Goal: Task Accomplishment & Management: Complete application form

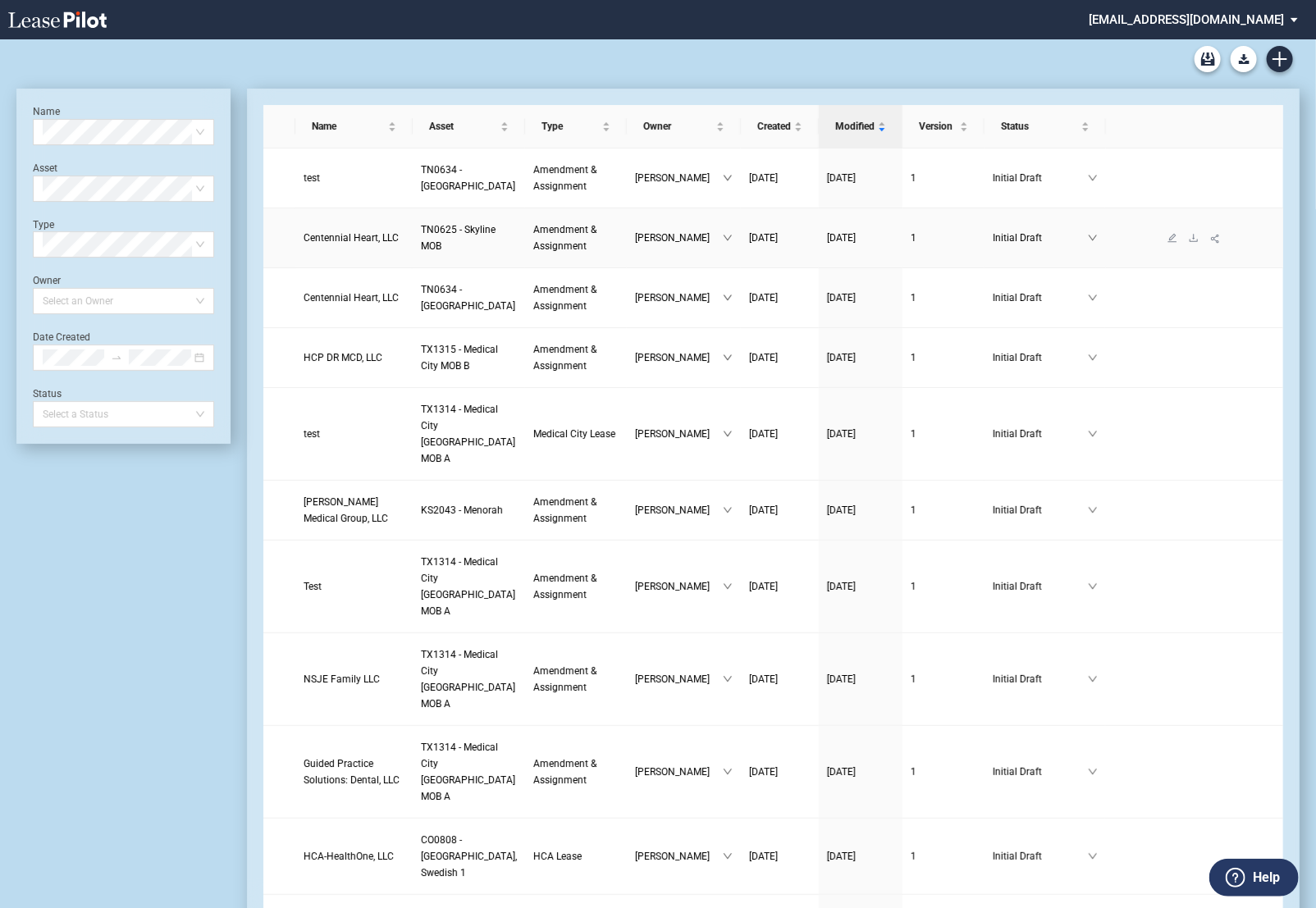
click at [367, 233] on span "Centennial Heart, LLC" at bounding box center [351, 238] width 95 height 12
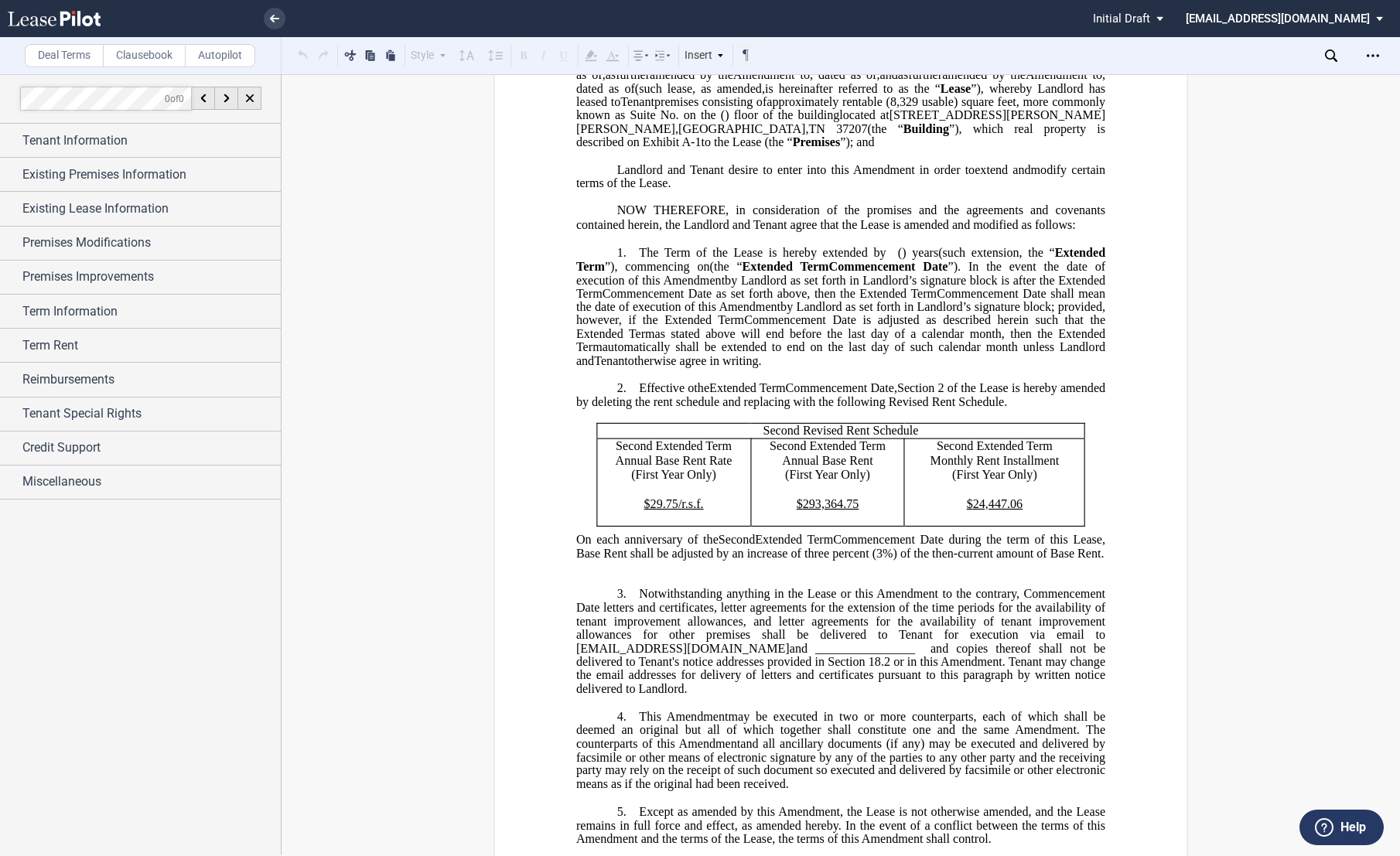
scroll to position [258, 0]
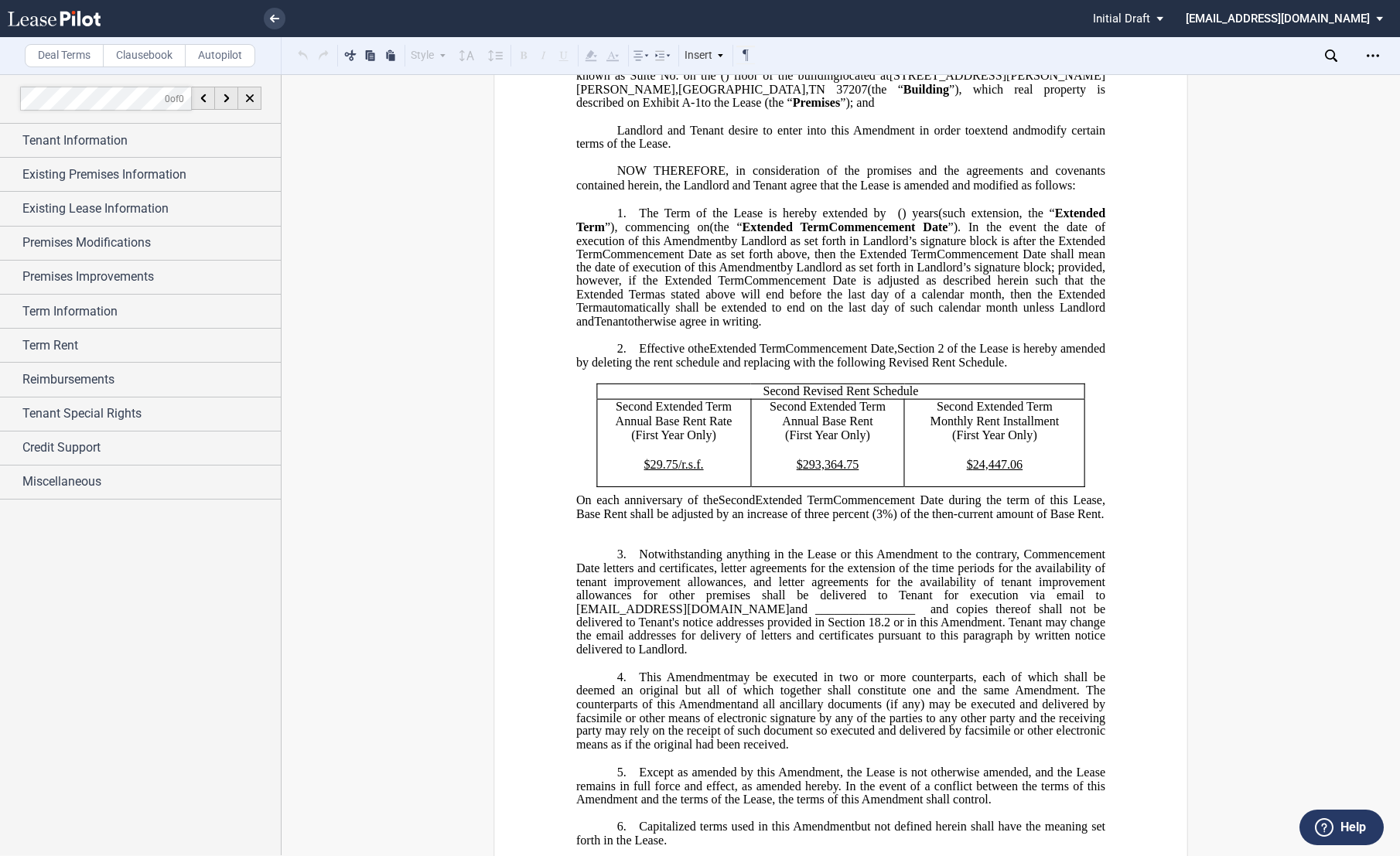
click at [609, 534] on p "﻿" at bounding box center [841, 528] width 529 height 13
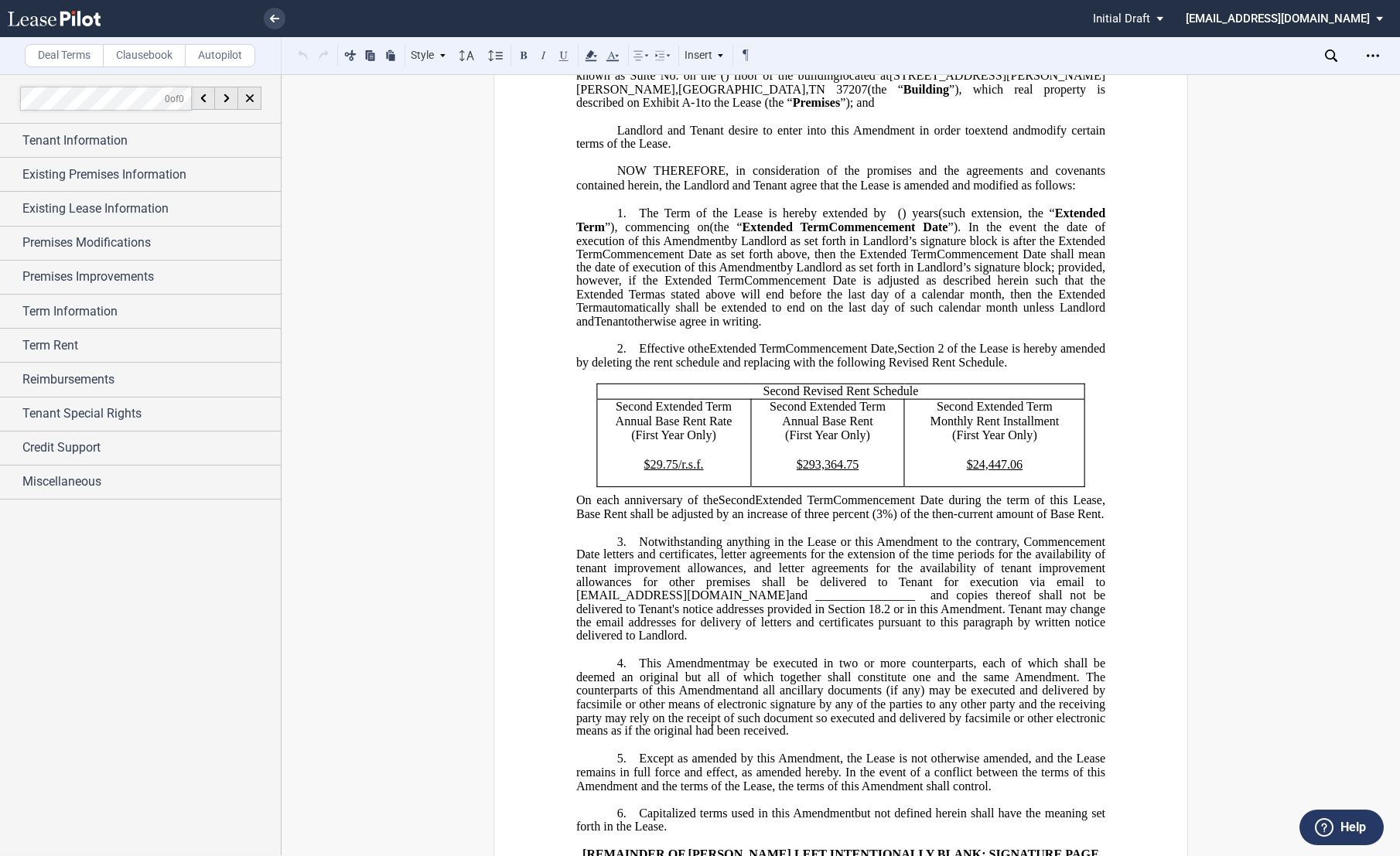
click at [636, 575] on span "Notwithstanding anything in the Lease or this Amendment to the contrary, Commen…" at bounding box center [841, 554] width 532 height 41
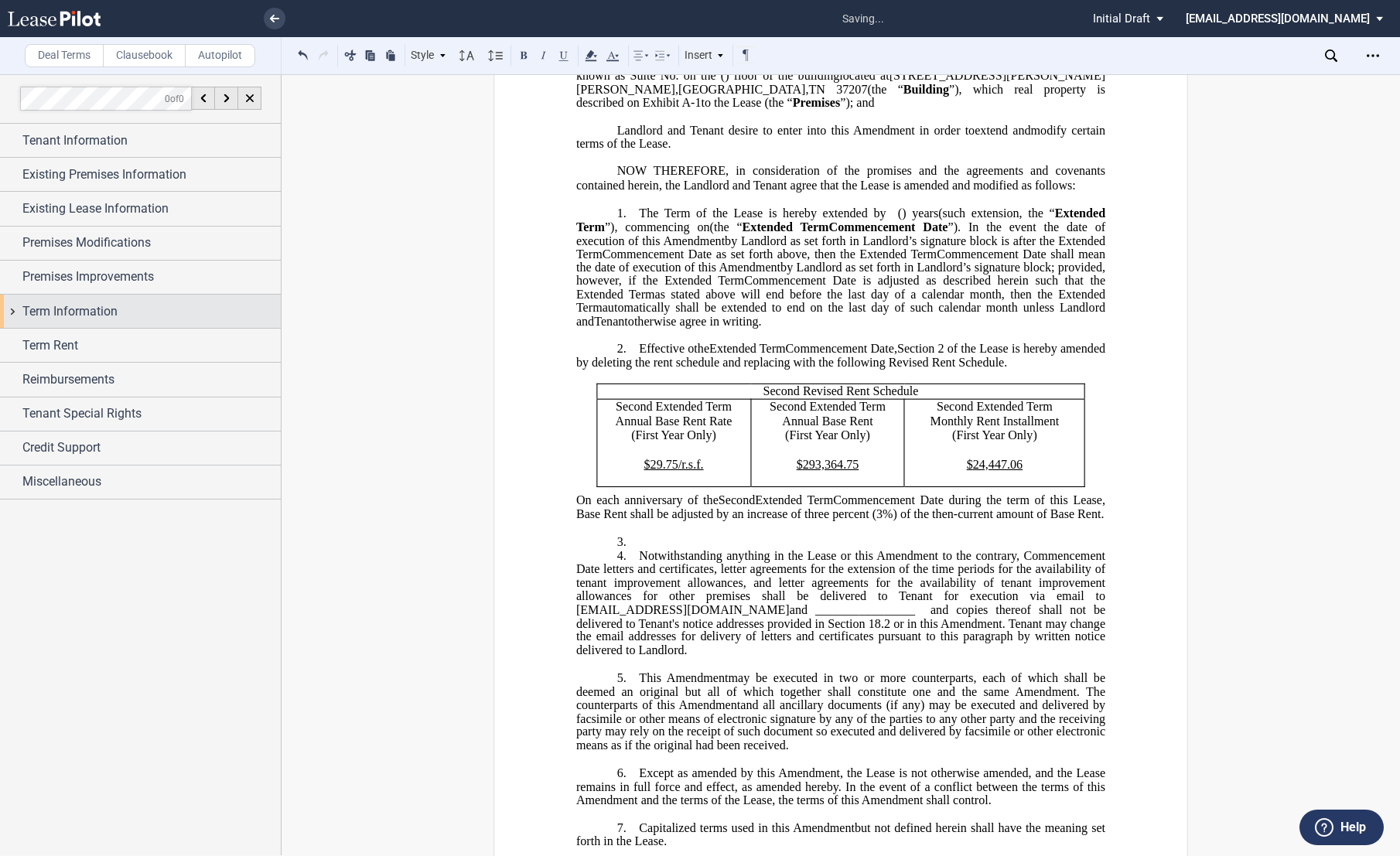
click at [3, 309] on div "Term Information" at bounding box center [141, 311] width 281 height 34
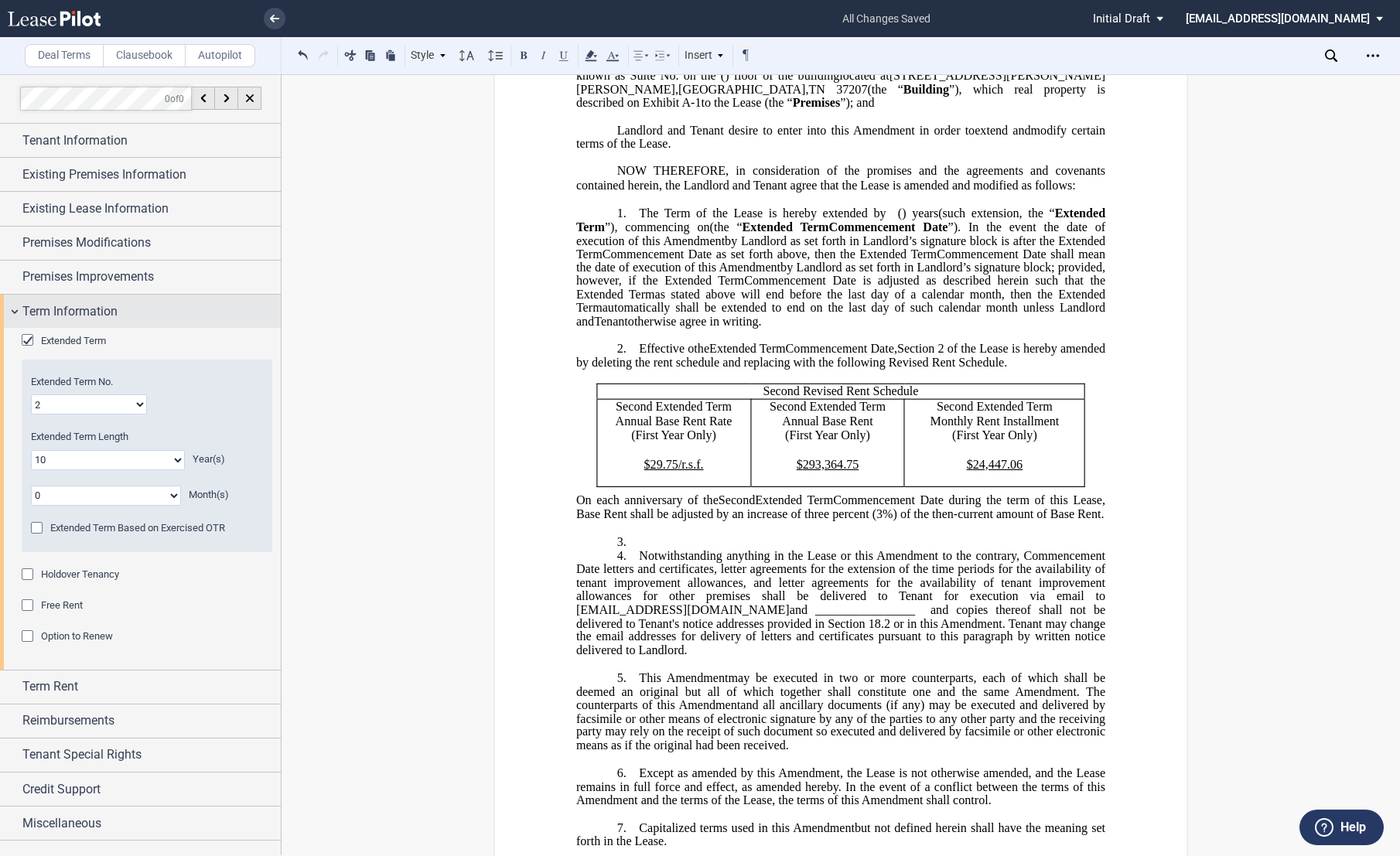
click at [14, 305] on div "Term Information" at bounding box center [141, 311] width 281 height 34
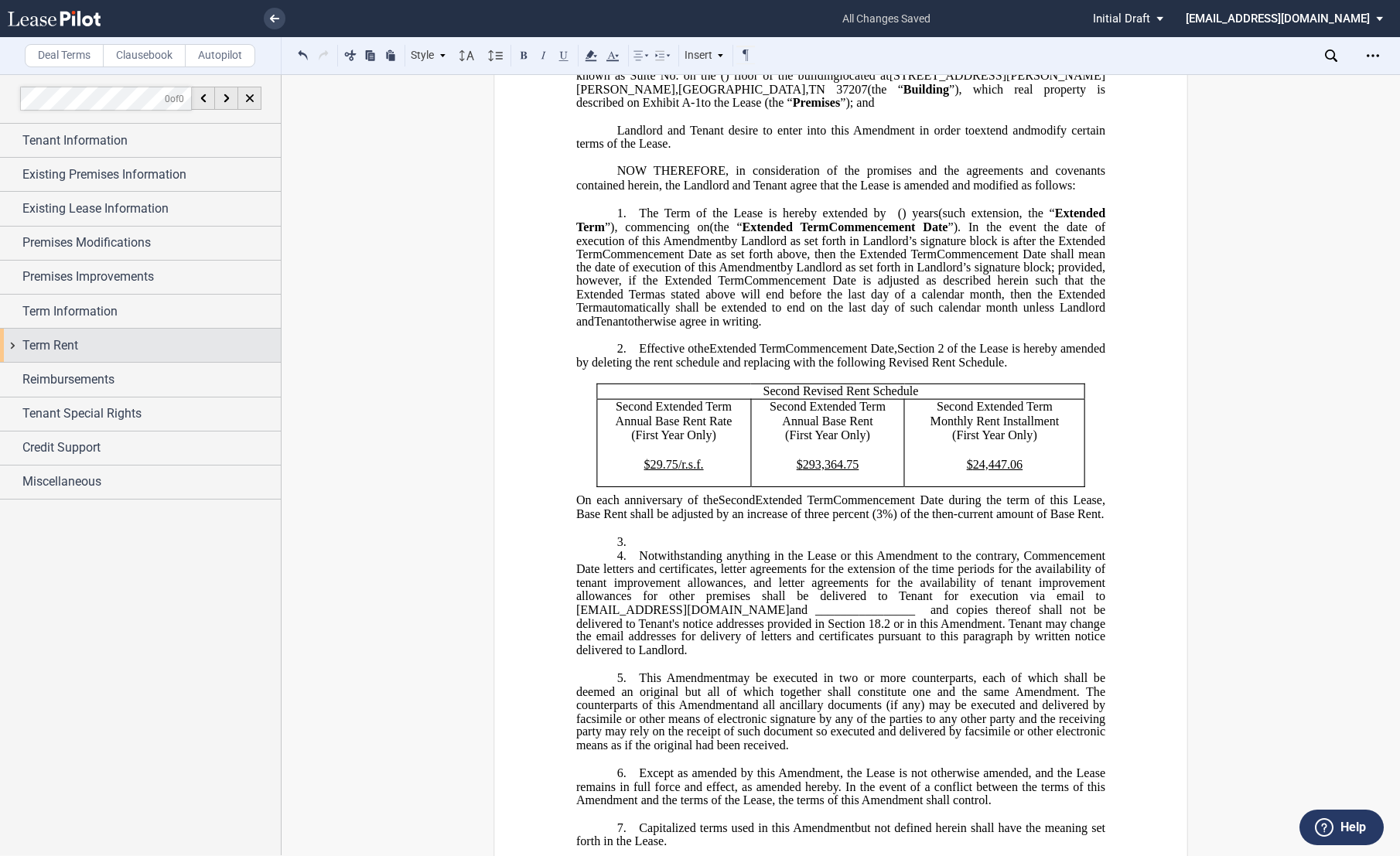
click at [11, 349] on div "Term Rent" at bounding box center [141, 345] width 281 height 34
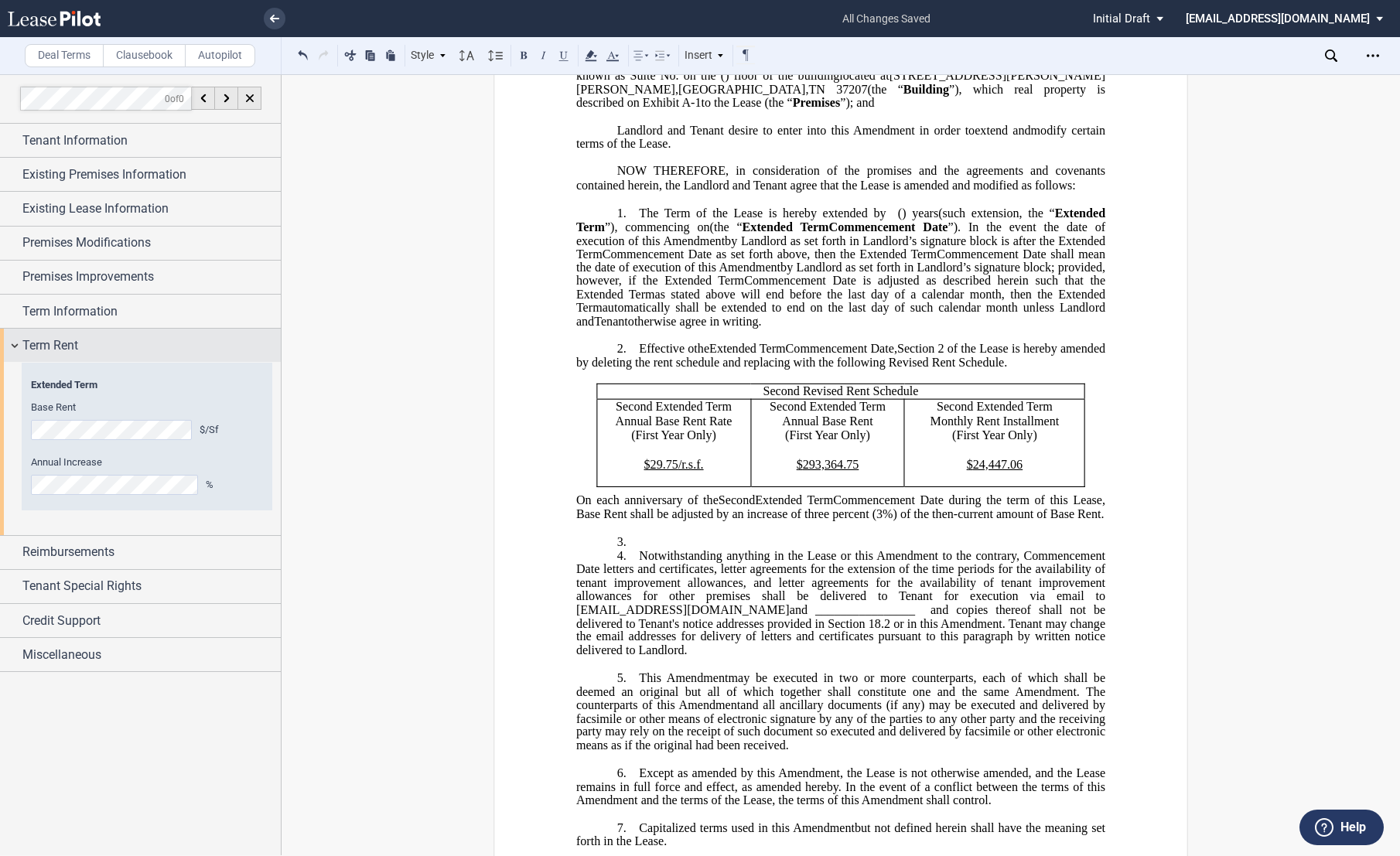
click at [11, 349] on div "Term Rent" at bounding box center [141, 345] width 281 height 34
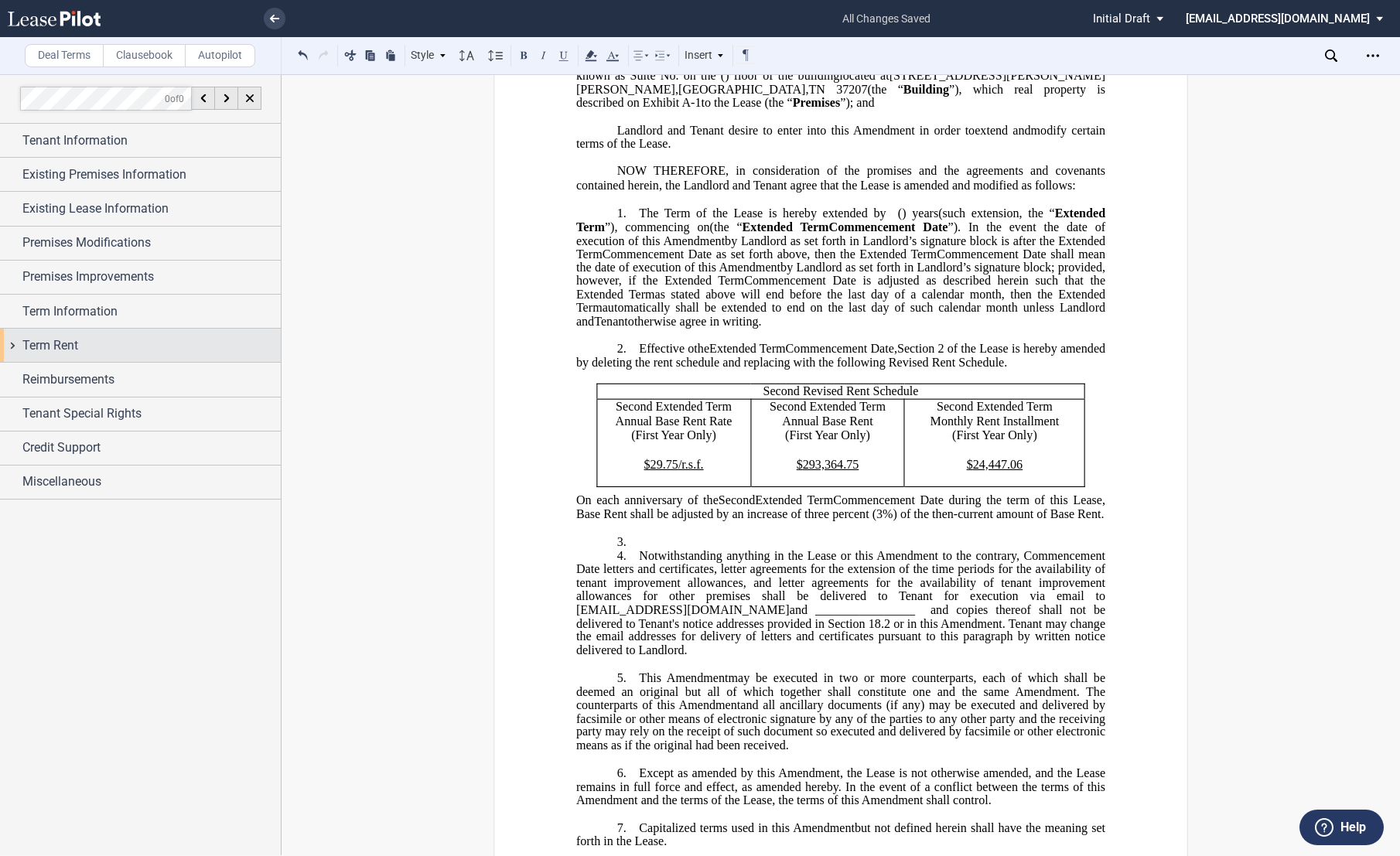
click at [14, 342] on div "Term Rent" at bounding box center [141, 345] width 281 height 34
click at [12, 343] on div "Term Rent" at bounding box center [141, 345] width 281 height 34
click at [9, 447] on div "Credit Support" at bounding box center [141, 448] width 281 height 34
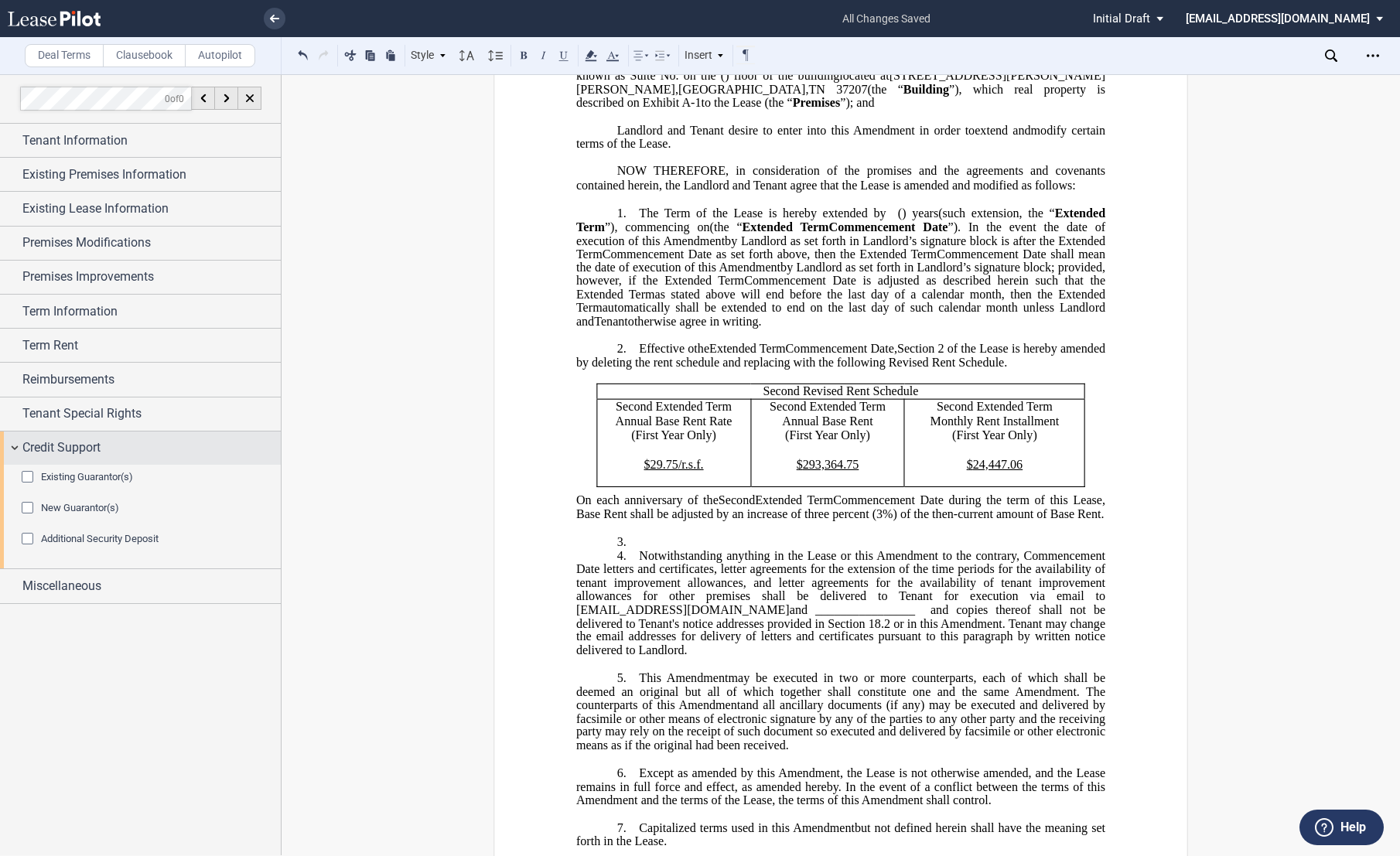
click at [9, 447] on div "Credit Support" at bounding box center [141, 448] width 281 height 34
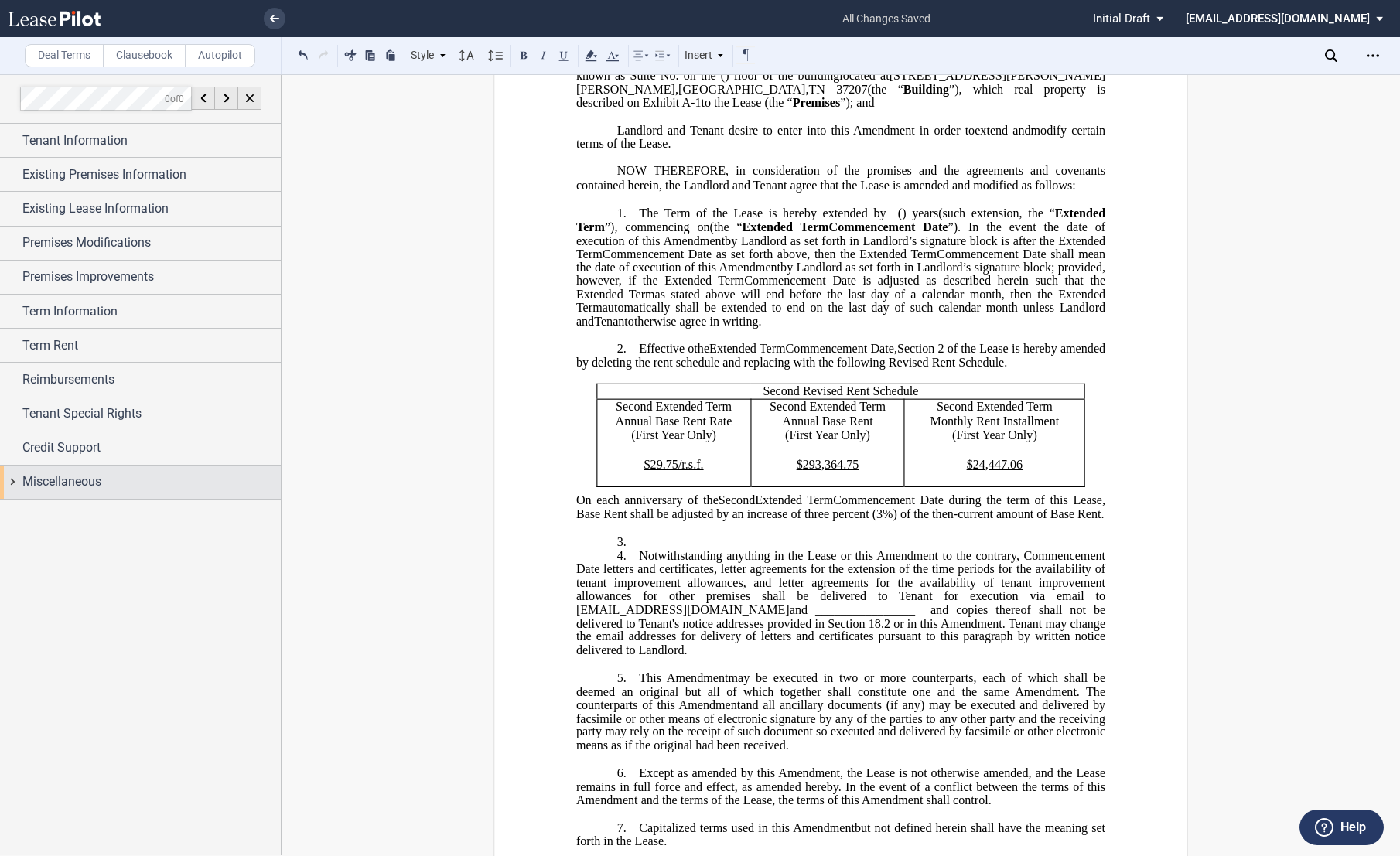
click at [11, 472] on div "Miscellaneous" at bounding box center [141, 482] width 281 height 34
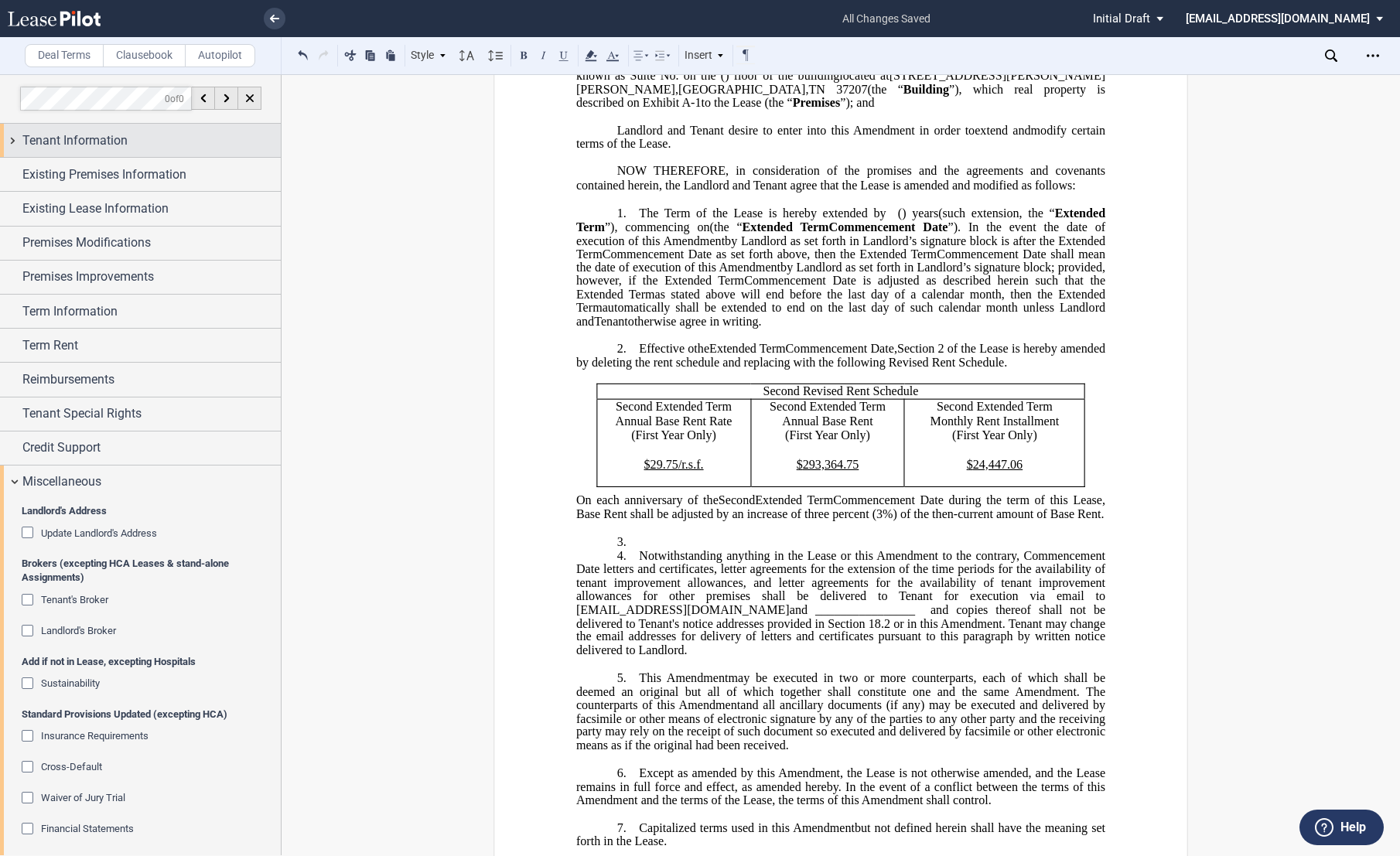
click at [10, 133] on div "Tenant Information" at bounding box center [141, 141] width 281 height 34
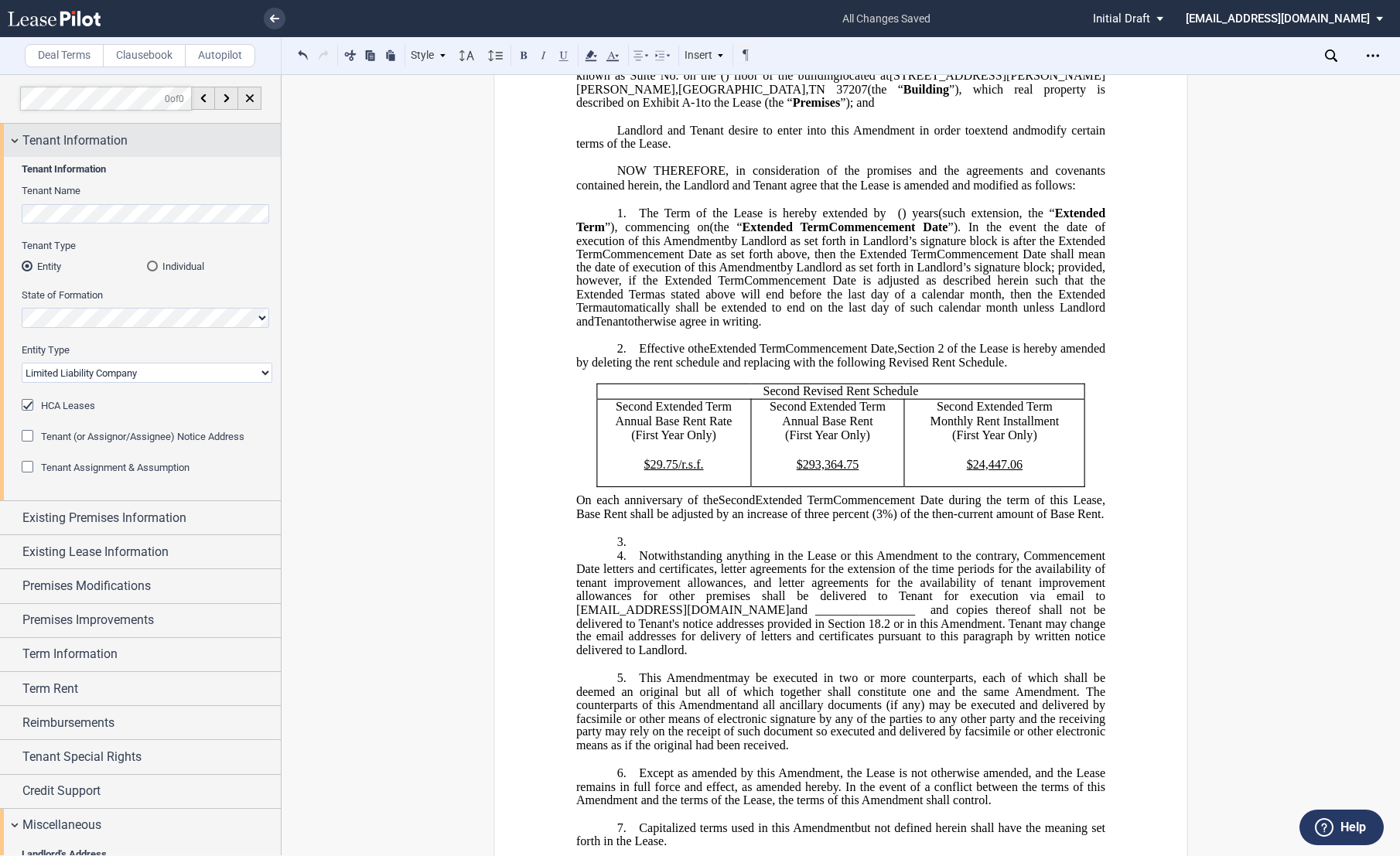
click at [11, 135] on div "Tenant Information" at bounding box center [141, 141] width 281 height 34
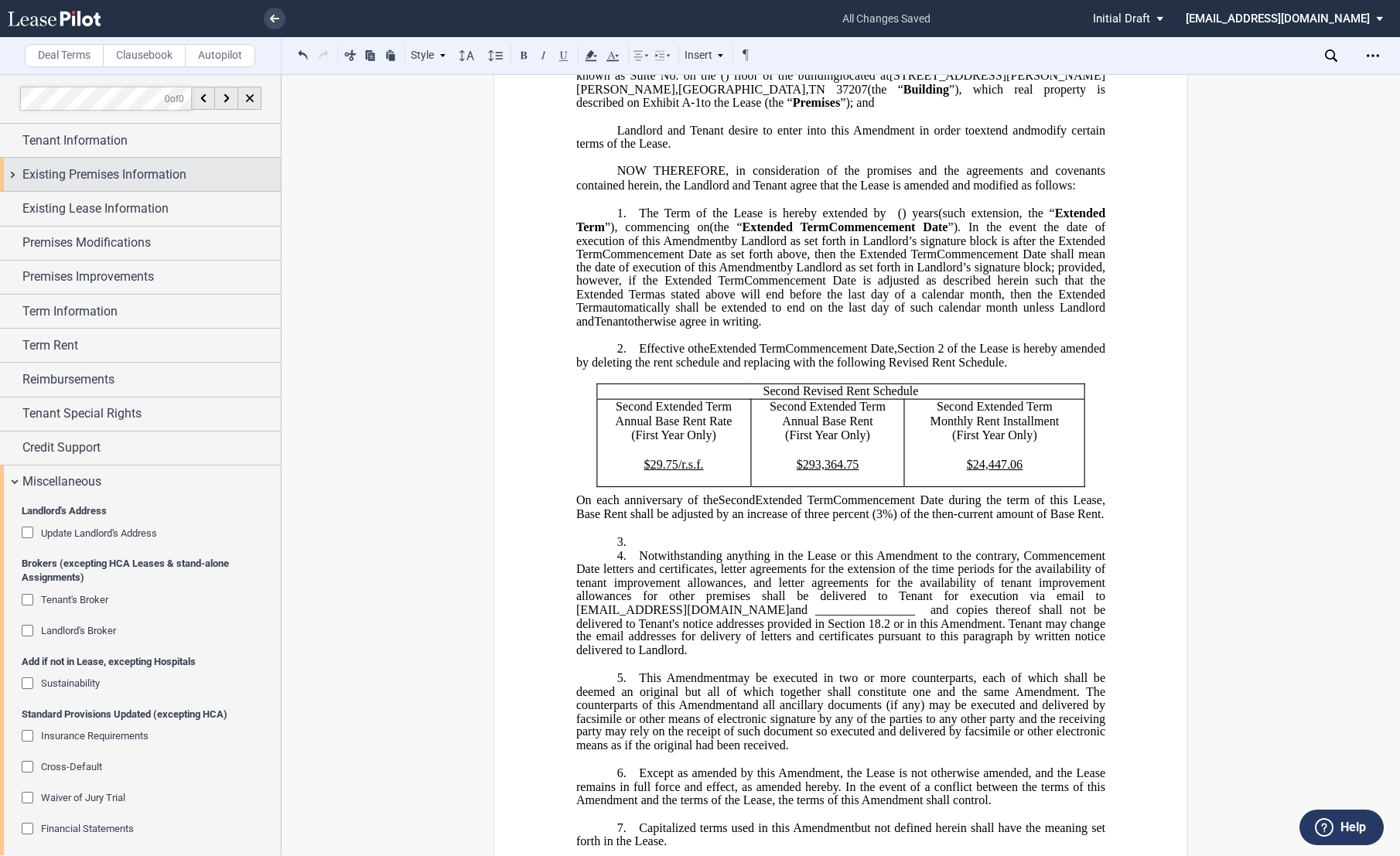
click at [16, 170] on div "Existing Premises Information" at bounding box center [141, 174] width 281 height 34
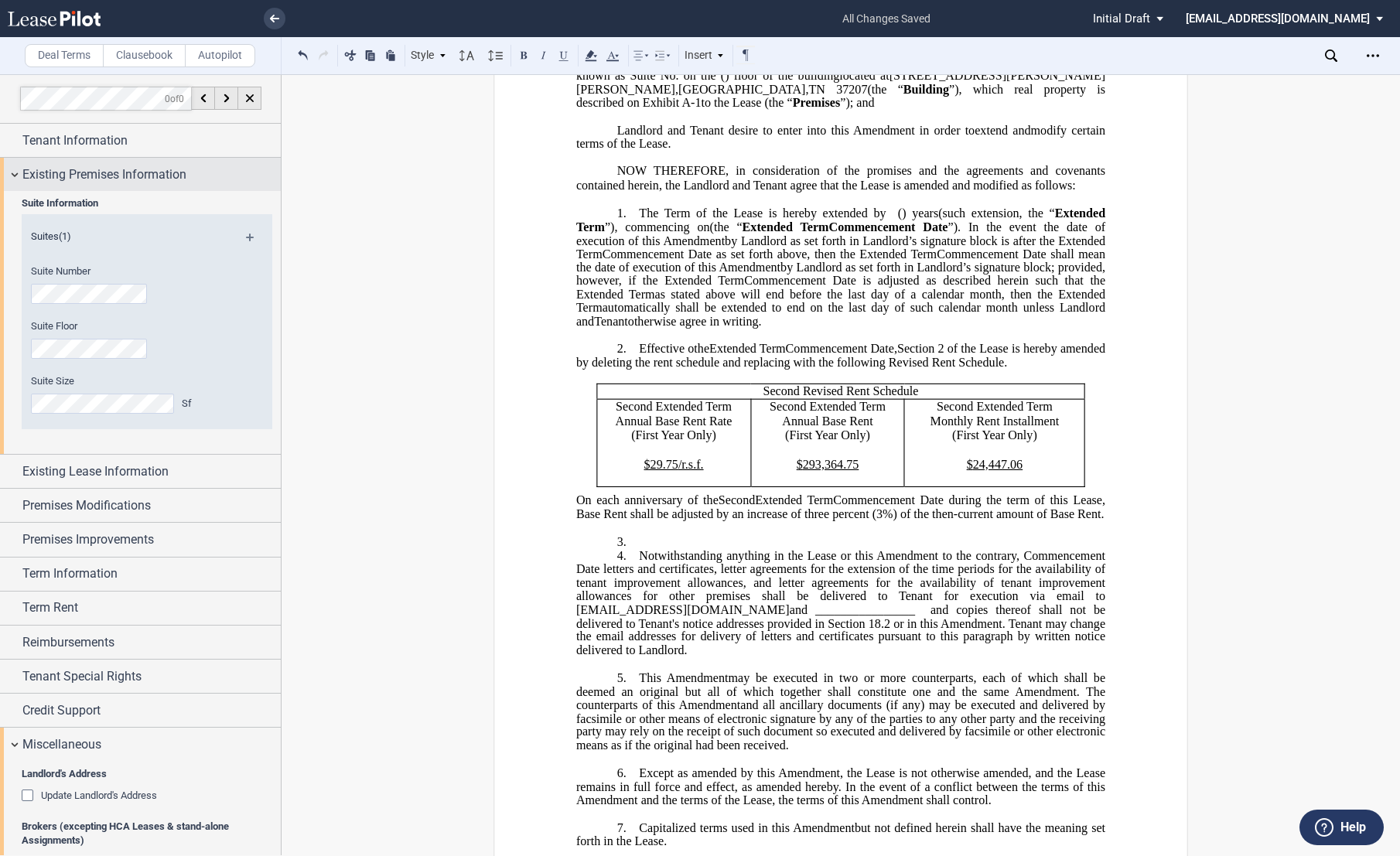
click at [16, 172] on div "Existing Premises Information" at bounding box center [141, 174] width 281 height 34
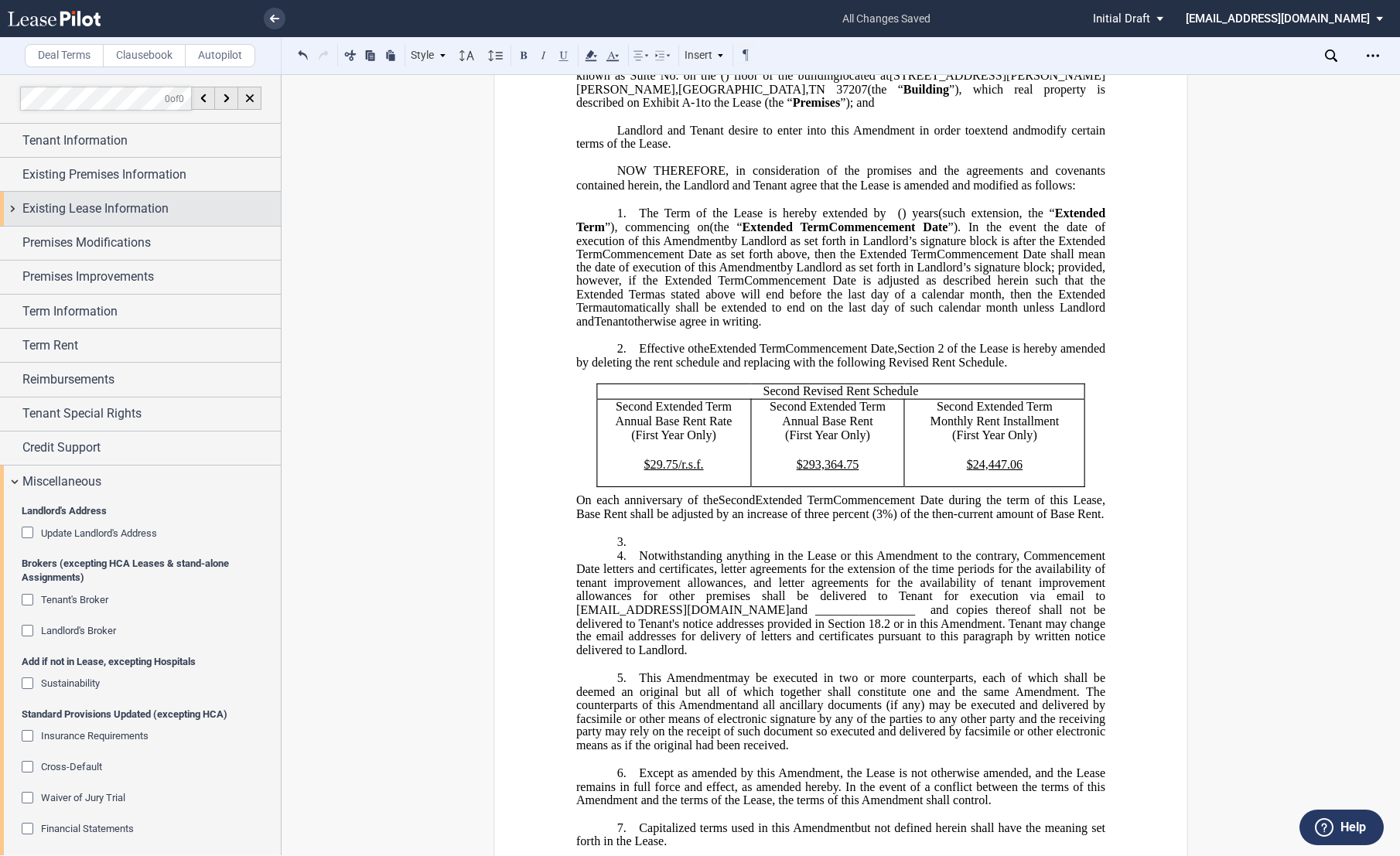
click at [16, 203] on div "Existing Lease Information" at bounding box center [141, 209] width 281 height 34
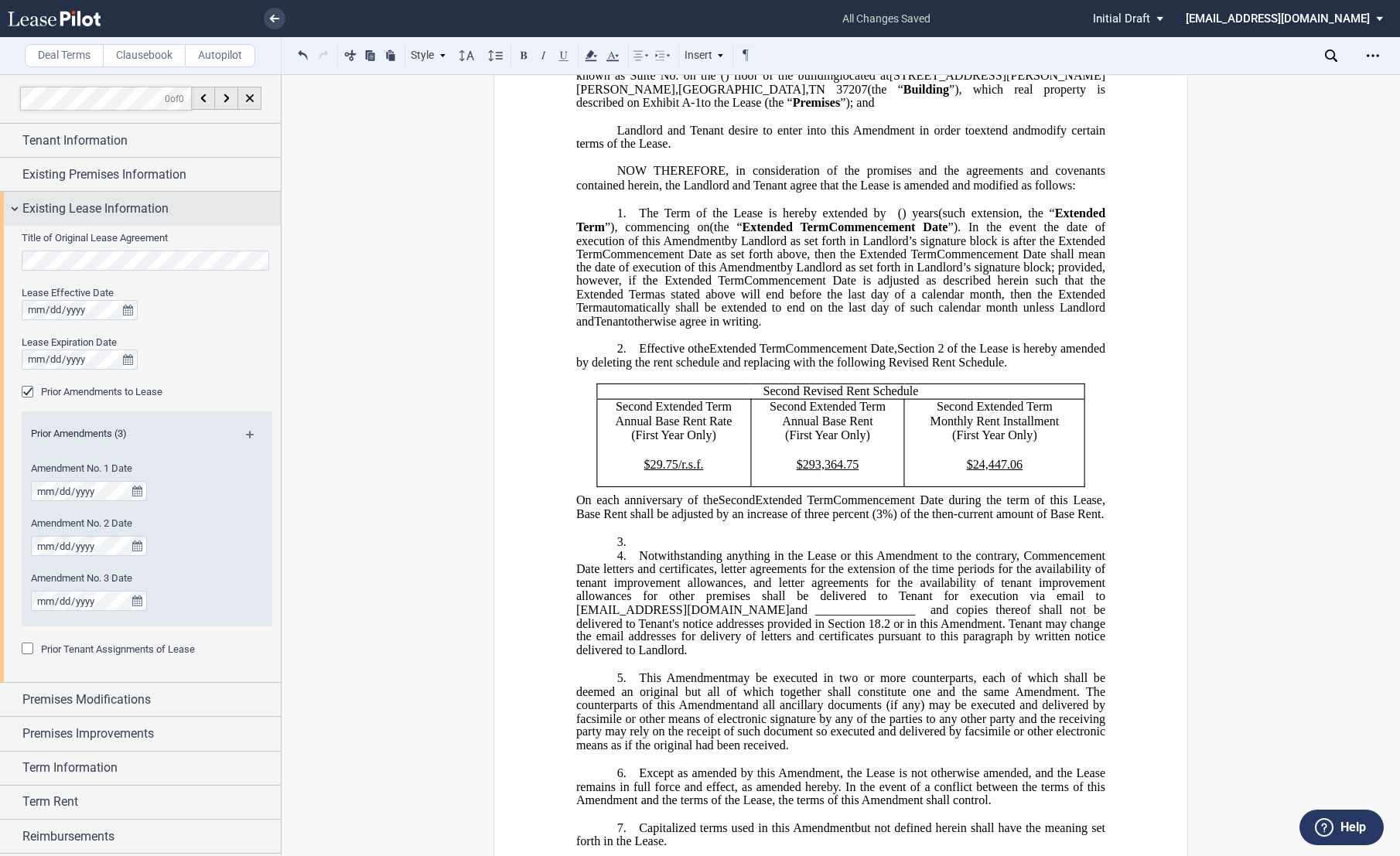
click at [16, 203] on div "Existing Lease Information" at bounding box center [141, 209] width 281 height 34
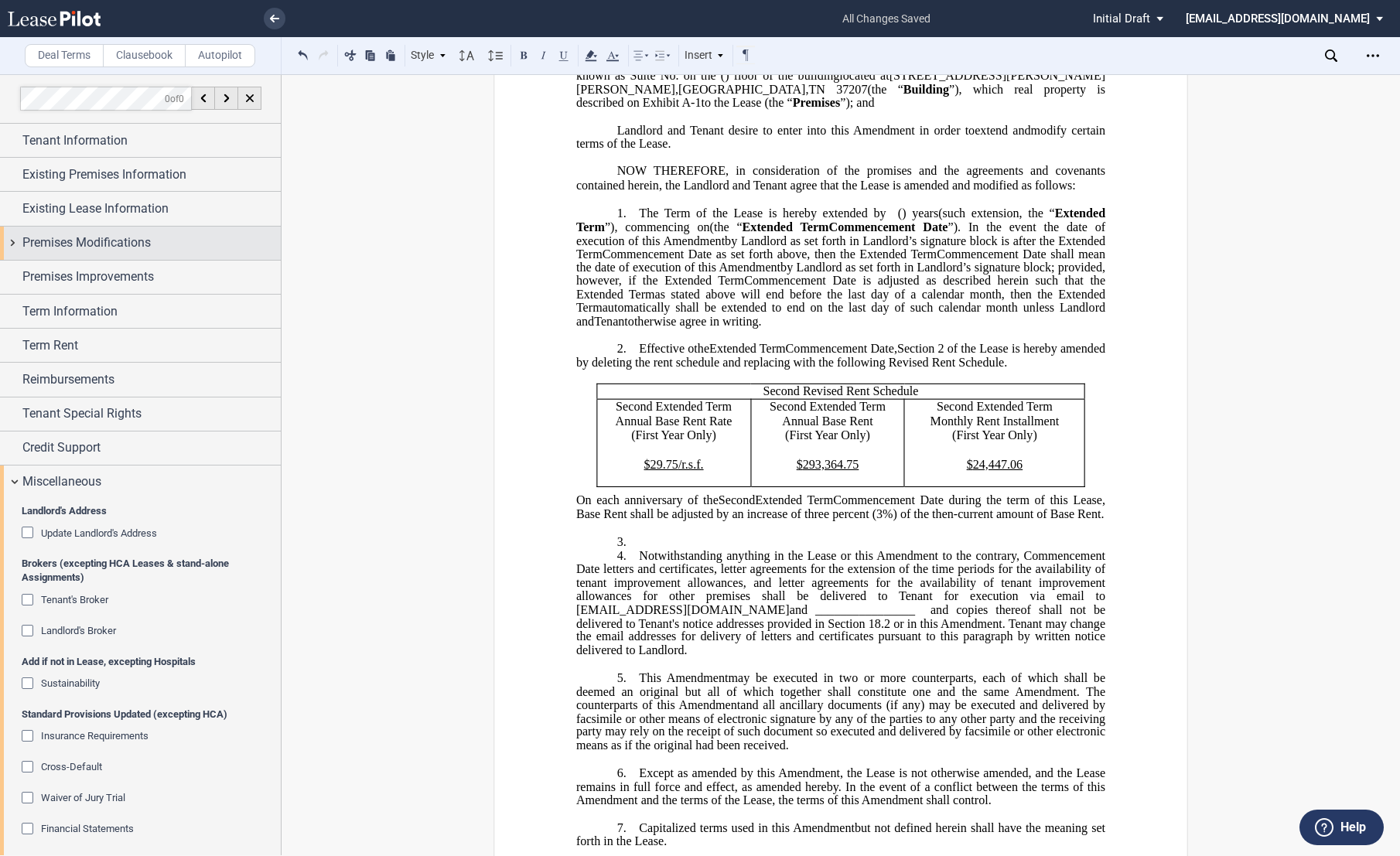
click at [12, 244] on div "Premises Modifications" at bounding box center [141, 243] width 281 height 34
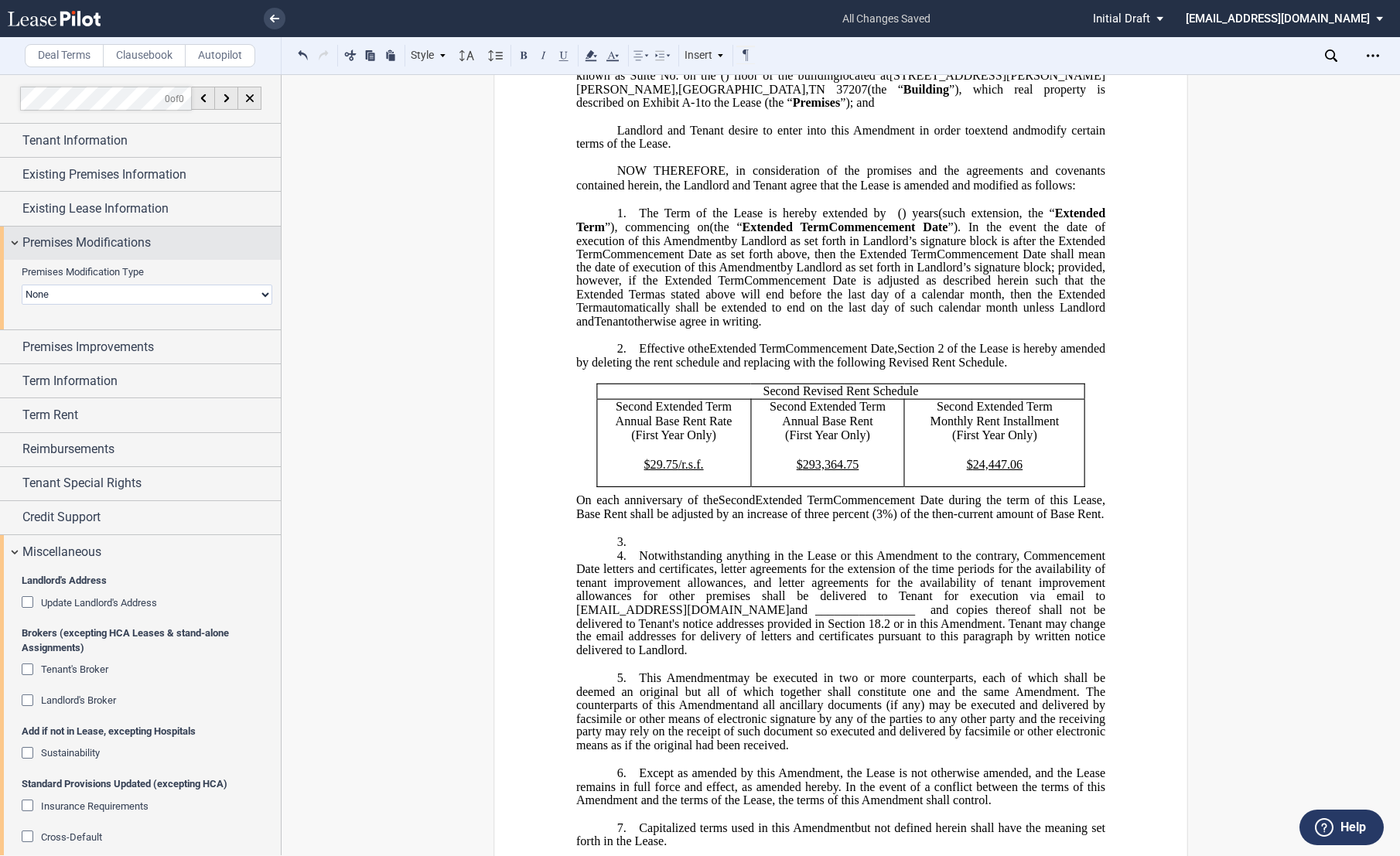
click at [12, 244] on div "Premises Modifications" at bounding box center [141, 243] width 281 height 34
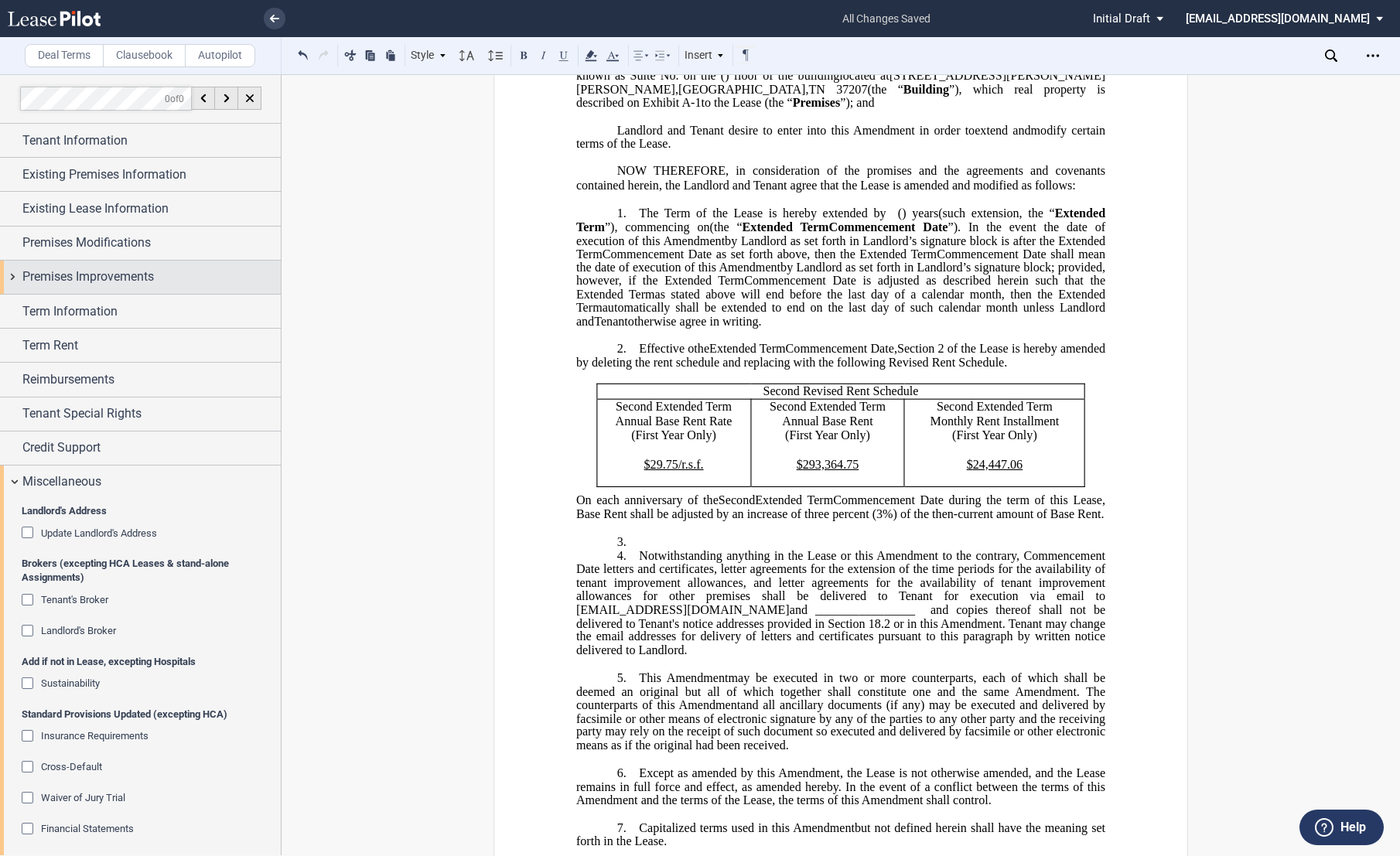
click at [11, 277] on div "Premises Improvements" at bounding box center [141, 277] width 281 height 34
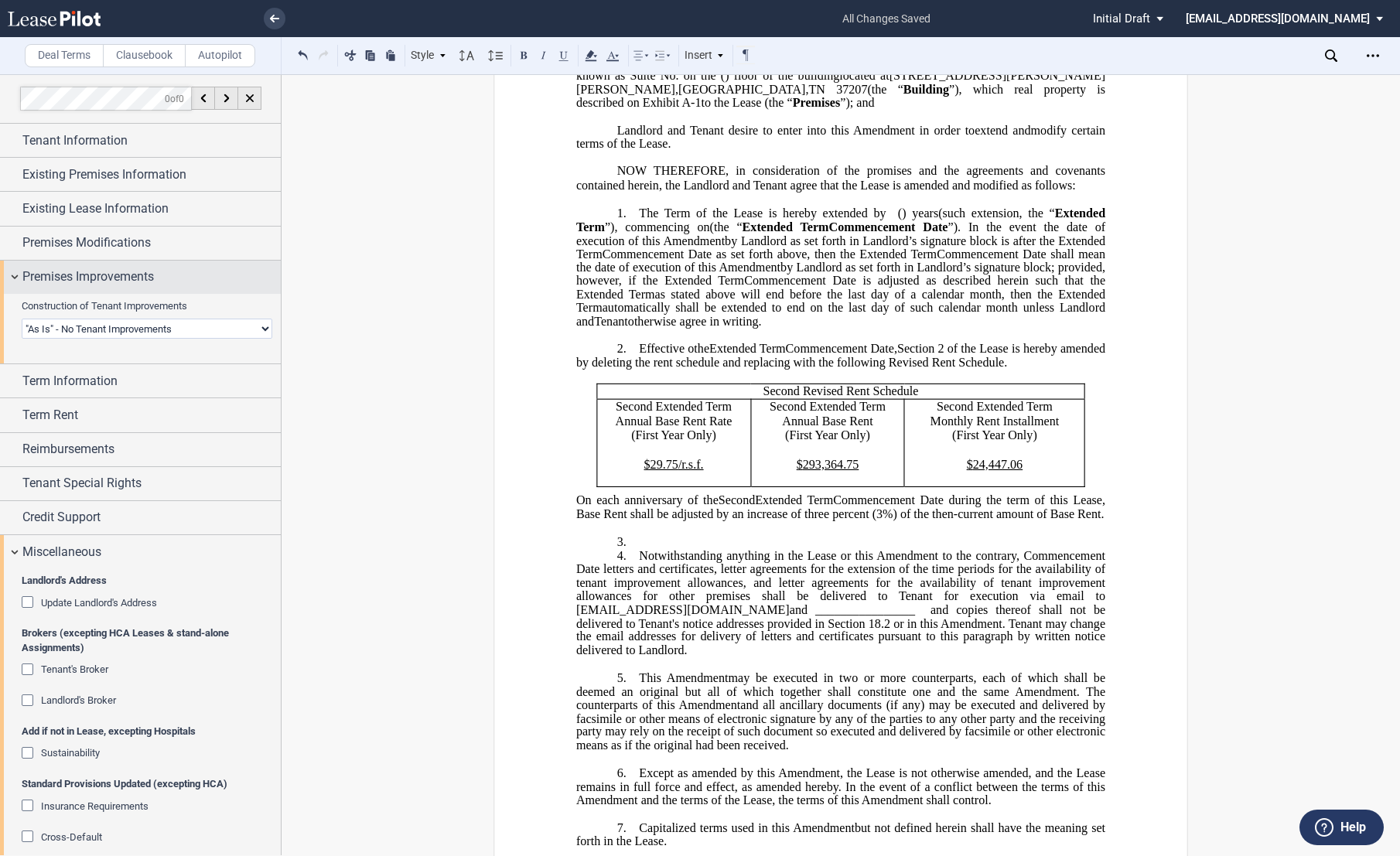
click at [11, 278] on div "Premises Improvements" at bounding box center [141, 277] width 281 height 34
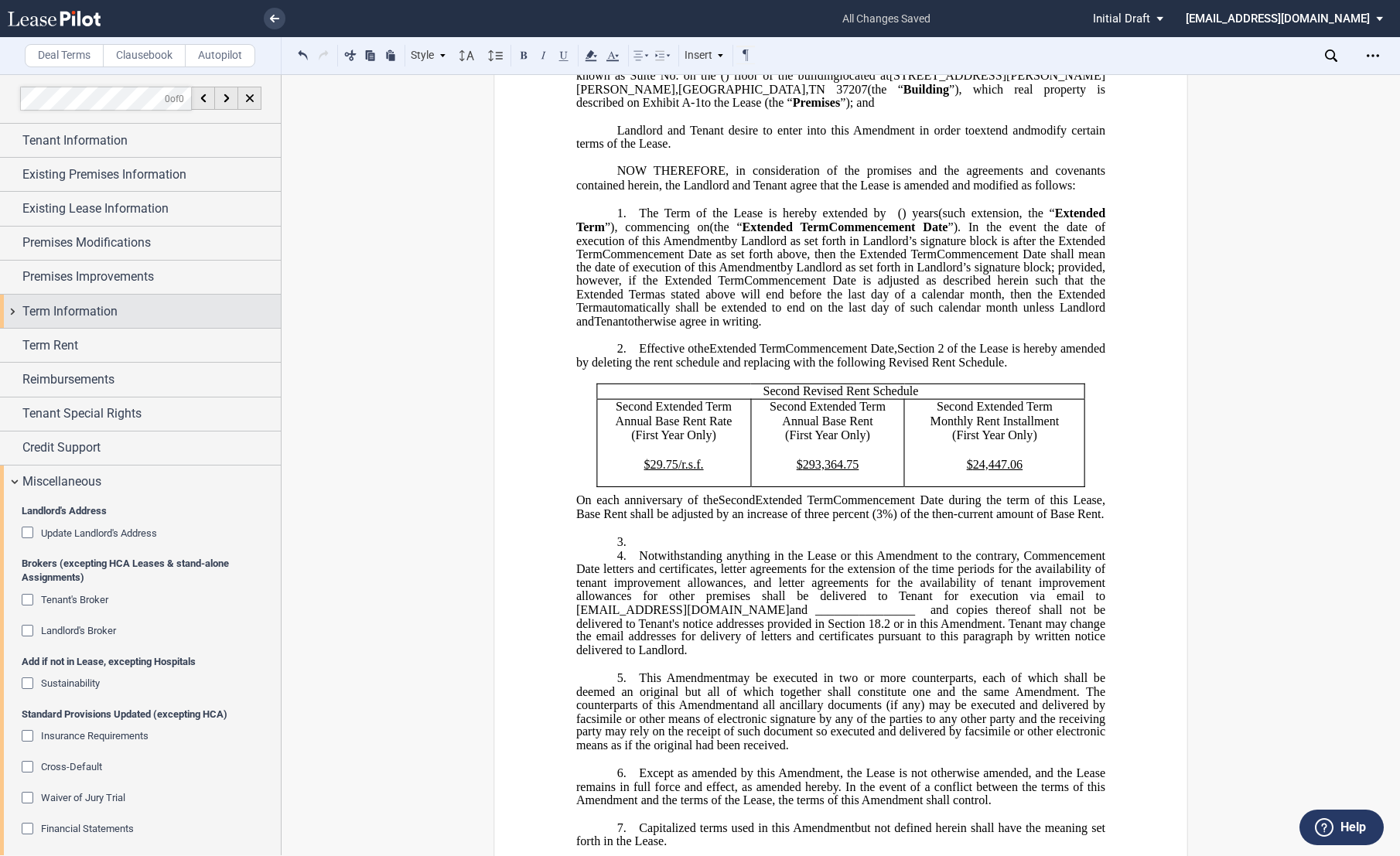
click at [9, 307] on div "Term Information" at bounding box center [141, 311] width 281 height 34
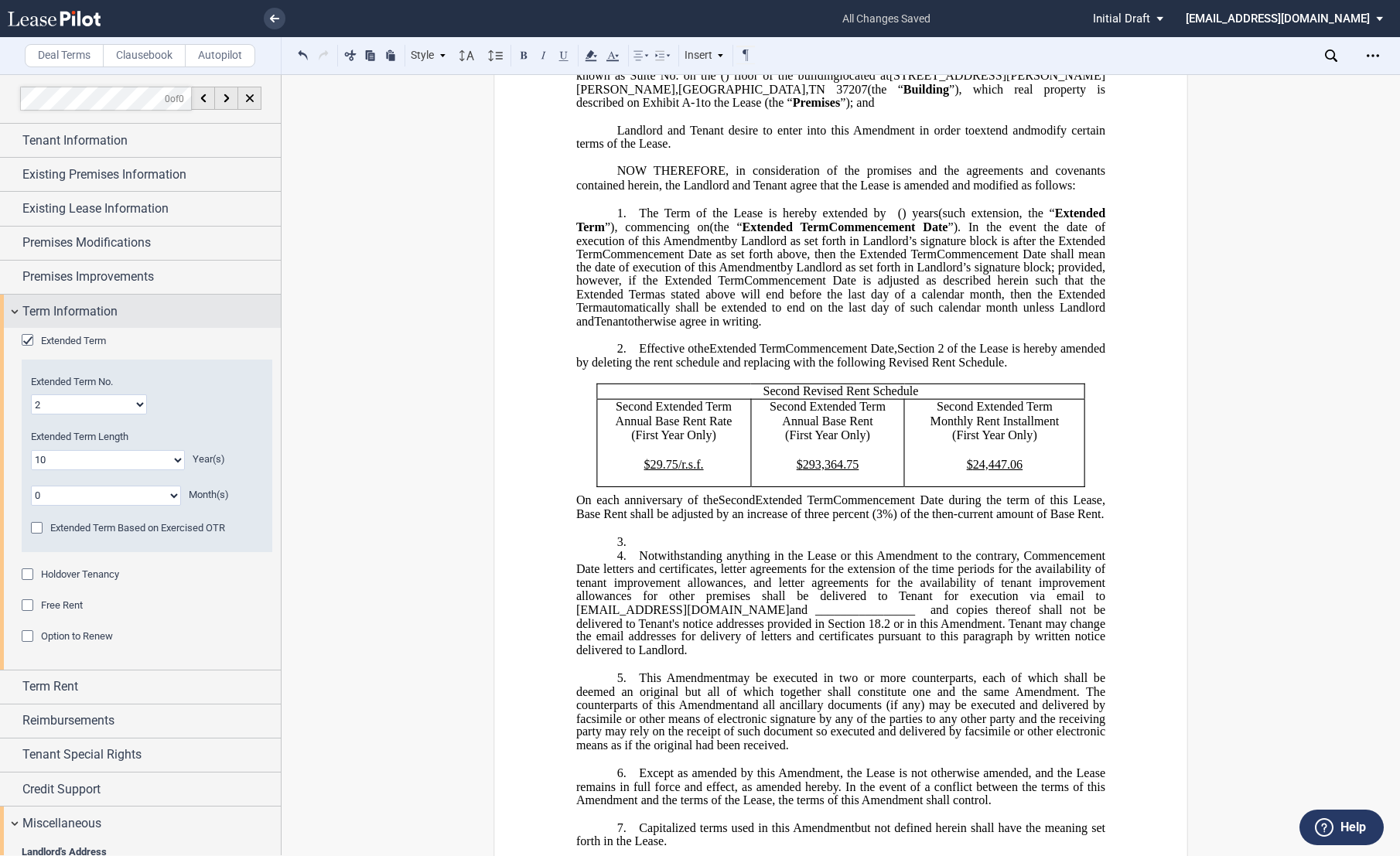
click at [12, 309] on div "Term Information" at bounding box center [141, 311] width 281 height 34
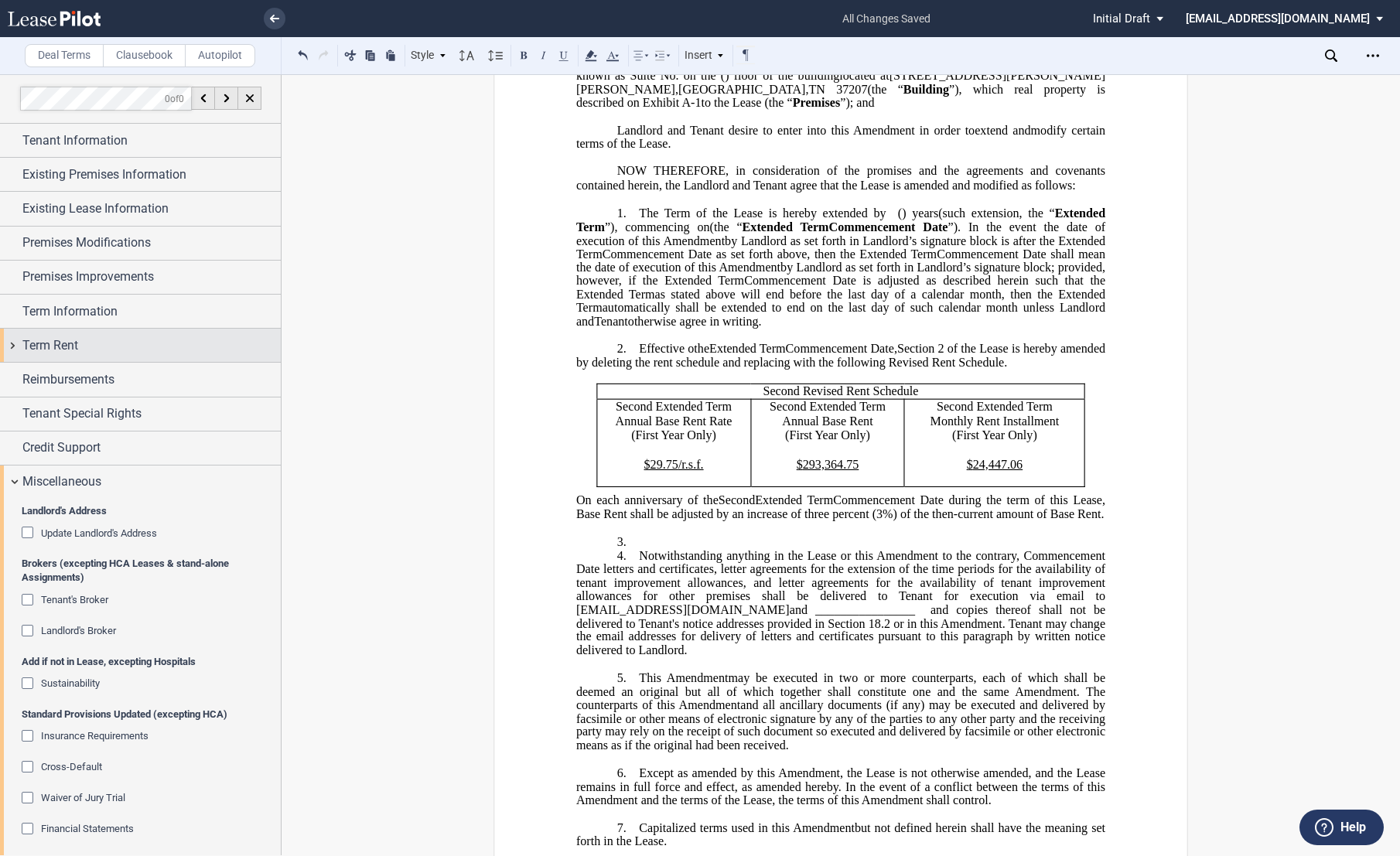
click at [16, 343] on div "Term Rent" at bounding box center [141, 345] width 281 height 34
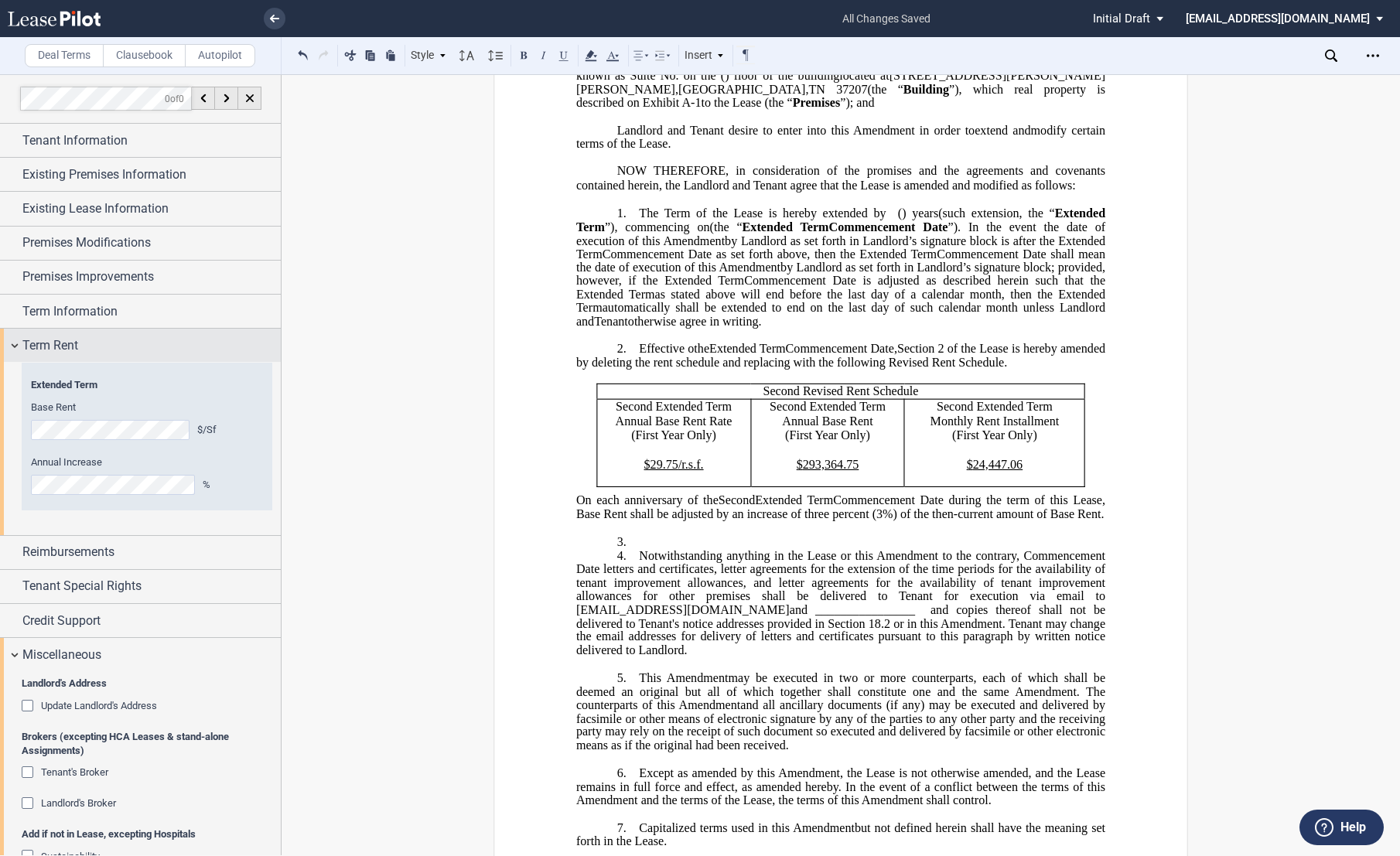
click at [16, 343] on div "Term Rent" at bounding box center [141, 345] width 281 height 34
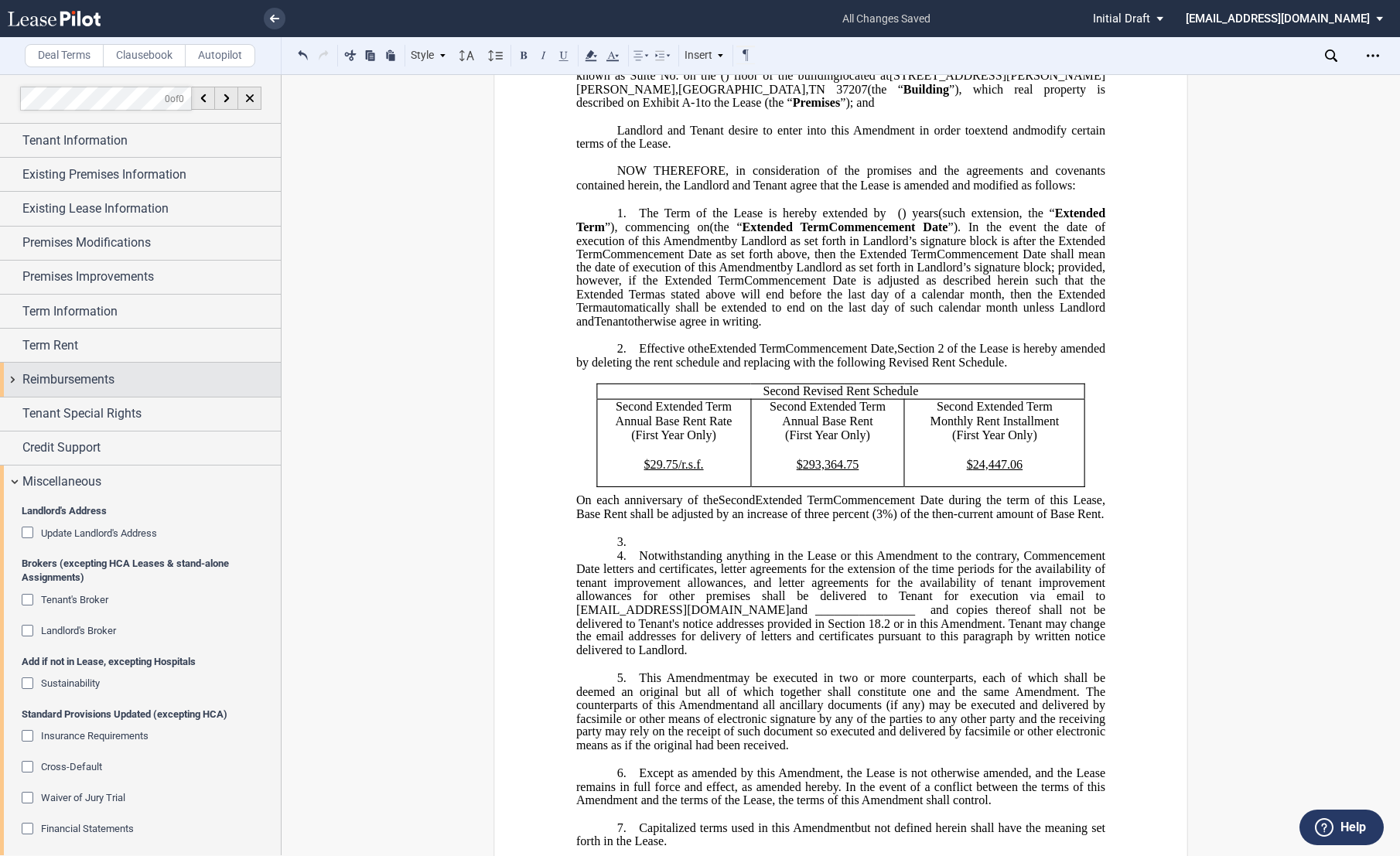
click at [8, 373] on div "Reimbursements" at bounding box center [141, 379] width 281 height 34
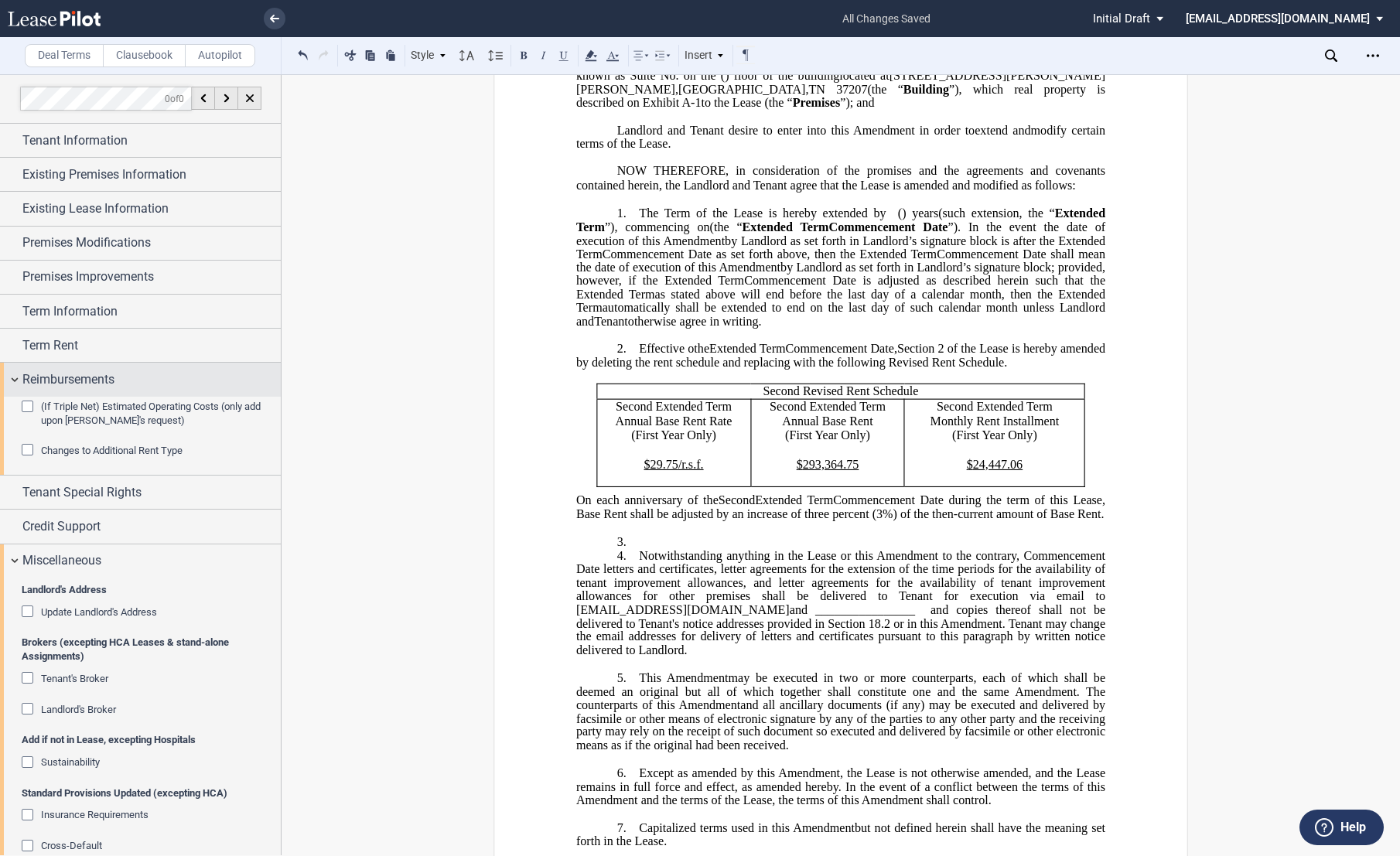
click at [33, 478] on div "Change Base Year" at bounding box center [29, 483] width 16 height 16
click at [686, 549] on p "4. ﻿ ﻿" at bounding box center [841, 541] width 529 height 15
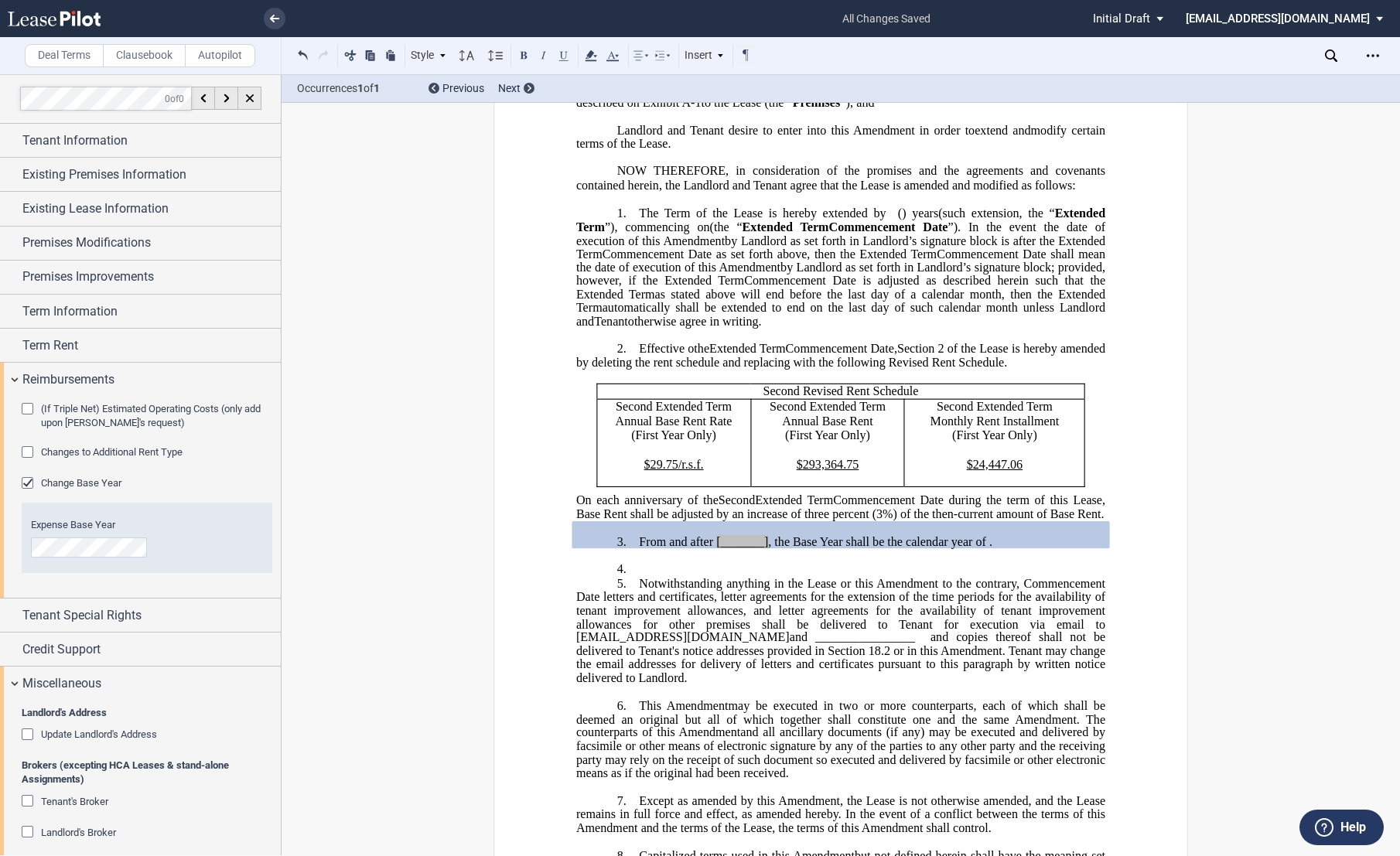
click at [691, 356] on span "Effective o﻿" at bounding box center [666, 349] width 55 height 14
click at [733, 370] on p "2. Effective o﻿n [______] [______] the Extended Term the ﻿ ﻿ Extended Term Comm…" at bounding box center [841, 356] width 529 height 28
drag, startPoint x: 711, startPoint y: 599, endPoint x: 764, endPoint y: 604, distance: 53.2
click at [764, 548] on span "From and after [_______] , the Base Year shall be the calendar year of ﻿ ﻿ ." at bounding box center [816, 541] width 353 height 14
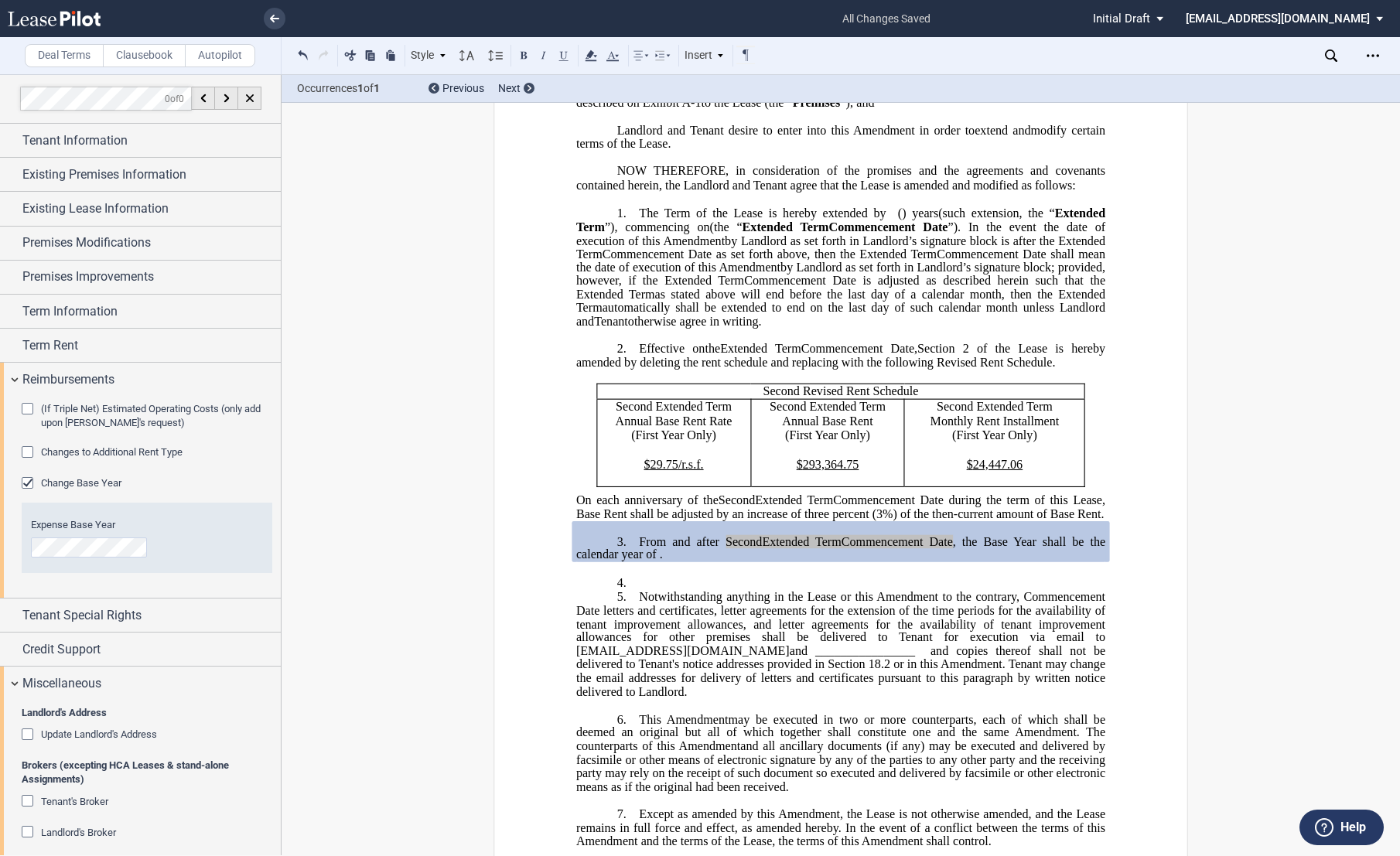
click at [686, 561] on span "From and after Second Extended Term Commencement Date ﻿ , the Base Year shall b…" at bounding box center [841, 547] width 532 height 27
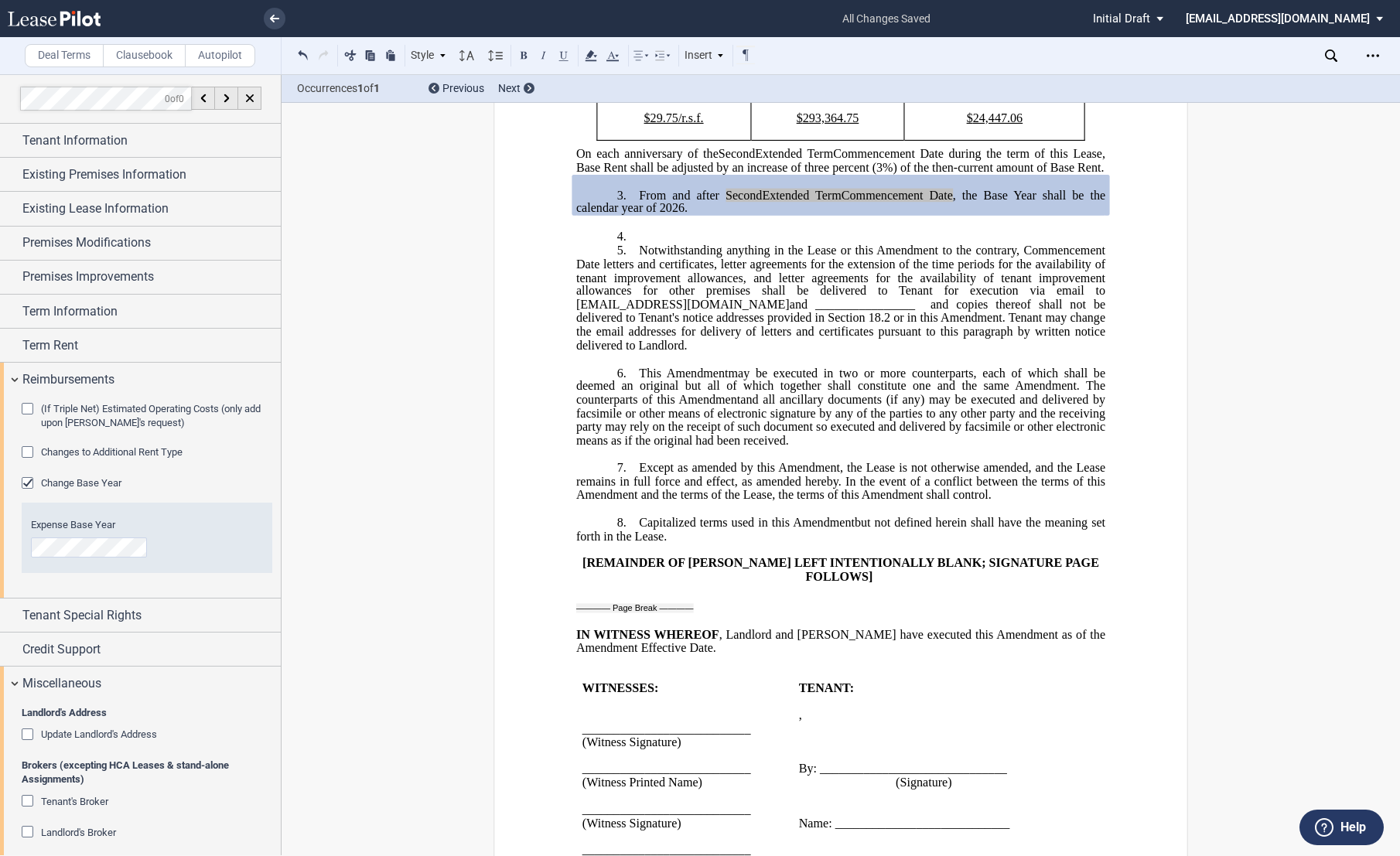
scroll to position [598, 0]
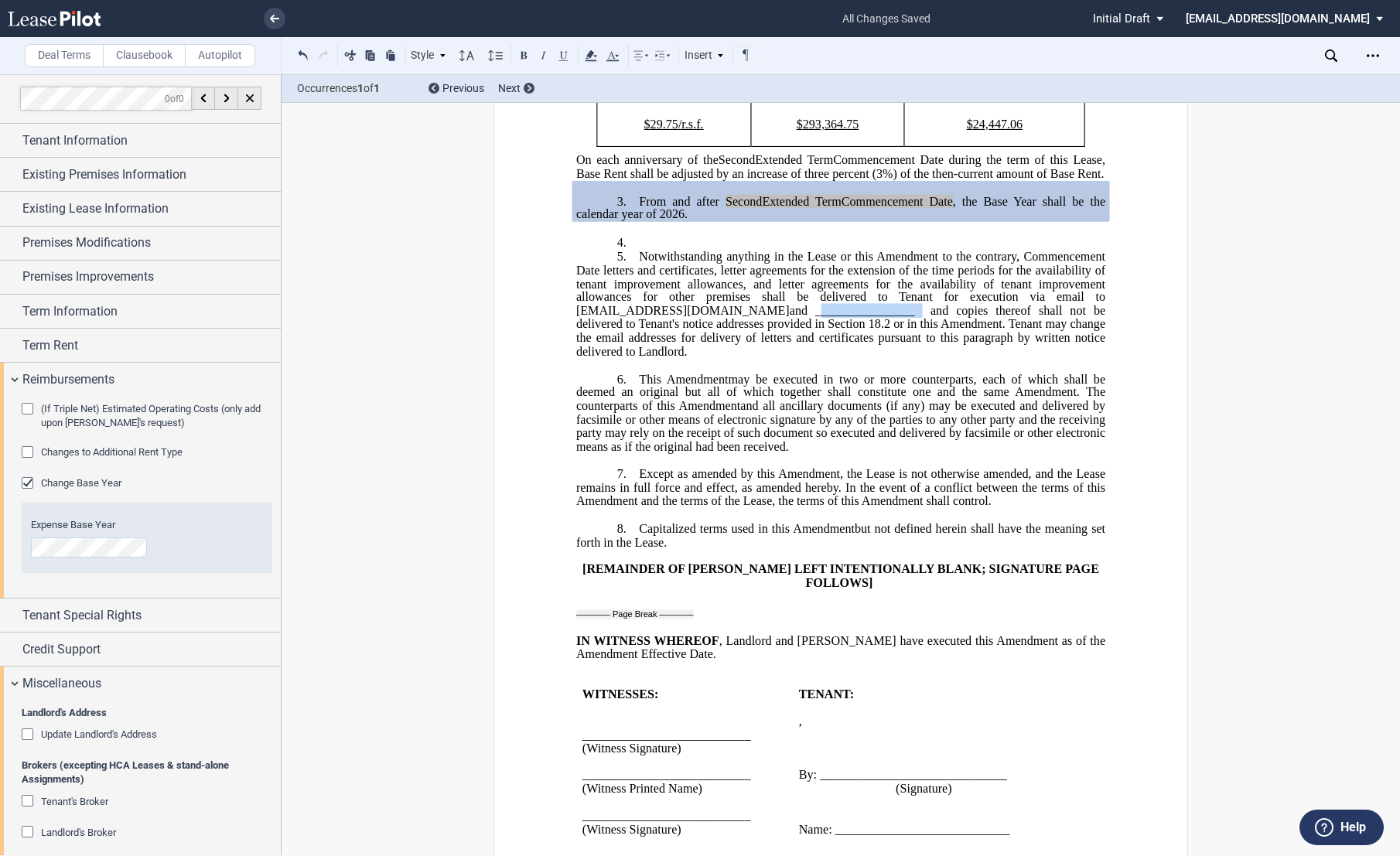
drag, startPoint x: 806, startPoint y: 367, endPoint x: 910, endPoint y: 369, distance: 104.0
click at [910, 358] on span "Notwithstanding anything in the Lease or this Amendment to the contrary, Commen…" at bounding box center [841, 304] width 532 height 109
click at [967, 358] on span "and copies thereof shall not be delivered to Tenant's notice addresses provided…" at bounding box center [841, 337] width 532 height 41
click at [874, 290] on span "Notwithstanding anything in the Lease or this Amendment to the contrary, Commen…" at bounding box center [841, 270] width 532 height 41
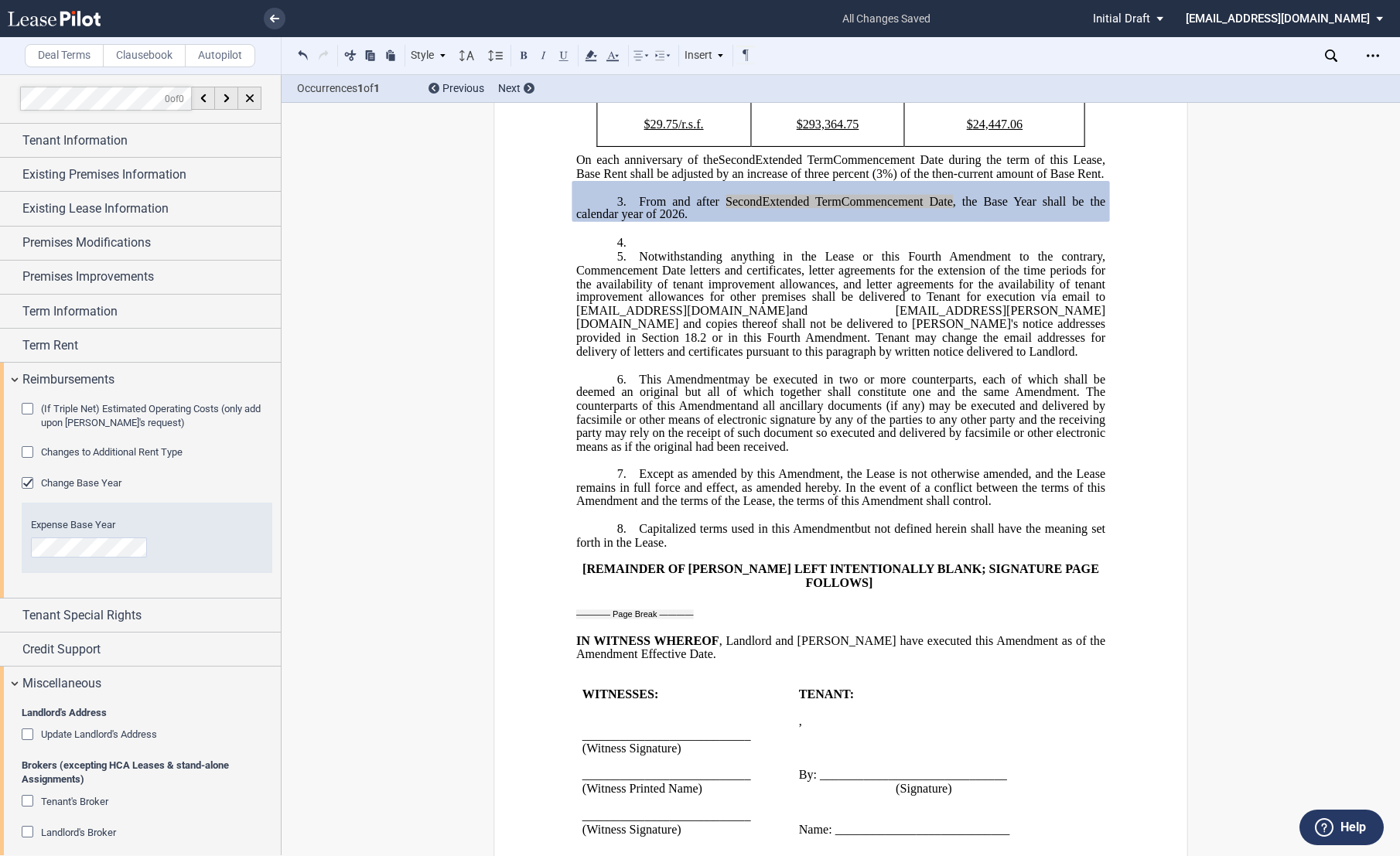
click at [647, 250] on p "4. ﻿ ﻿" at bounding box center [841, 242] width 529 height 15
click at [147, 56] on label "Clausebook" at bounding box center [144, 55] width 83 height 23
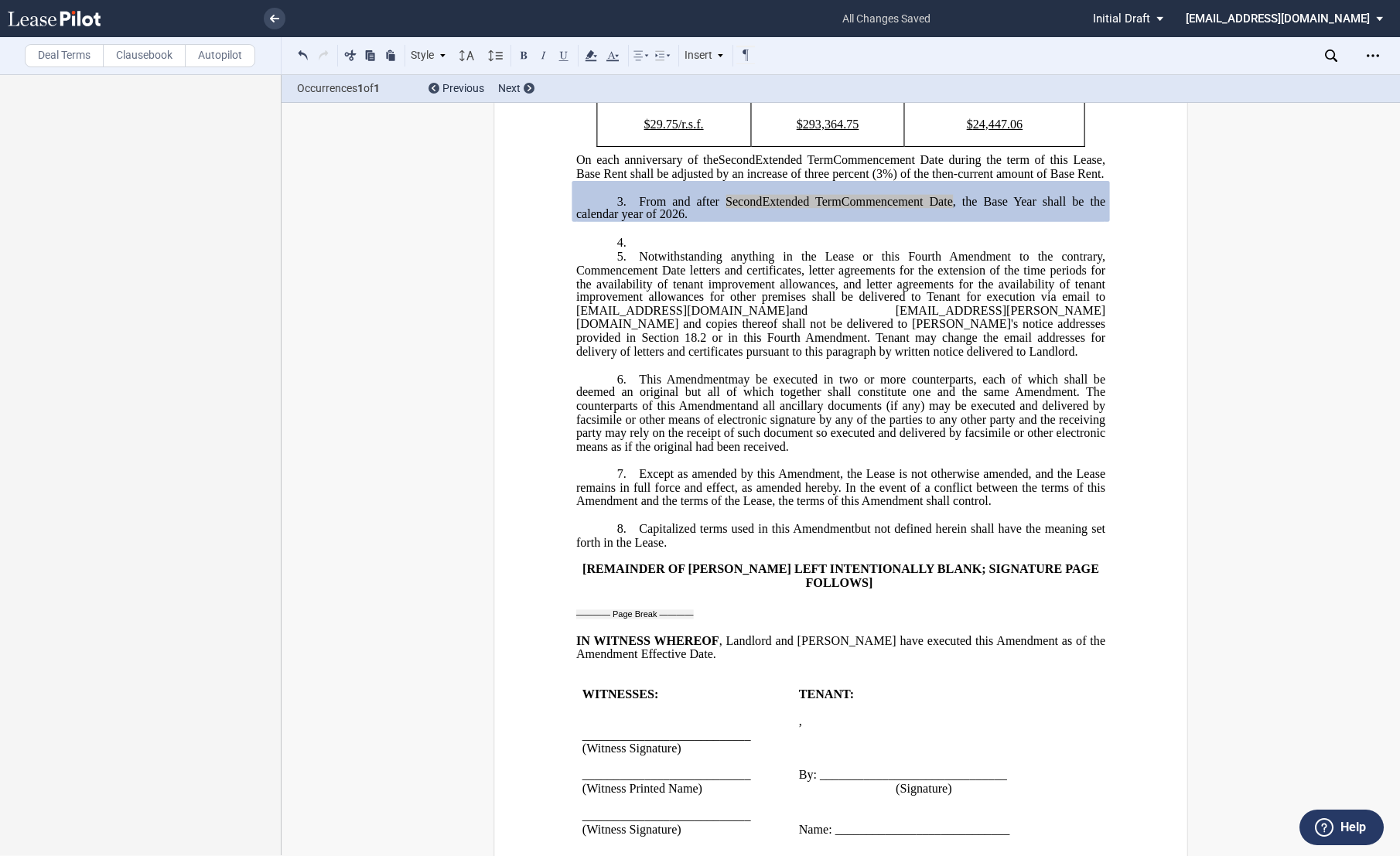
click at [669, 250] on p "4. ﻿ ﻿" at bounding box center [841, 242] width 529 height 15
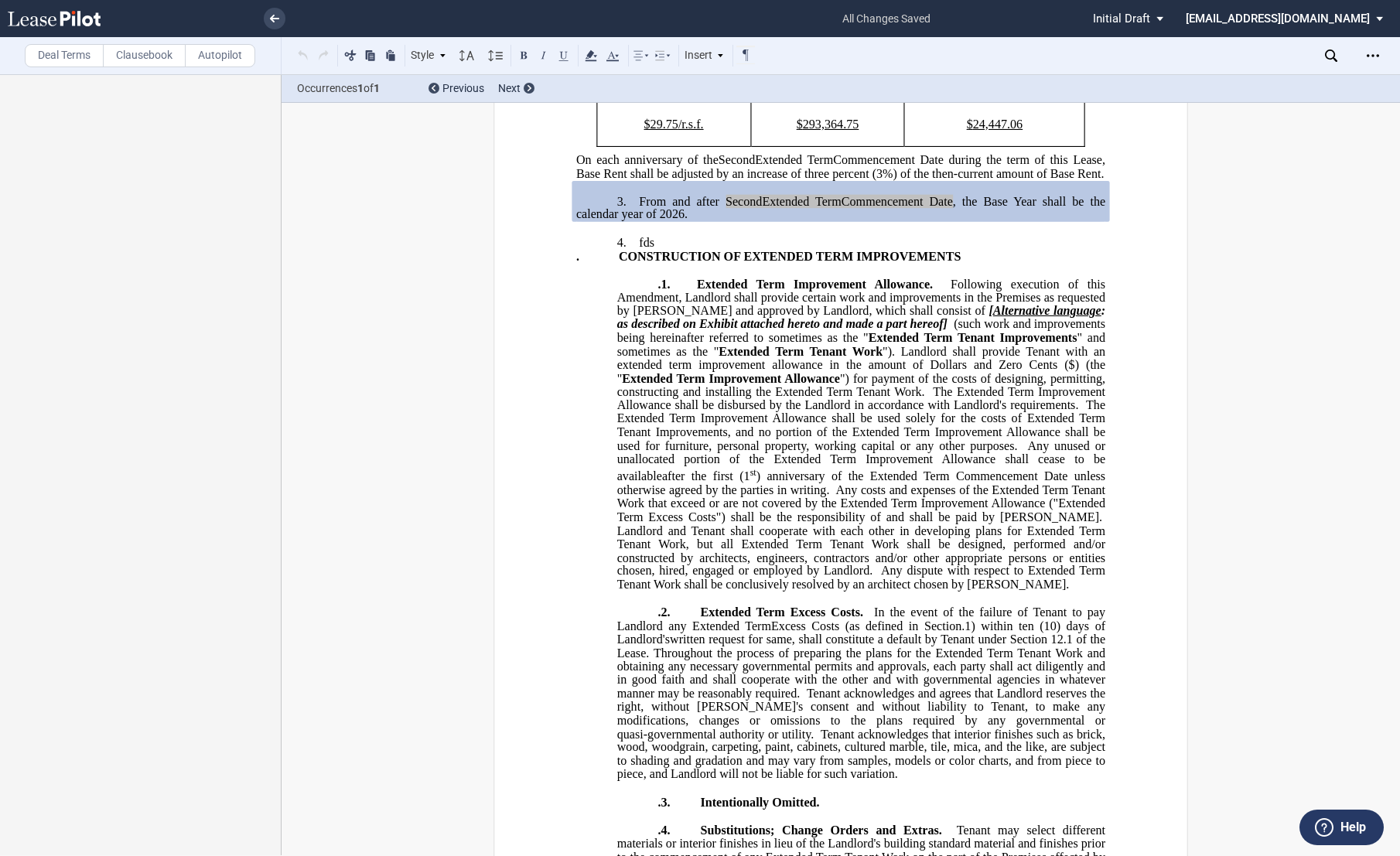
click at [659, 250] on p "4. ﻿fds ﻿" at bounding box center [841, 242] width 529 height 15
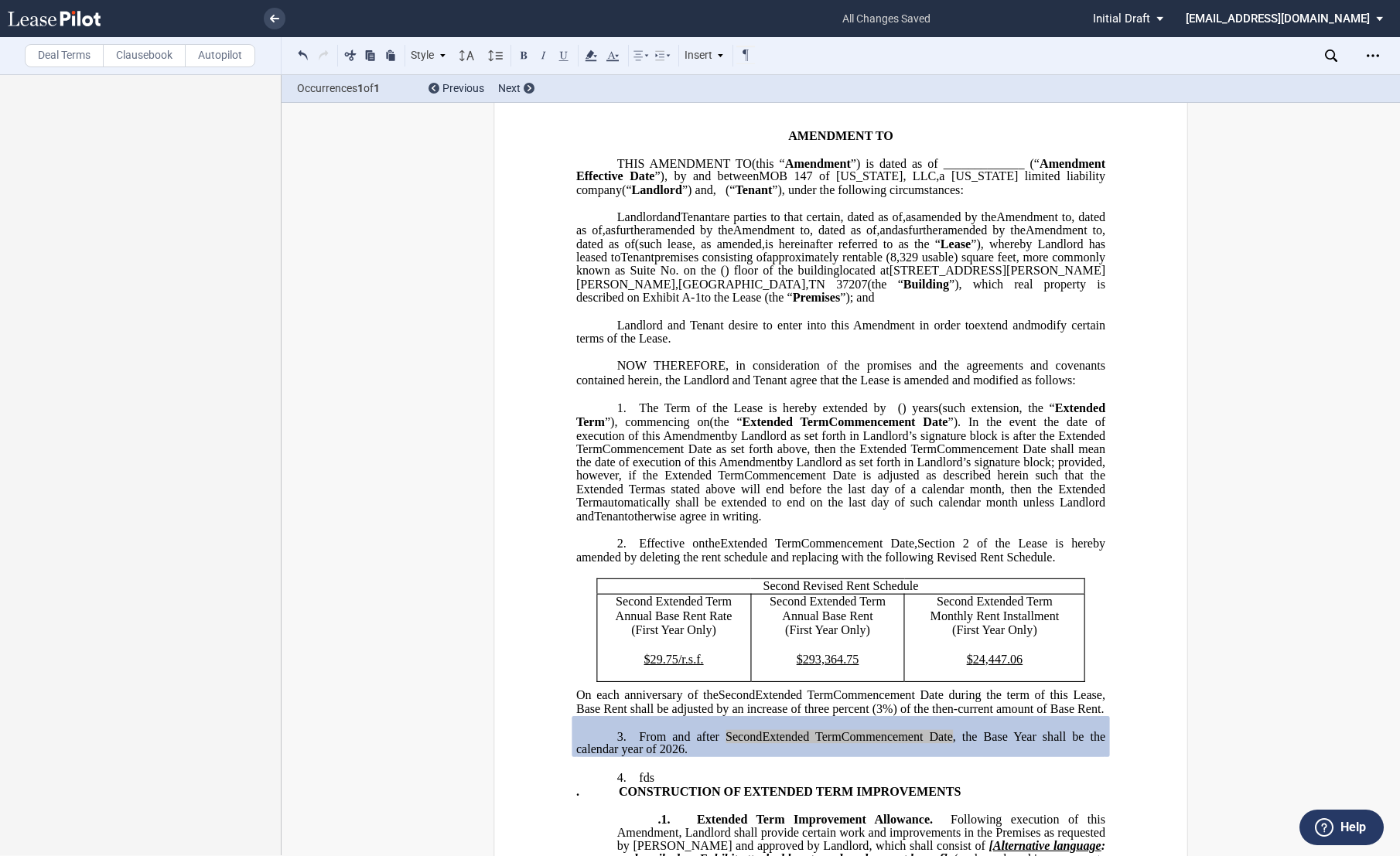
scroll to position [0, 0]
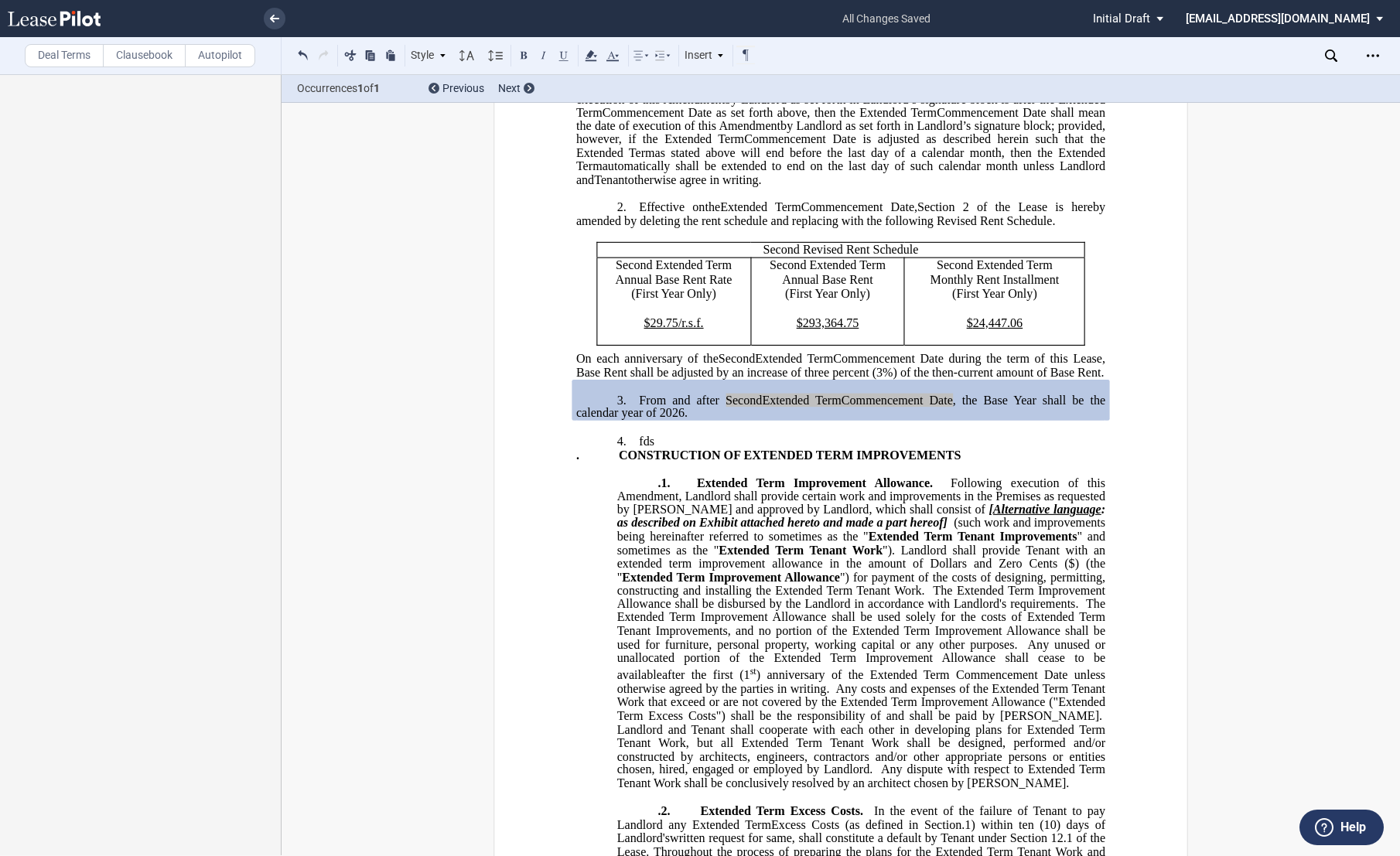
scroll to position [429, 0]
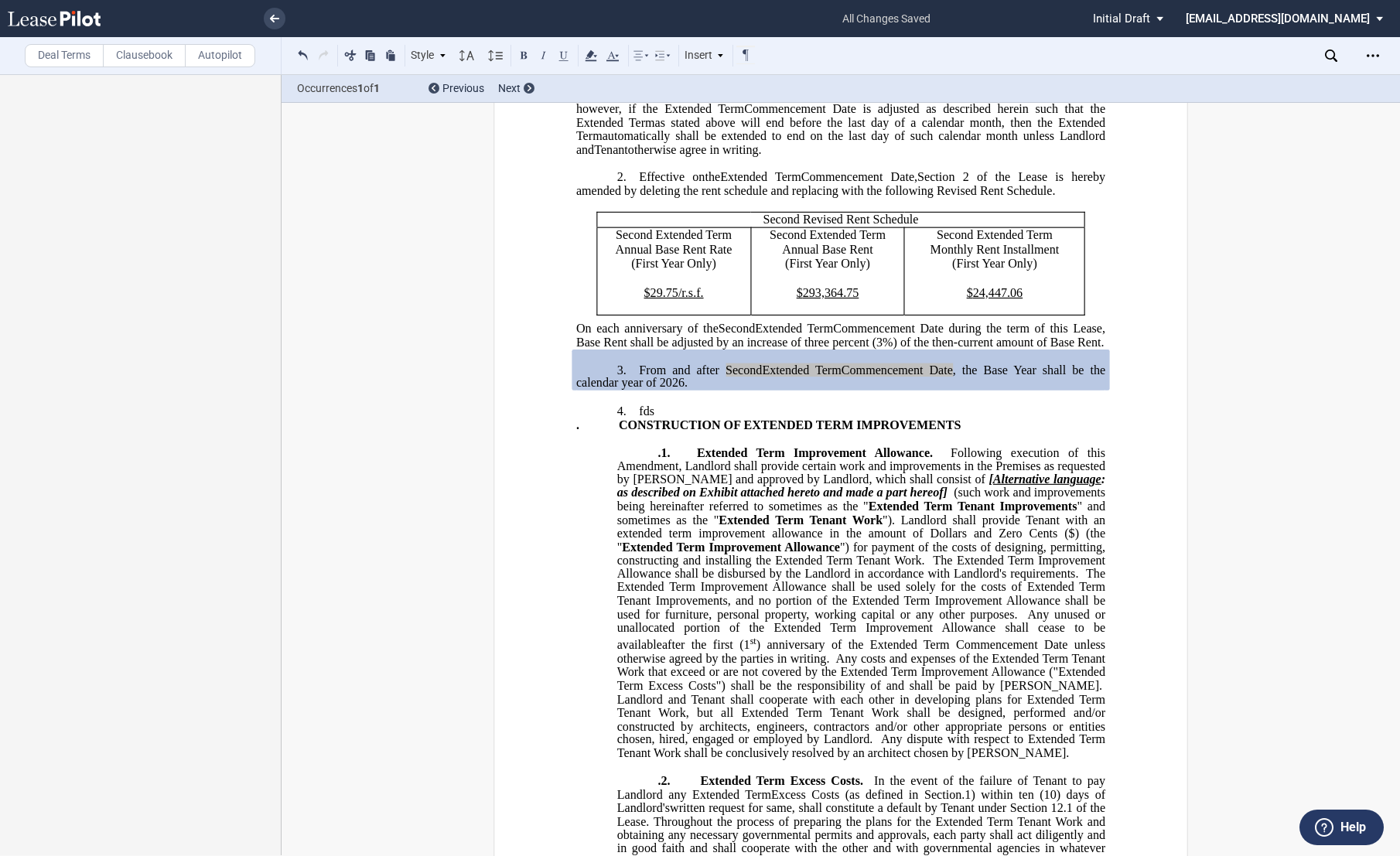
click at [651, 418] on p "4. ﻿fds ﻿" at bounding box center [841, 410] width 529 height 15
click at [683, 418] on p "4. ﻿fds ﻿" at bounding box center [841, 410] width 529 height 15
click at [673, 418] on p "4. ﻿fds ﻿" at bounding box center [841, 410] width 529 height 15
click at [670, 406] on p "﻿" at bounding box center [841, 399] width 529 height 13
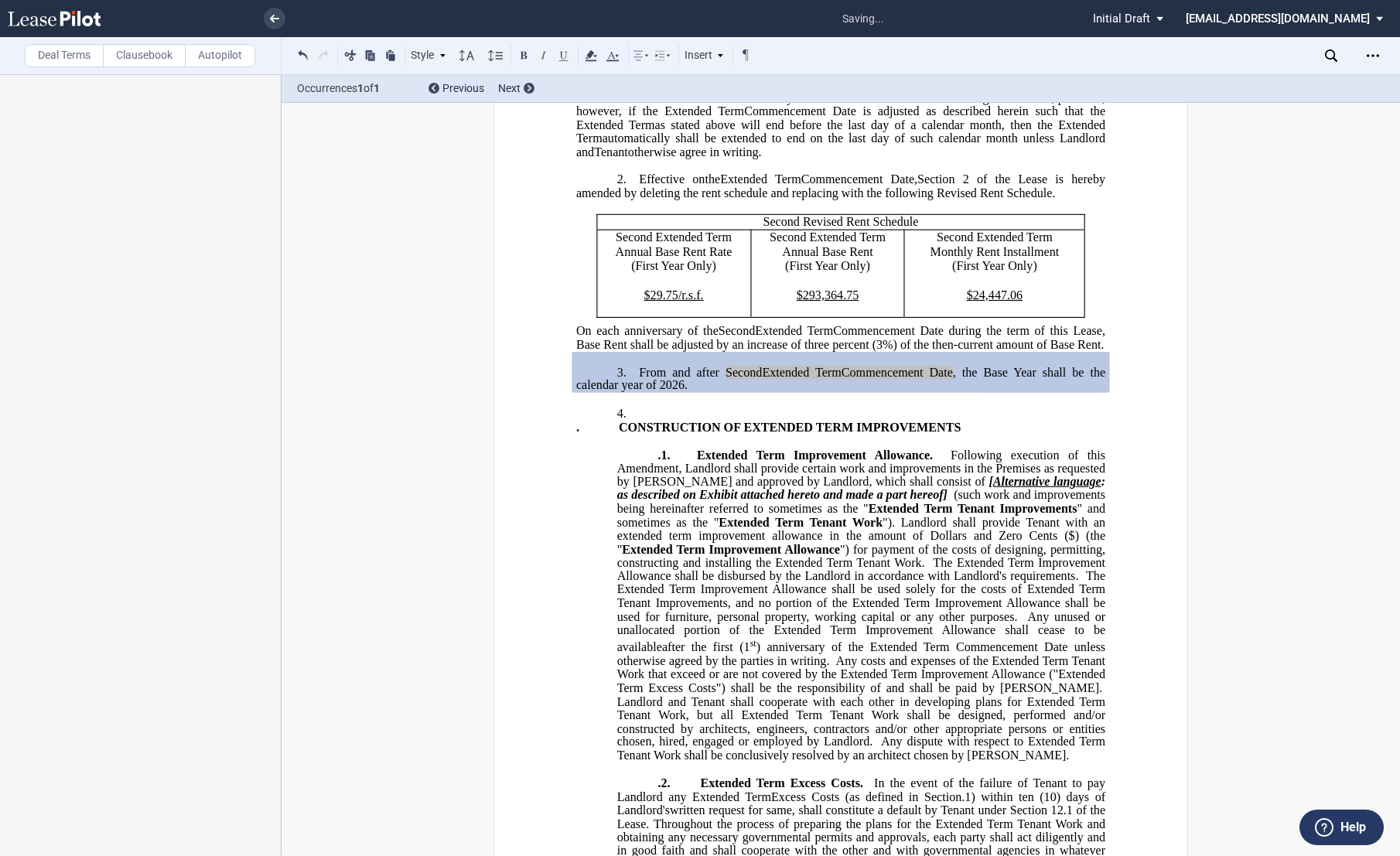
click at [669, 421] on p "4. ﻿ ﻿" at bounding box center [841, 413] width 529 height 15
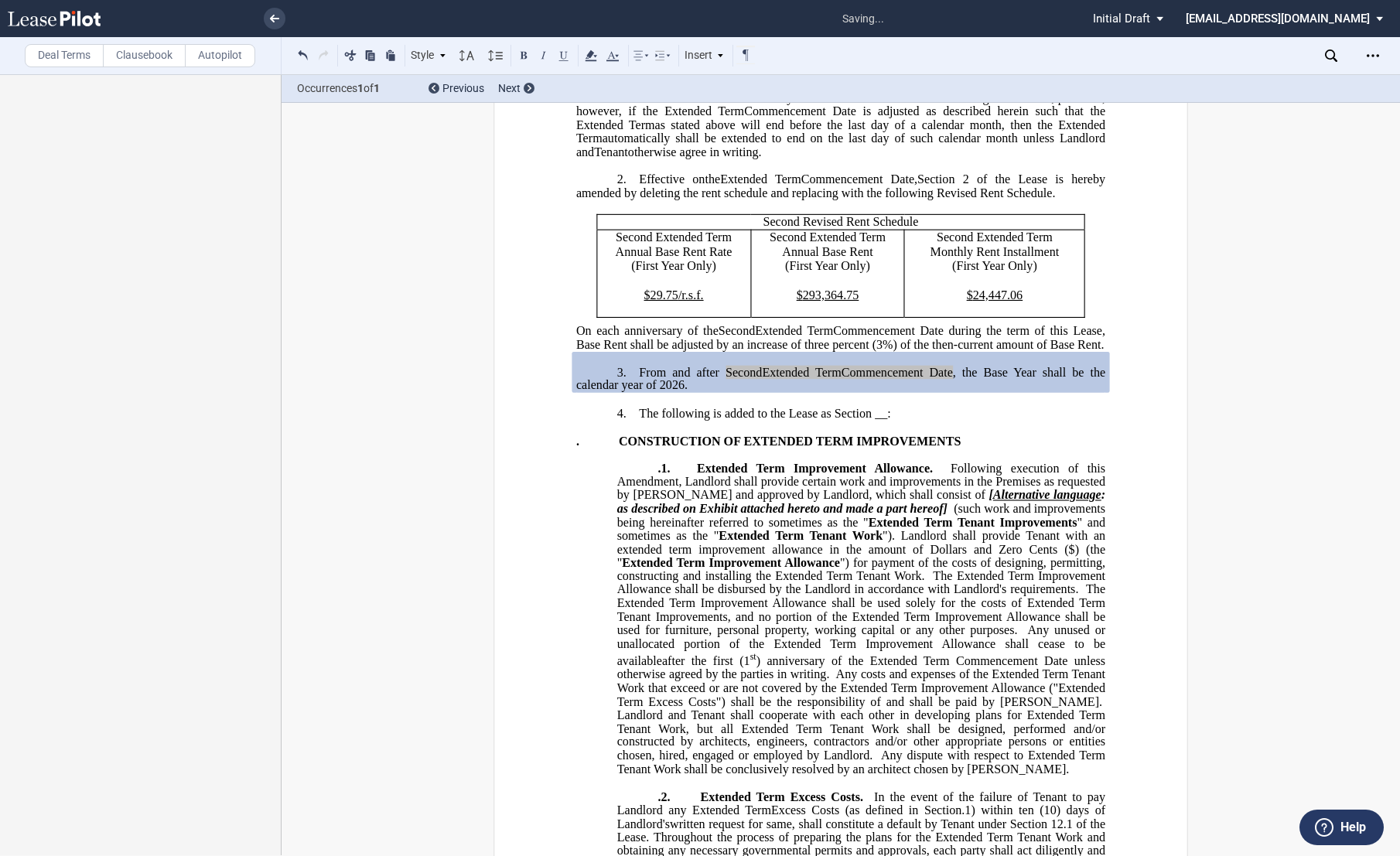
click at [880, 447] on span "CONSTRUCTION OF EXTENDED TERM IMPROVEMENTS" at bounding box center [927, 440] width 342 height 14
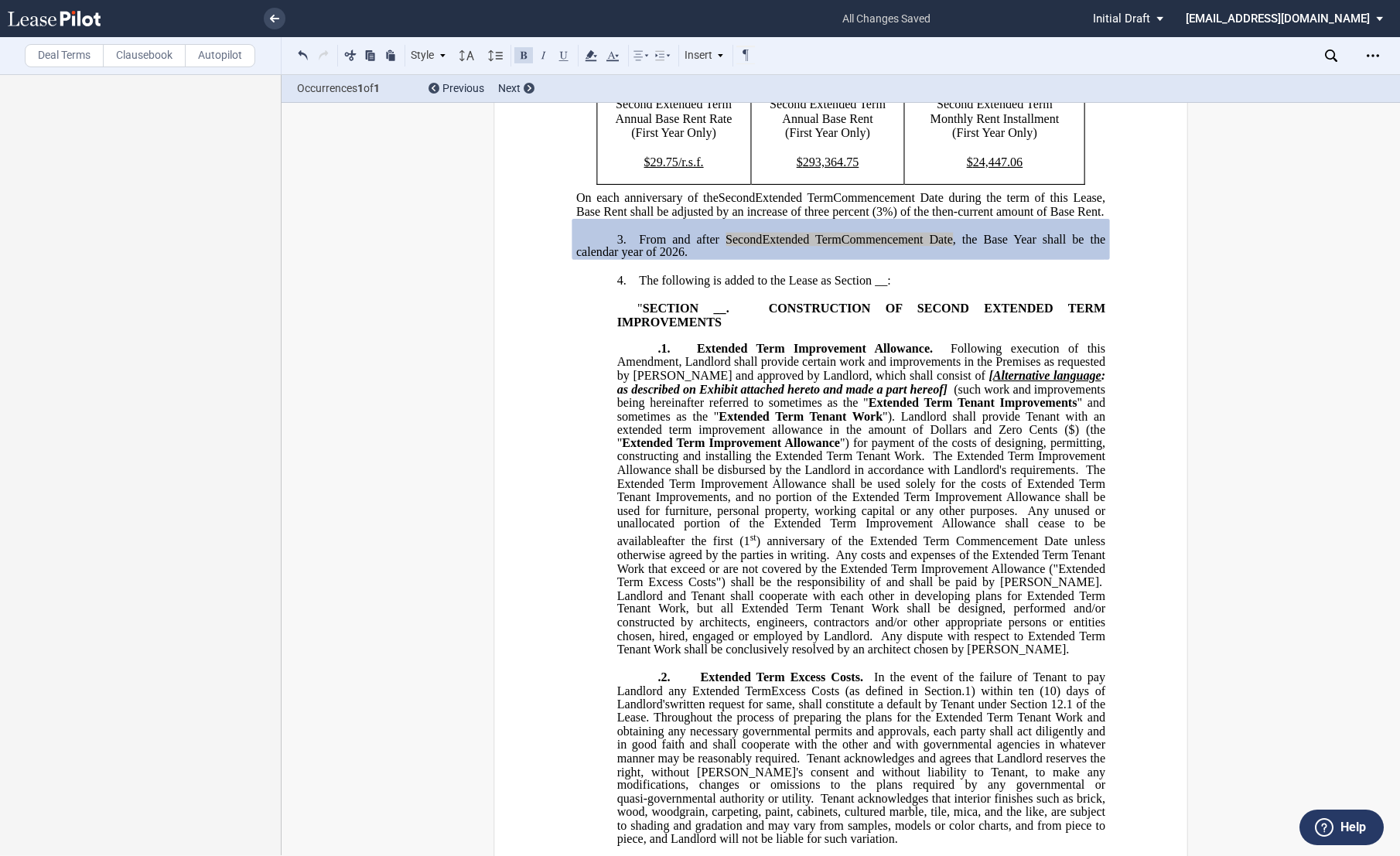
scroll to position [598, 0]
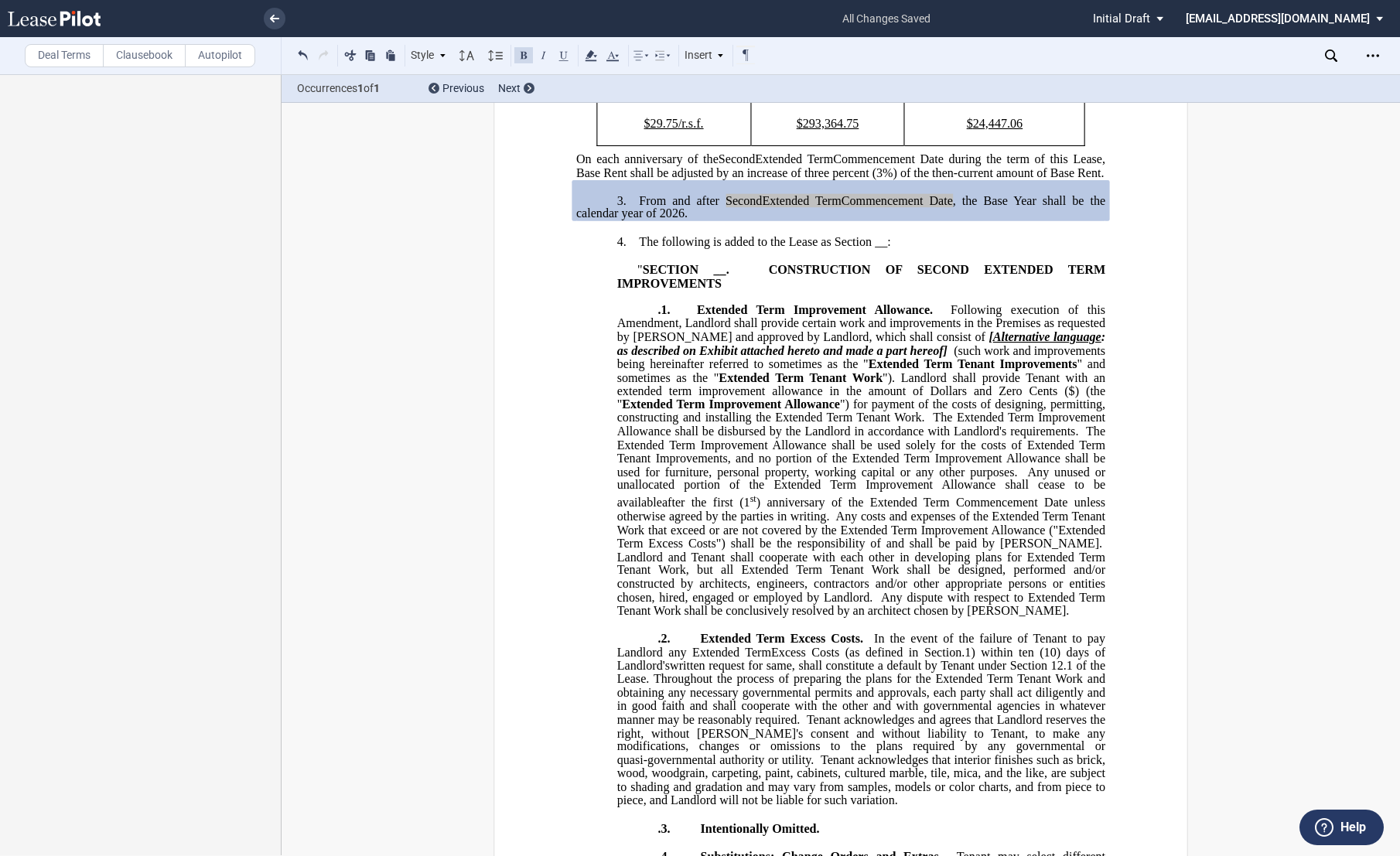
click at [697, 317] on span "Extended Term Improvement Allowance." at bounding box center [815, 310] width 236 height 14
click at [611, 381] on ins "" SECTION __ . CONSTRUCTION OF SECOND EXTENDED TERM IMPROVEMENTS .1. Second Ext…" at bounding box center [841, 765] width 529 height 1007
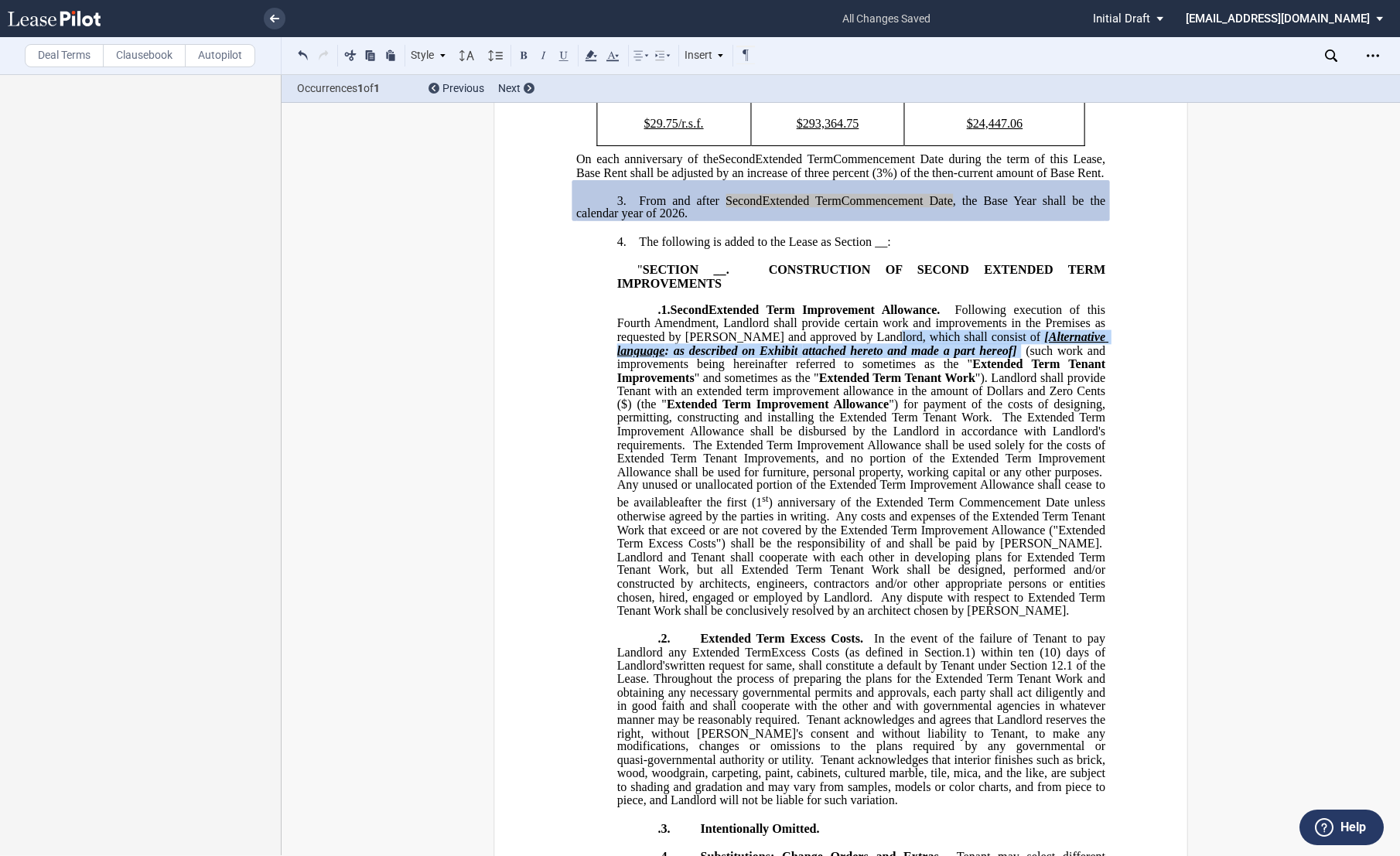
drag, startPoint x: 863, startPoint y: 399, endPoint x: 942, endPoint y: 412, distance: 80.1
click at [942, 412] on span ".1. Second Extended Term Improvement Allowance. Following execution of this Fou…" at bounding box center [863, 460] width 491 height 314
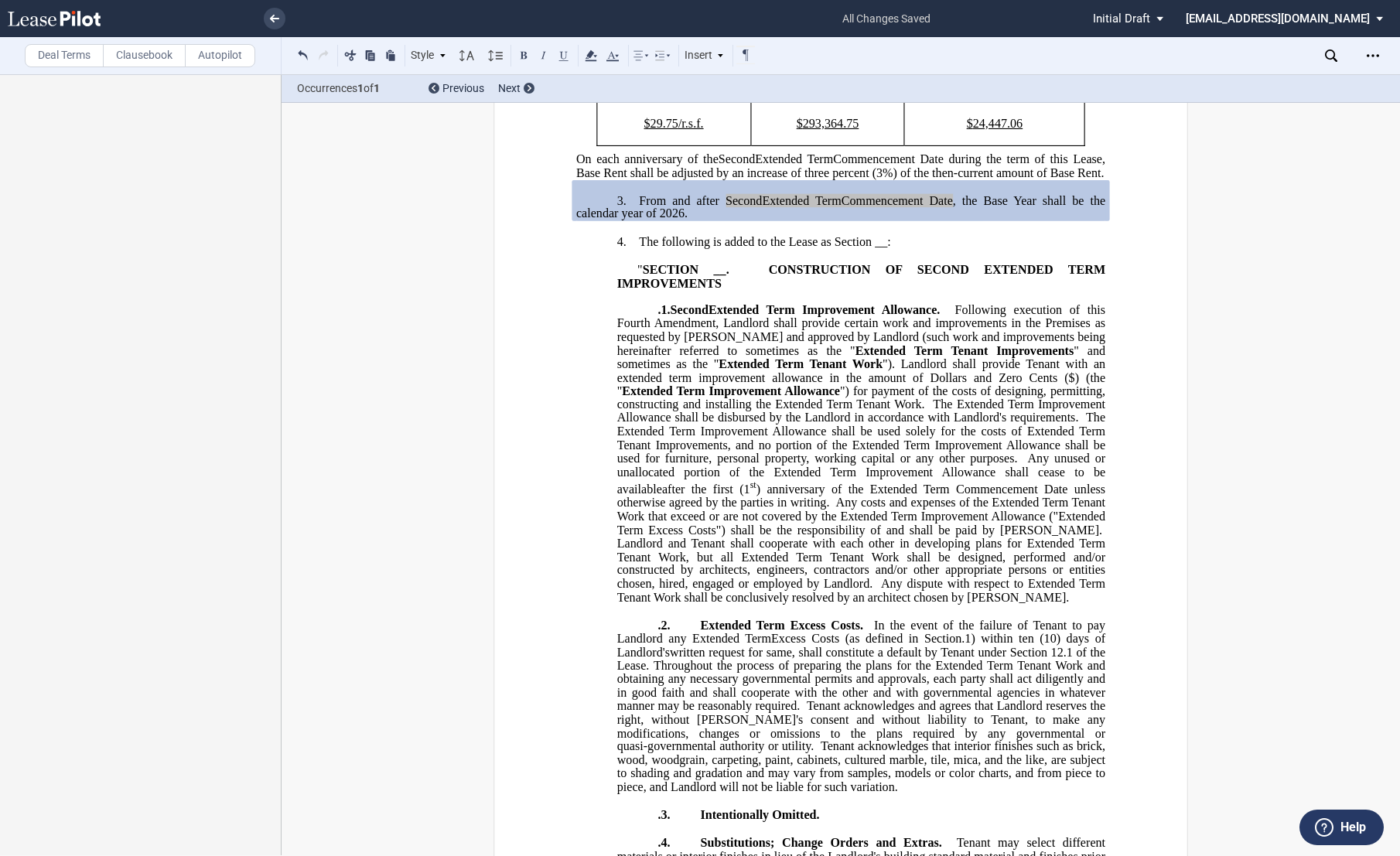
click at [855, 358] on span "Extended Term Tenant Improvements" at bounding box center [965, 350] width 219 height 14
click at [719, 372] on span "Extended Term Tenant Work" at bounding box center [801, 365] width 164 height 14
click at [937, 384] on span "Dollars and Zero Cents ($" at bounding box center [1007, 378] width 140 height 14
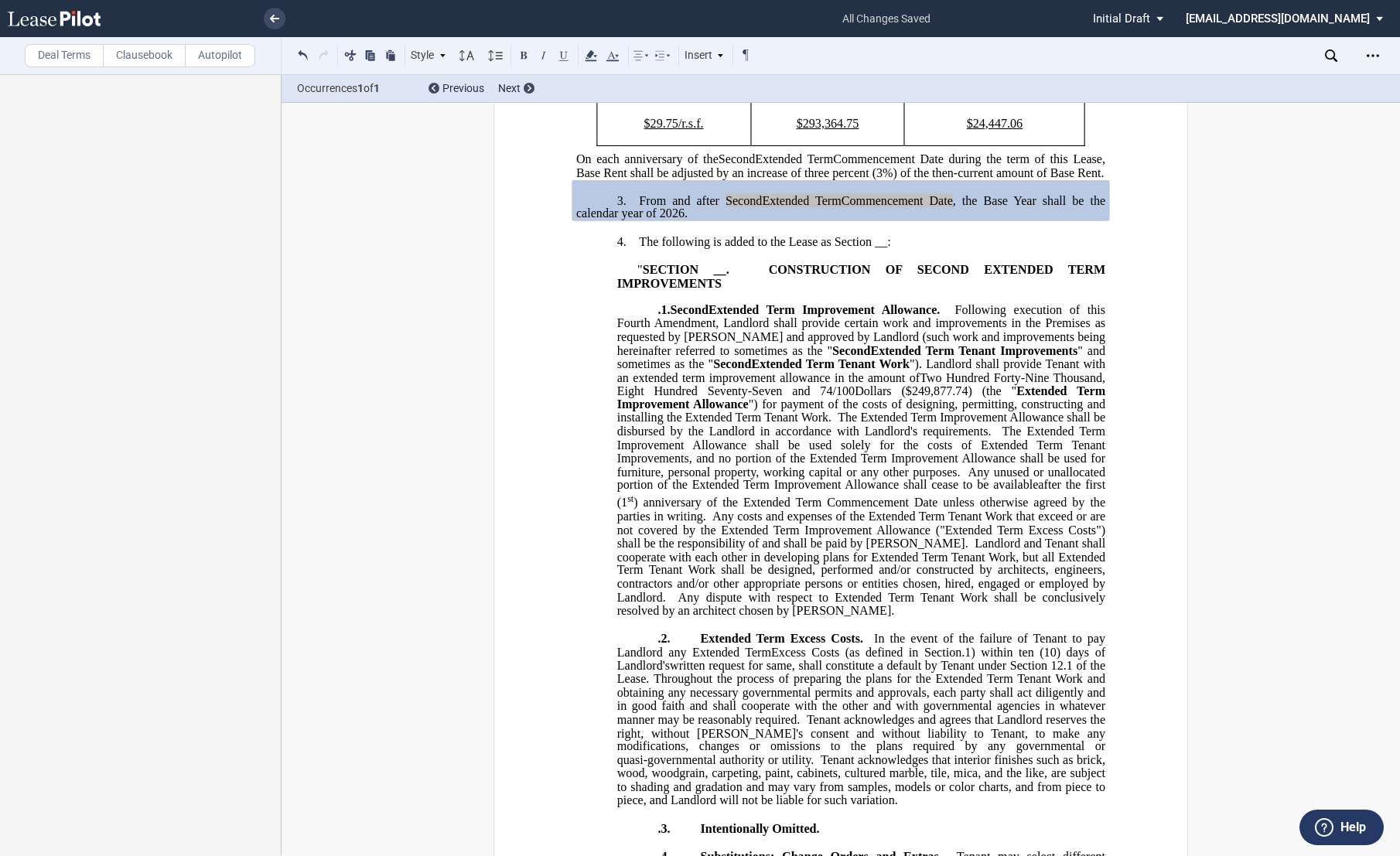
click at [944, 410] on span "Extended Term Improvement Allowance" at bounding box center [863, 397] width 491 height 27
click at [681, 425] on span "") for payment of the costs of designing, permitting, constructing and installi…" at bounding box center [863, 410] width 491 height 27
click at [896, 438] on span "The Extended Term Improvement Allowance shall be disbursed by the Landlord in a…" at bounding box center [863, 423] width 491 height 27
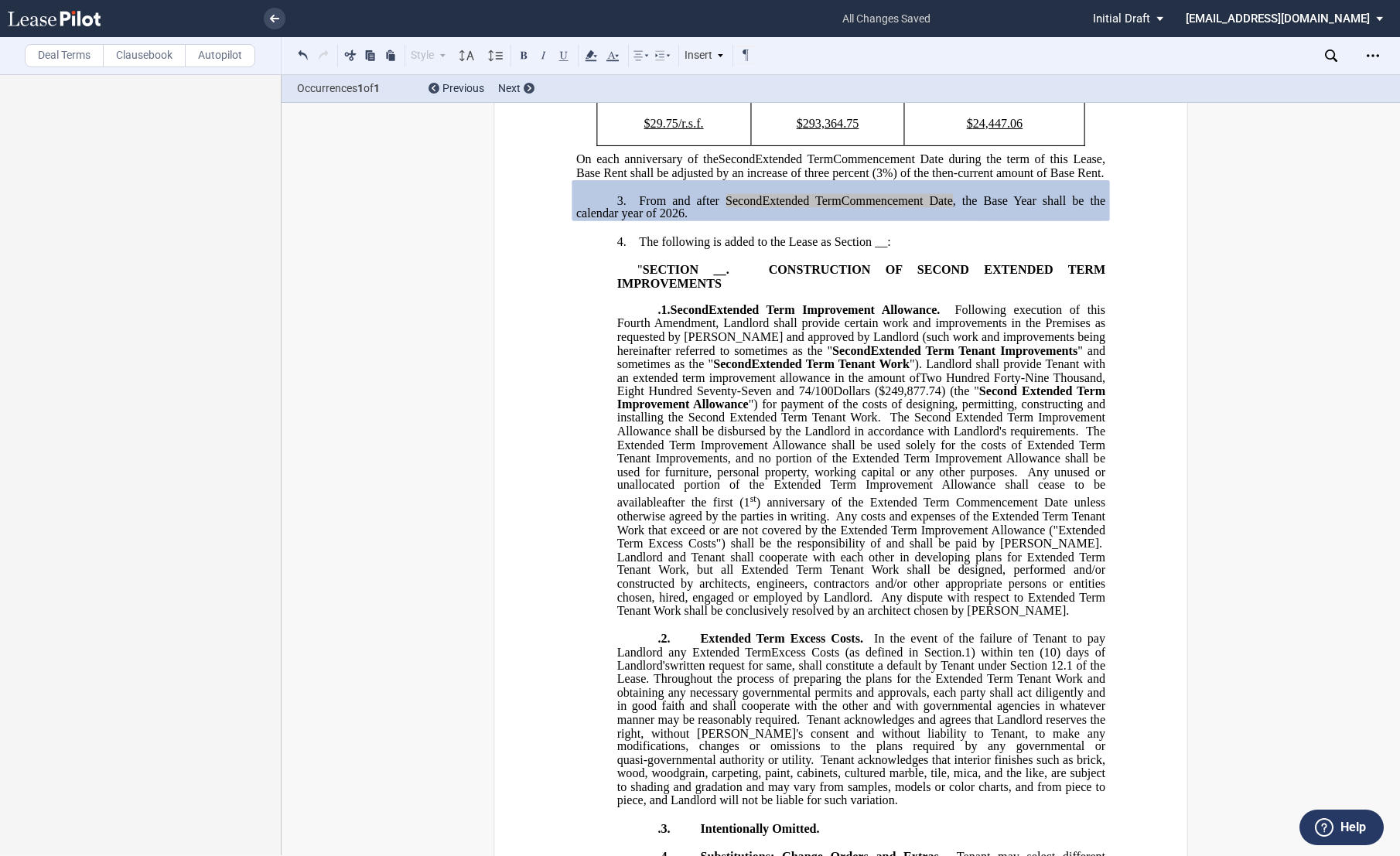
click at [612, 501] on ins "" SECTION __ . CONSTRUCTION OF SECOND EXTENDED TERM IMPROVEMENTS .1. Second Ext…" at bounding box center [841, 765] width 529 height 1007
click at [1056, 478] on span "The Second Extended Term Improvement Allowance shall be used solely for the cos…" at bounding box center [863, 452] width 491 height 54
click at [945, 478] on span "The Second Extended Term Improvement Allowance shall be used solely for the cos…" at bounding box center [863, 452] width 491 height 54
click at [947, 509] on span "Any unused or unallocated portion of the Extended Term Improvement Allowance sh…" at bounding box center [863, 493] width 491 height 31
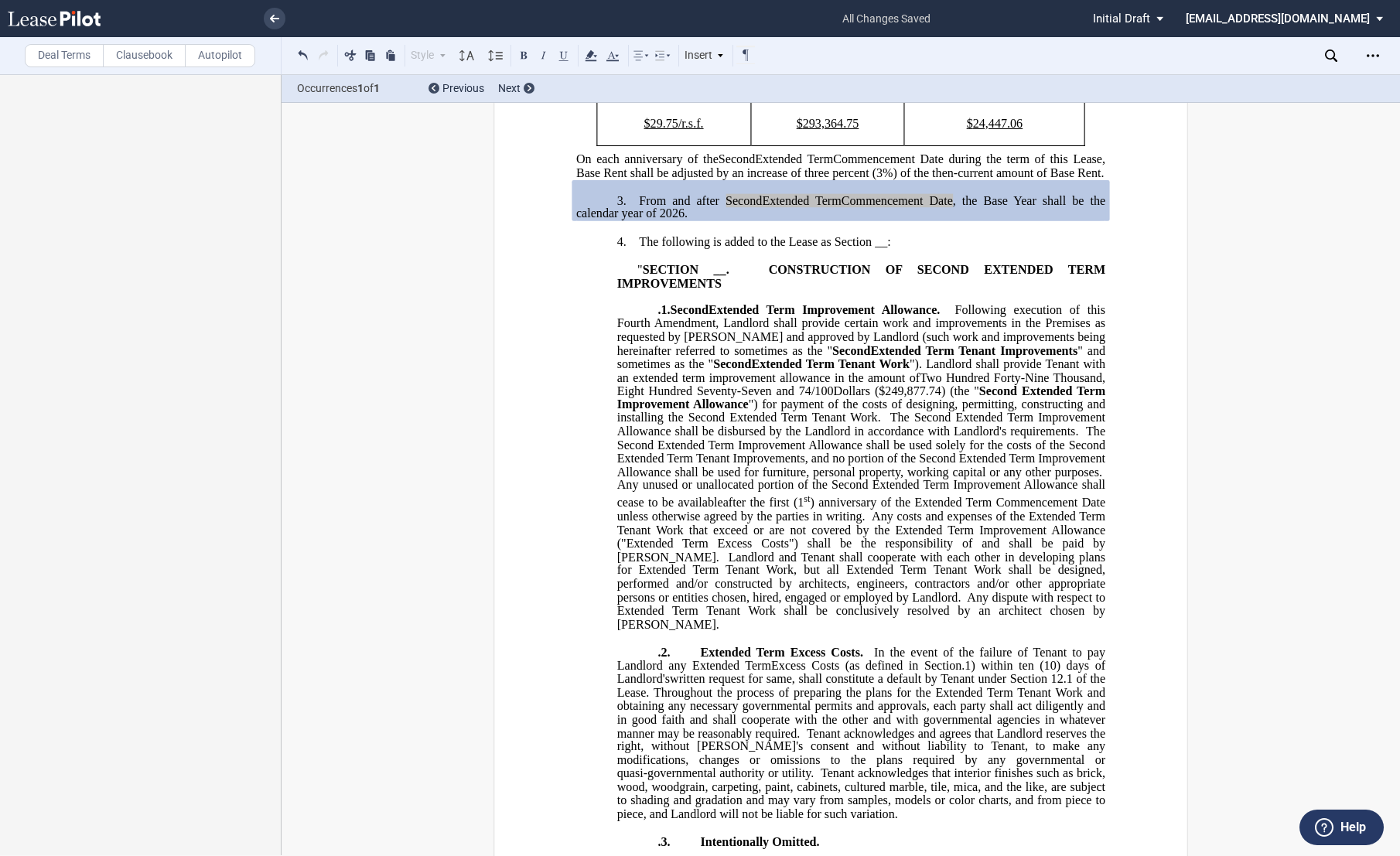
click at [1022, 523] on span ") anniversary of the Extended Term Commencement Date unless otherwise agreed by…" at bounding box center [863, 509] width 491 height 27
click at [699, 564] on span "Any costs and expenses of the Extended Term Tenant Work that exceed or are not …" at bounding box center [863, 536] width 491 height 54
drag, startPoint x: 854, startPoint y: 603, endPoint x: 1013, endPoint y: 599, distance: 159.1
click at [1013, 564] on span "Any costs and expenses of the Second Extended Term Tenant Work that exceed or a…" at bounding box center [863, 536] width 491 height 54
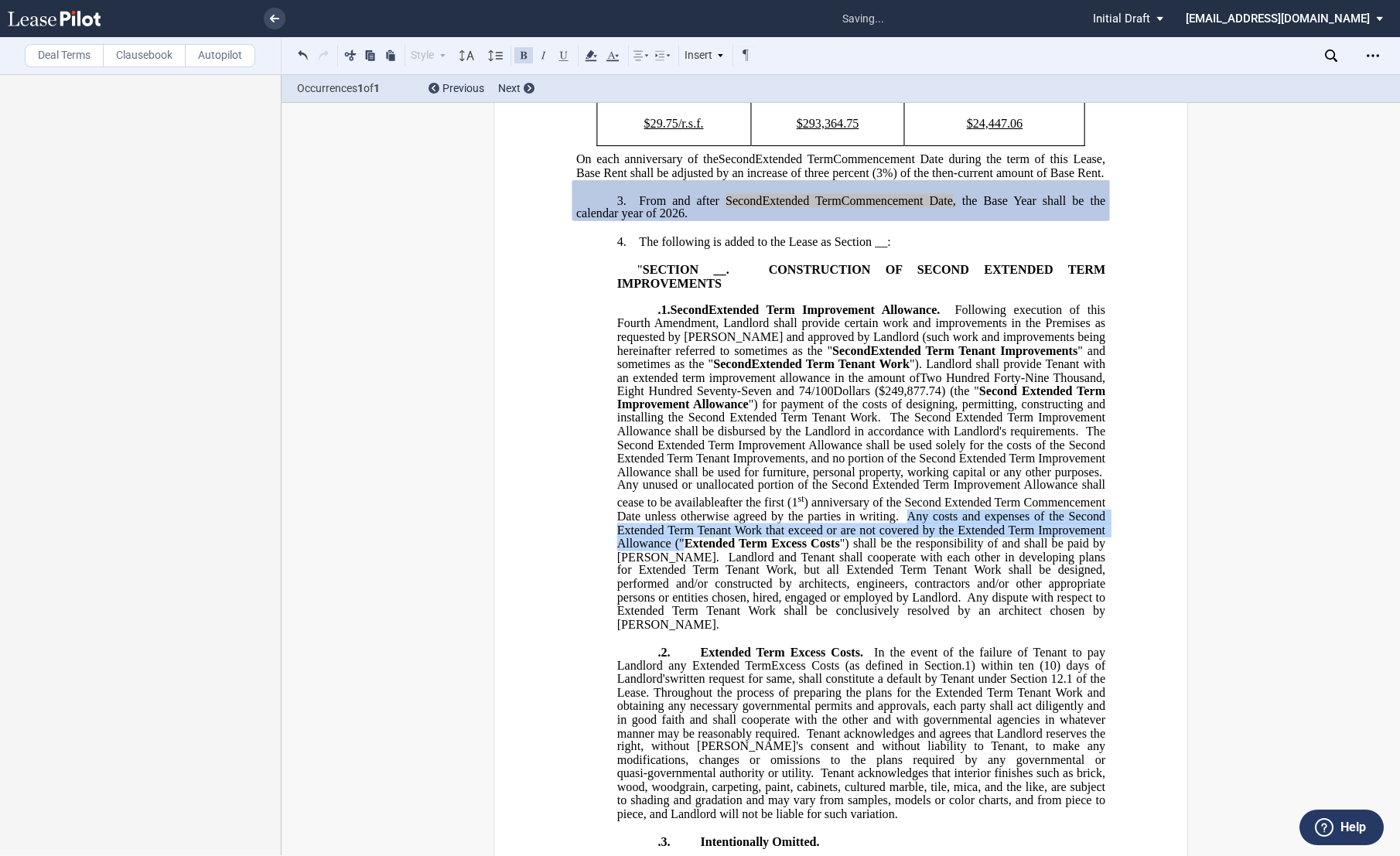
click at [840, 551] on span "Extended Term Excess Costs" at bounding box center [762, 544] width 155 height 14
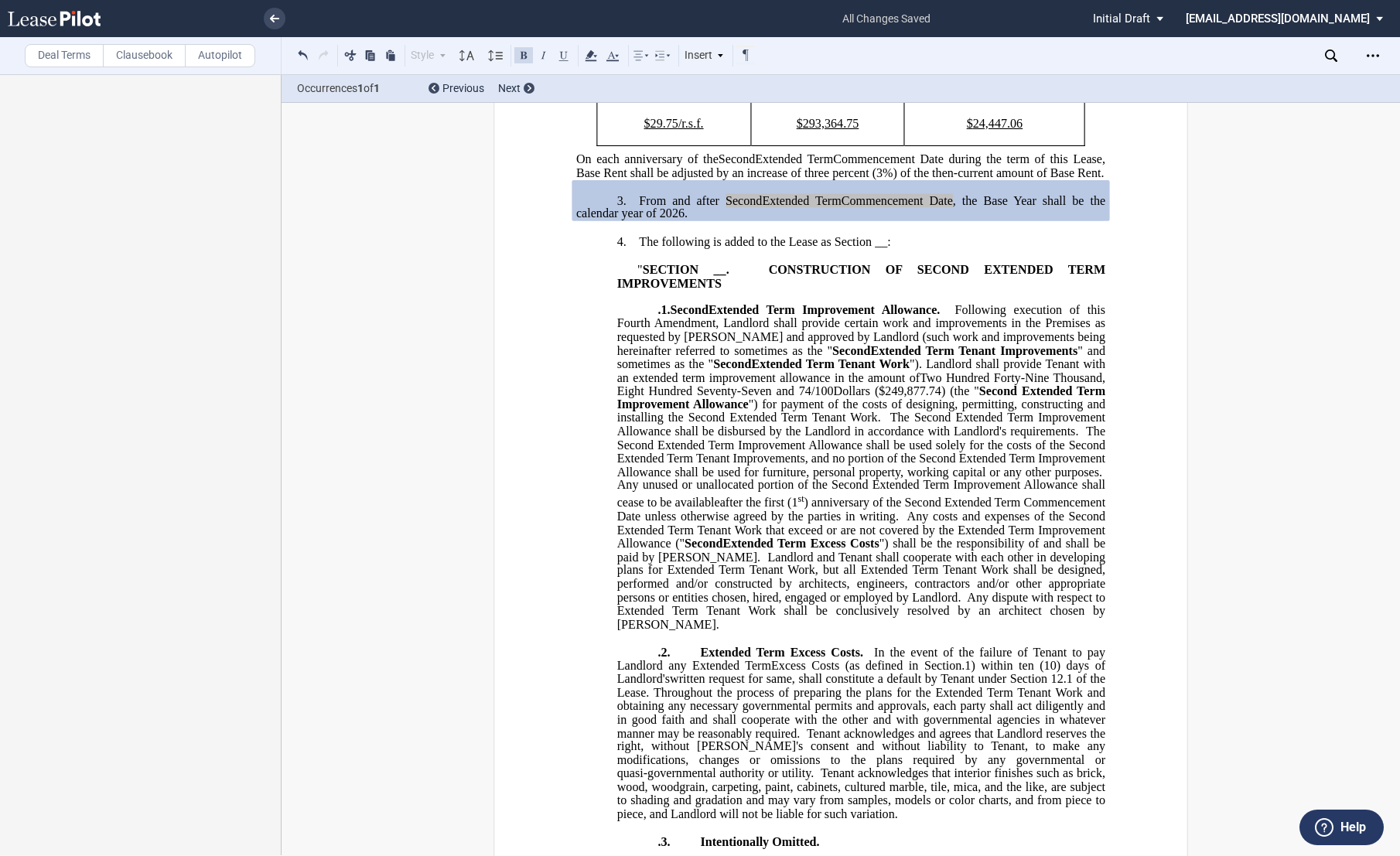
click at [598, 606] on ins "" SECTION __ . CONSTRUCTION OF SECOND EXTENDED TERM IMPROVEMENTS .1. Second Ext…" at bounding box center [841, 772] width 529 height 1021
click at [797, 604] on span "Landlord and Tenant shall cooperate with each other in developing plans for Ext…" at bounding box center [863, 577] width 491 height 54
click at [1027, 604] on span "Landlord and Tenant shall cooperate with each other in developing plans for Sec…" at bounding box center [863, 577] width 491 height 54
click at [834, 630] on span "Any dispute with respect to Extended Term Tenant Work shall be conclusively res…" at bounding box center [863, 610] width 491 height 41
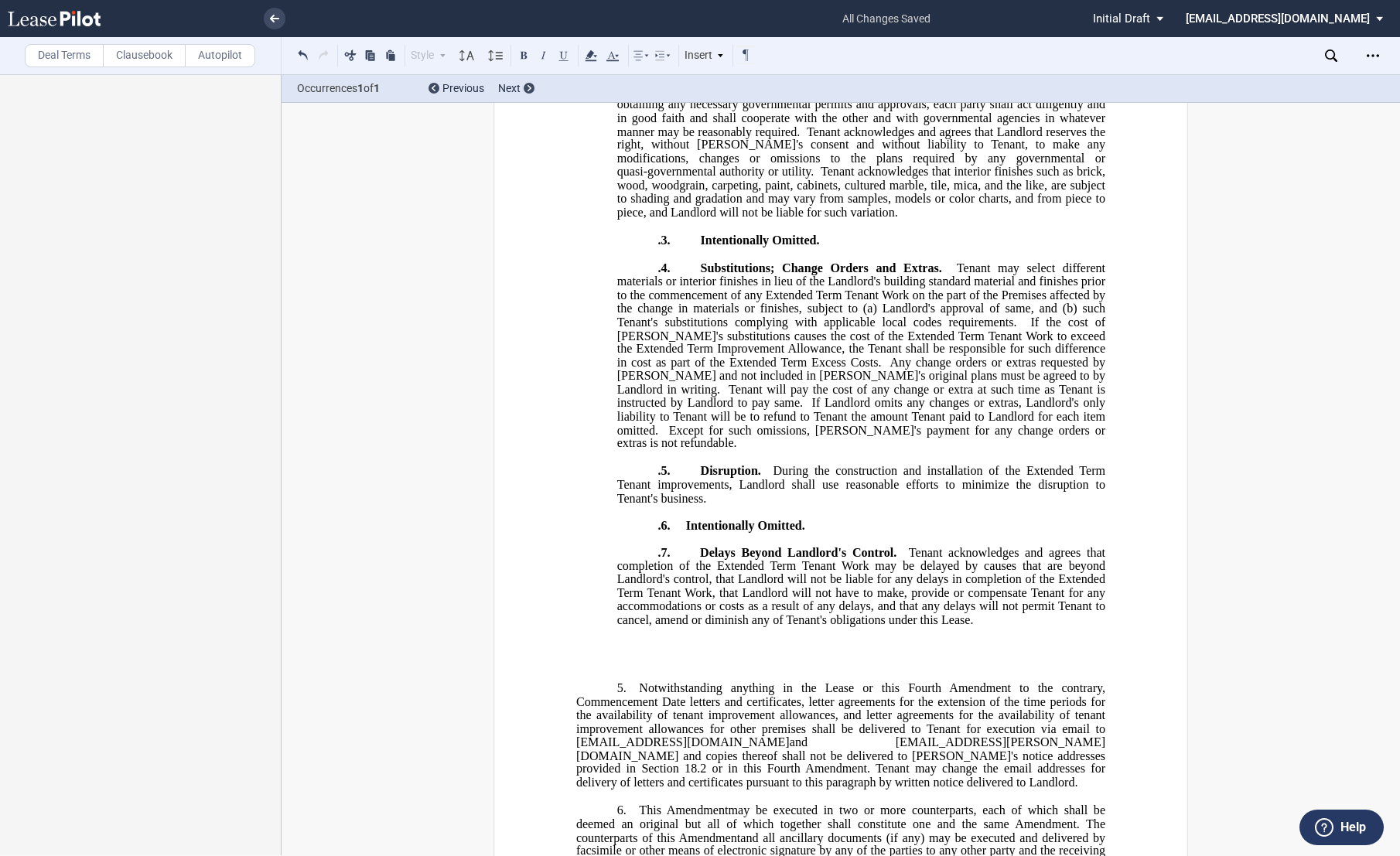
scroll to position [1286, 0]
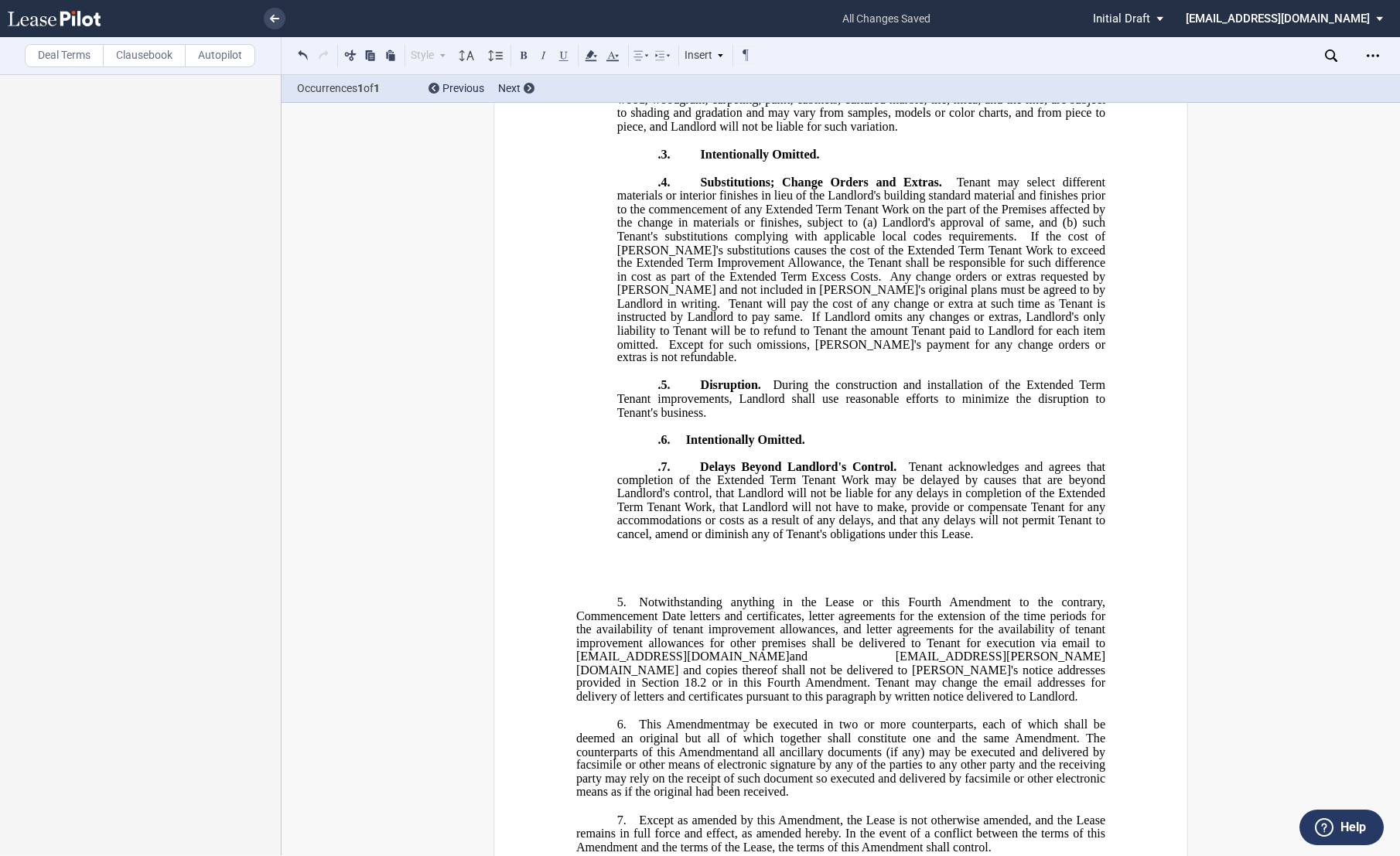
click at [717, 596] on ins "" SECTION __ . CONSTRUCTION OF SECOND EXTENDED TERM IMPROVEMENTS .1. Second Ext…" at bounding box center [841, 85] width 529 height 1021
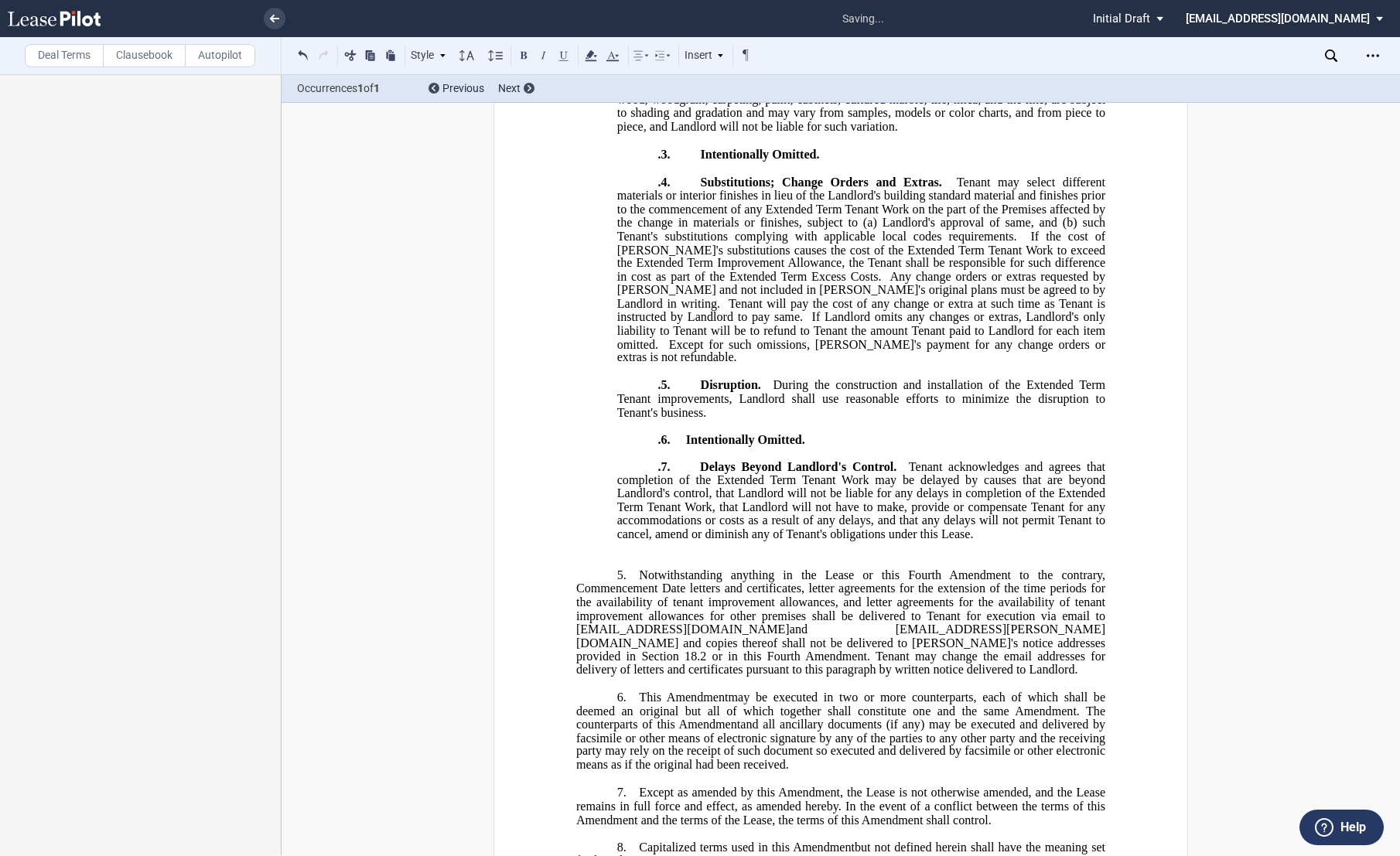
scroll to position [1252, 0]
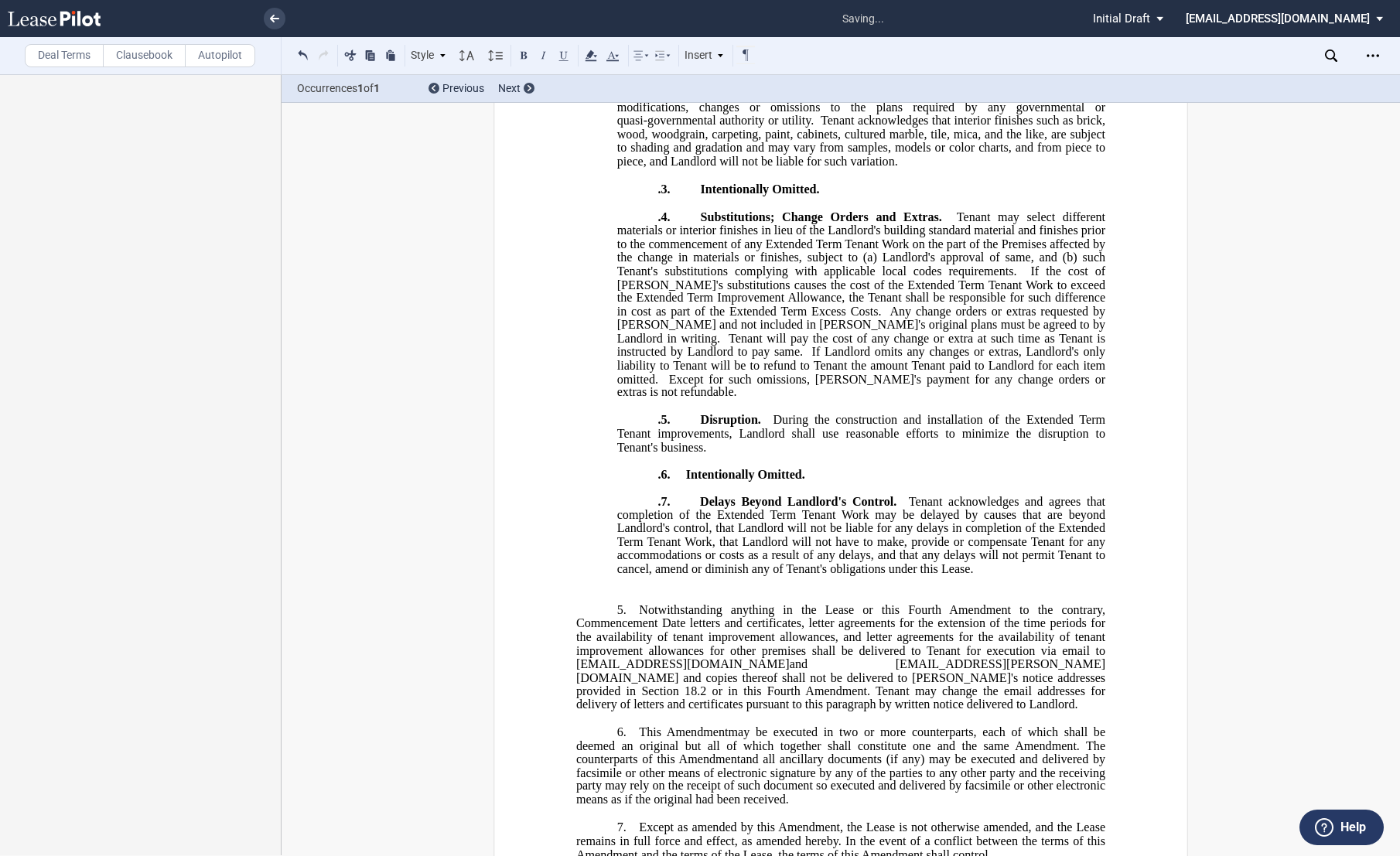
click at [721, 603] on p "﻿" at bounding box center [841, 597] width 529 height 13
click at [987, 576] on p ".7. Delays Beyond Landlord's Control. Tenant acknowledges and agrees that compl…" at bounding box center [861, 535] width 488 height 81
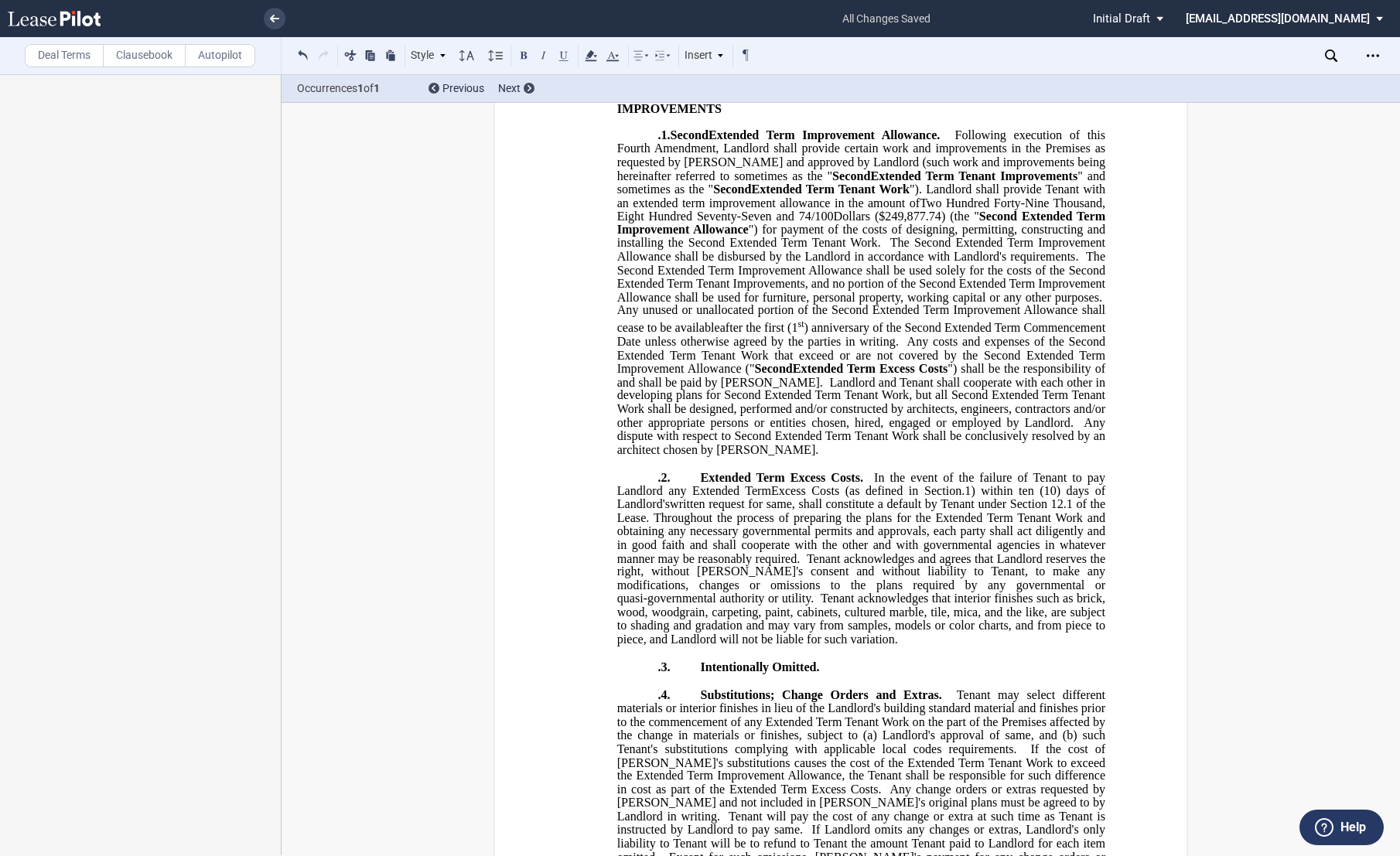
scroll to position [822, 0]
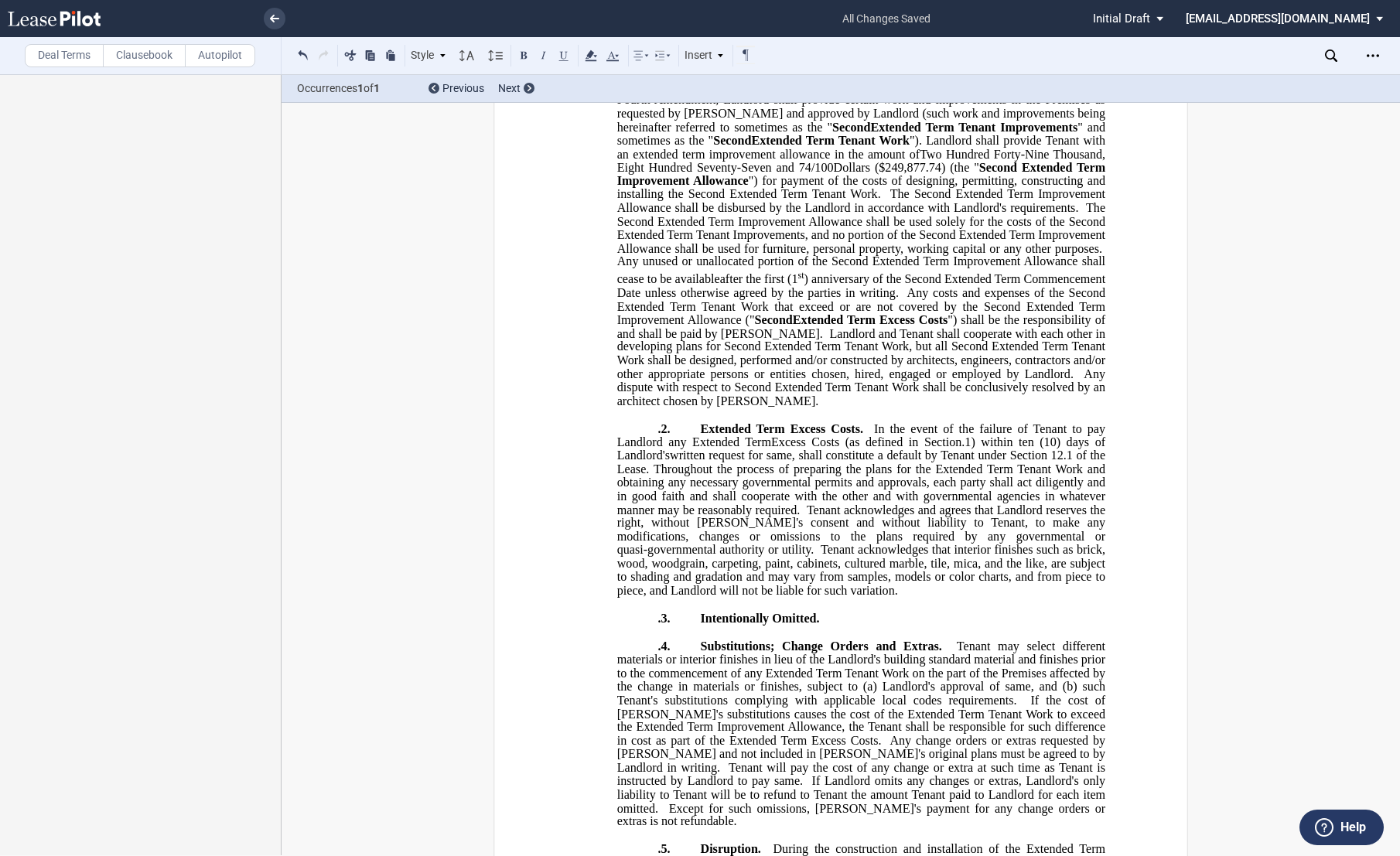
click at [701, 435] on span "Extended Term Excess Costs." at bounding box center [781, 428] width 163 height 14
click at [703, 448] on span "In the event of the failure of Tenant to pay Landlord any Extended Term" at bounding box center [863, 434] width 491 height 27
click at [989, 516] on span "Throughout the process of preparing the plans for the Extended Term Tenant Work…" at bounding box center [863, 490] width 491 height 54
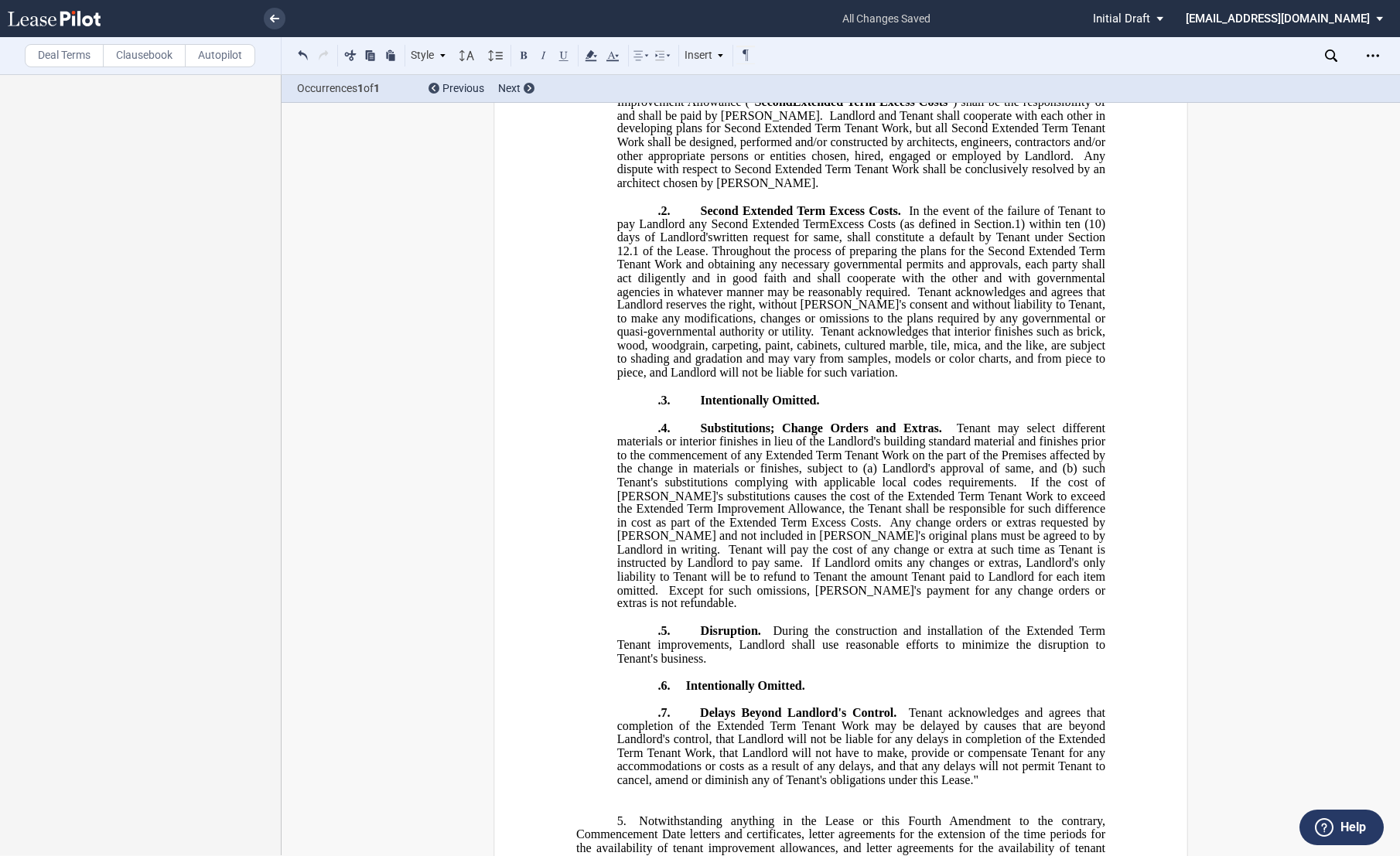
scroll to position [1080, 0]
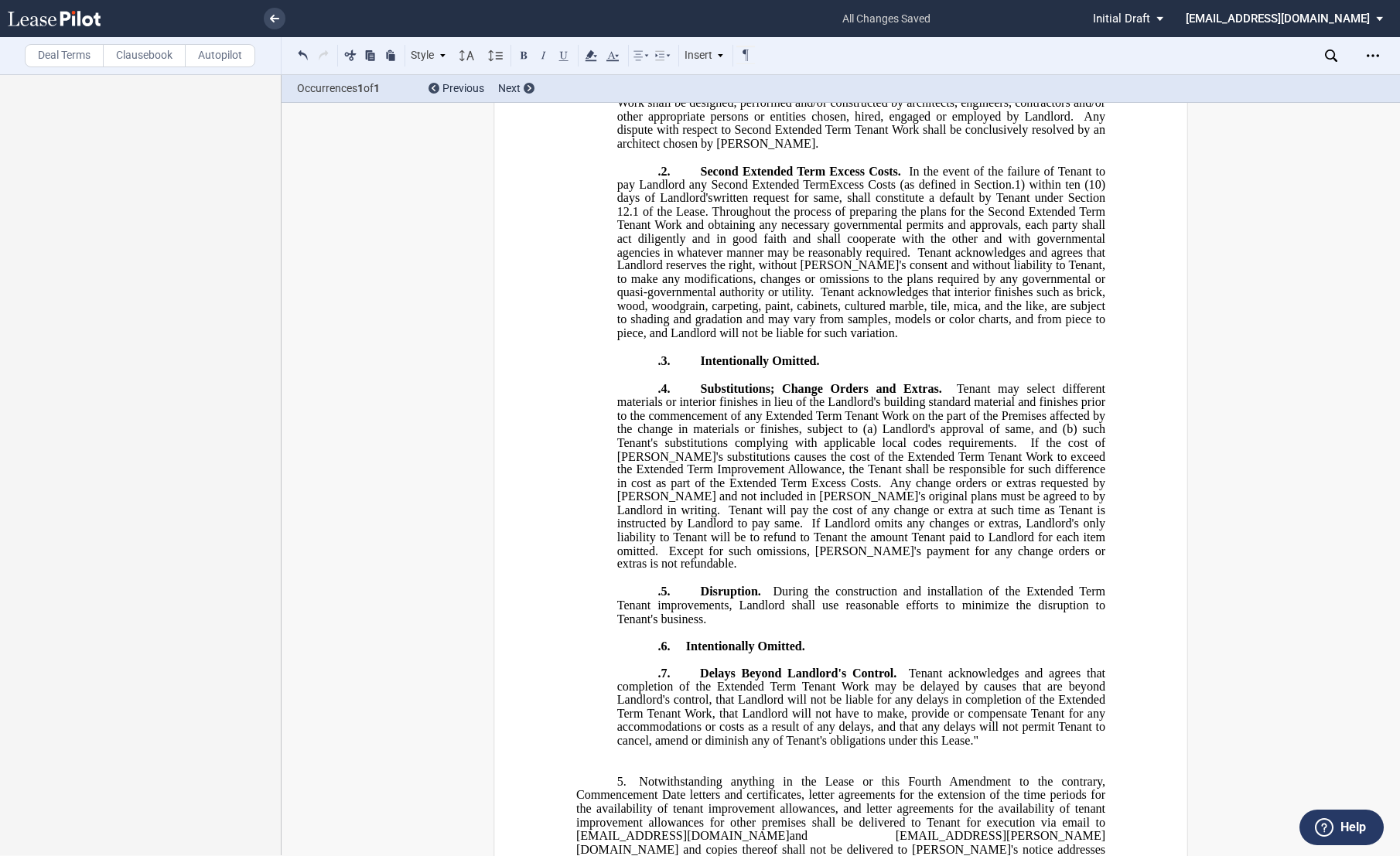
click at [759, 449] on span "Tenant may select different materials or interior finishes in lieu of the Landl…" at bounding box center [863, 416] width 491 height 67
click at [836, 490] on span "If the cost of [PERSON_NAME]'s substitutions causes the cost of the Extended Te…" at bounding box center [863, 462] width 491 height 54
click at [602, 528] on ins "" SECTION __ . CONSTRUCTION OF SECOND EXTENDED TERM IMPROVEMENTS .1. Second Ext…" at bounding box center [841, 278] width 529 height 994
click at [783, 490] on span "If the cost of [PERSON_NAME]'s substitutions causes the cost of the Second Exte…" at bounding box center [863, 462] width 491 height 54
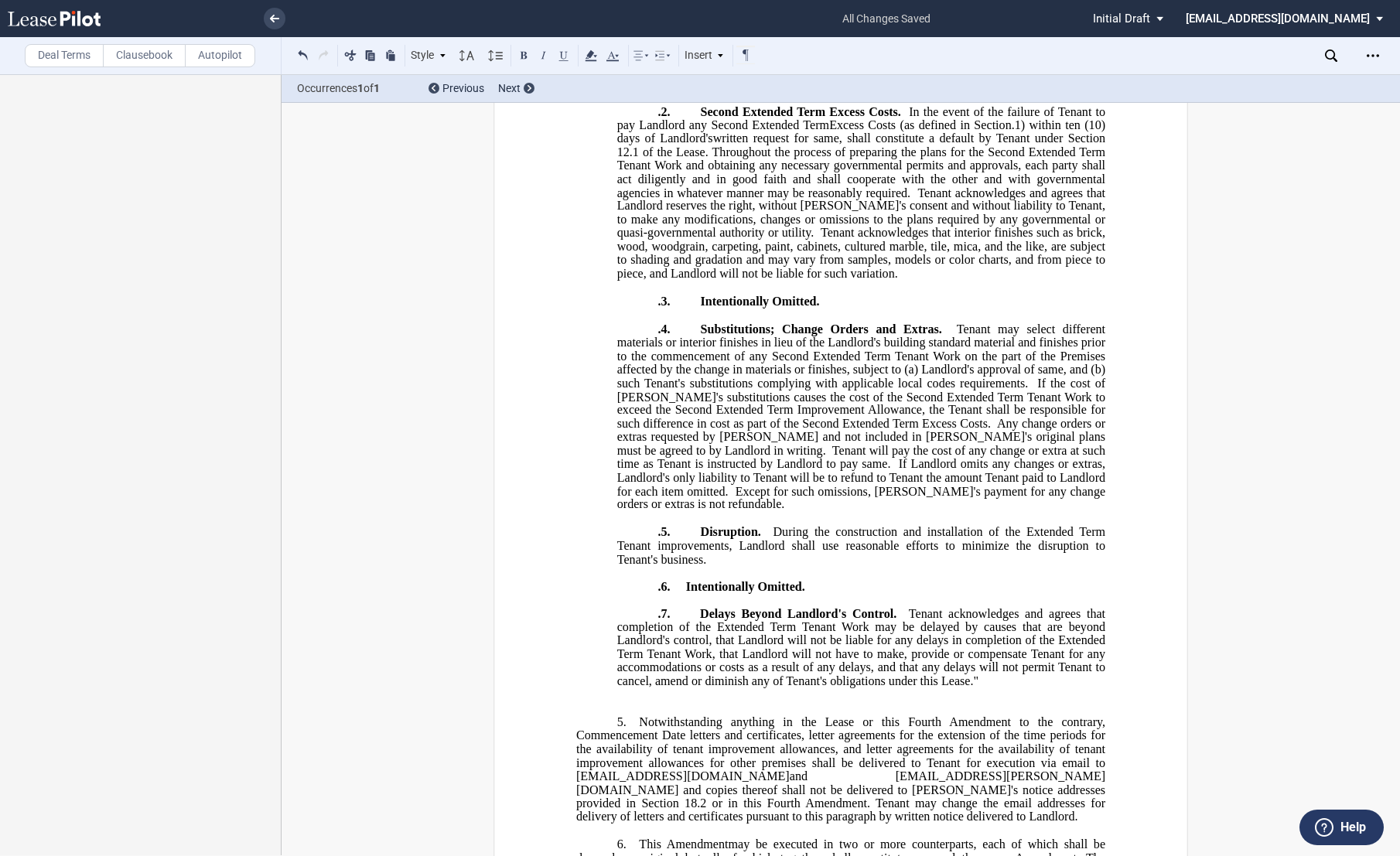
scroll to position [1165, 0]
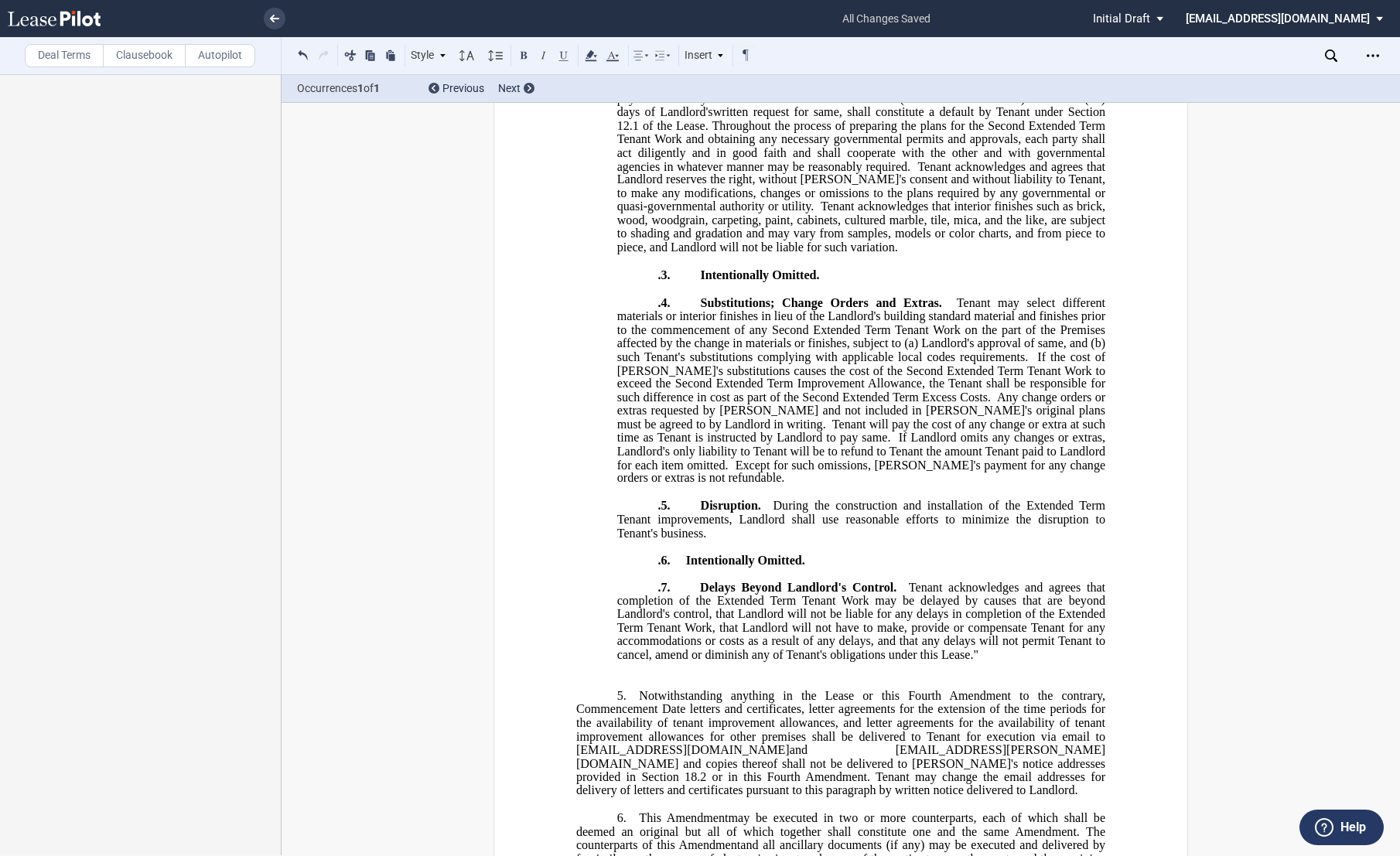
click at [1021, 539] on span "During the construction and installation of the Extended Term Tenant improvemen…" at bounding box center [863, 519] width 491 height 41
click at [684, 539] on span "During the construction and installation of the Second Extended Term Tenant imp…" at bounding box center [863, 519] width 491 height 41
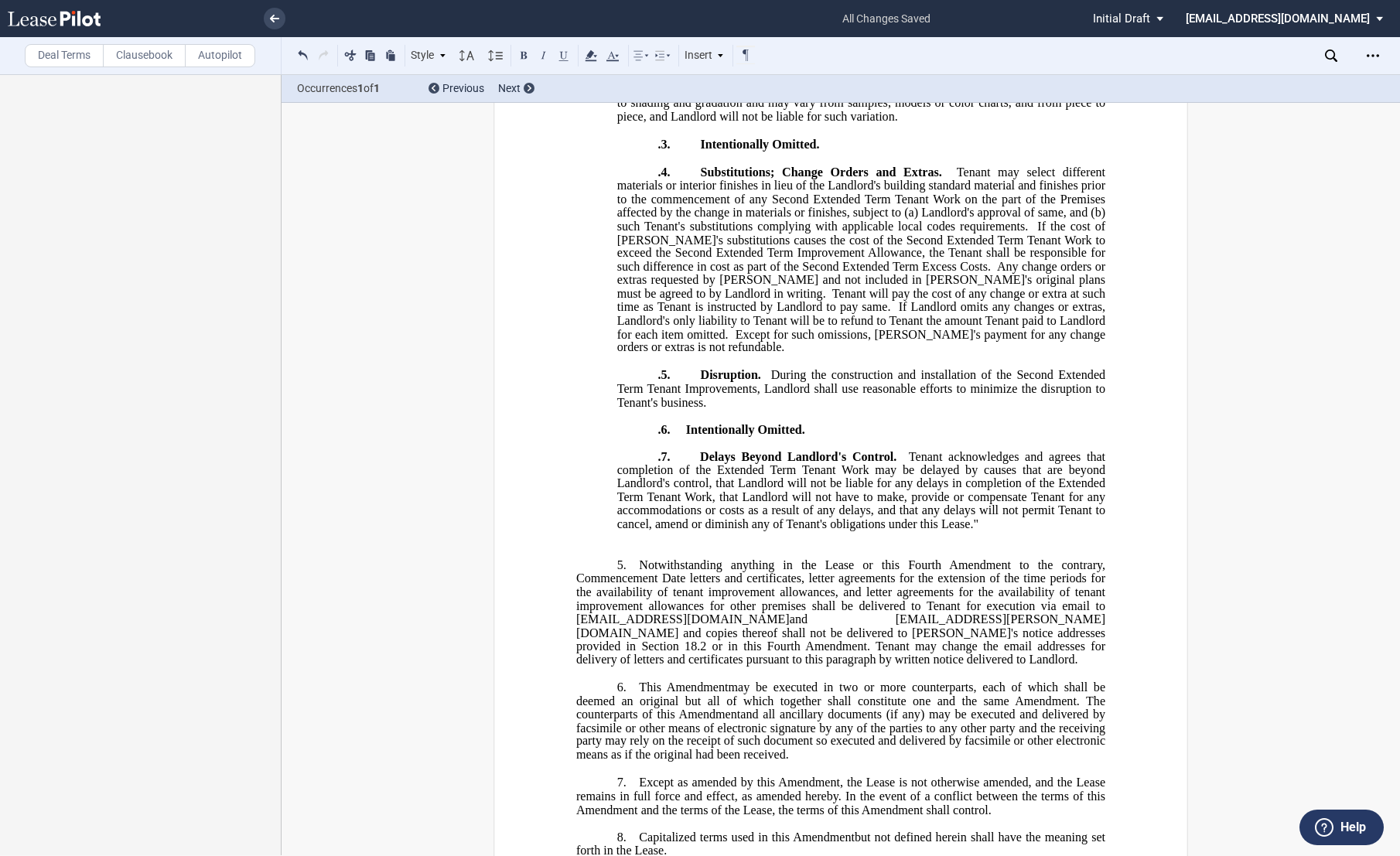
scroll to position [1338, 0]
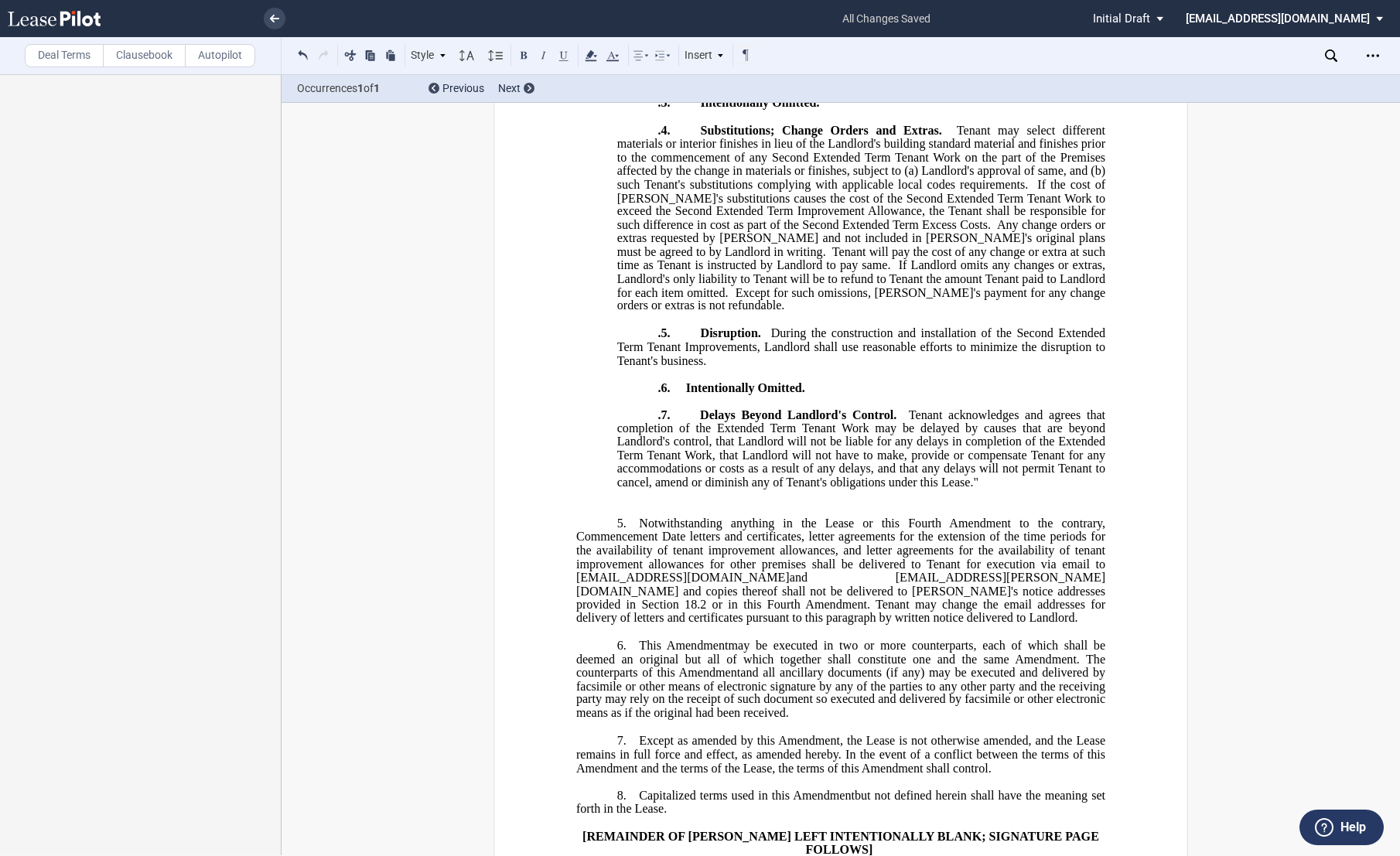
click at [714, 488] on span "Tenant acknowledges and agrees that completion of the Extended Term Tenant Work…" at bounding box center [863, 448] width 491 height 81
click at [1056, 489] on span "Tenant acknowledges and agrees that completion of the Second Extended Term Tena…" at bounding box center [863, 448] width 491 height 81
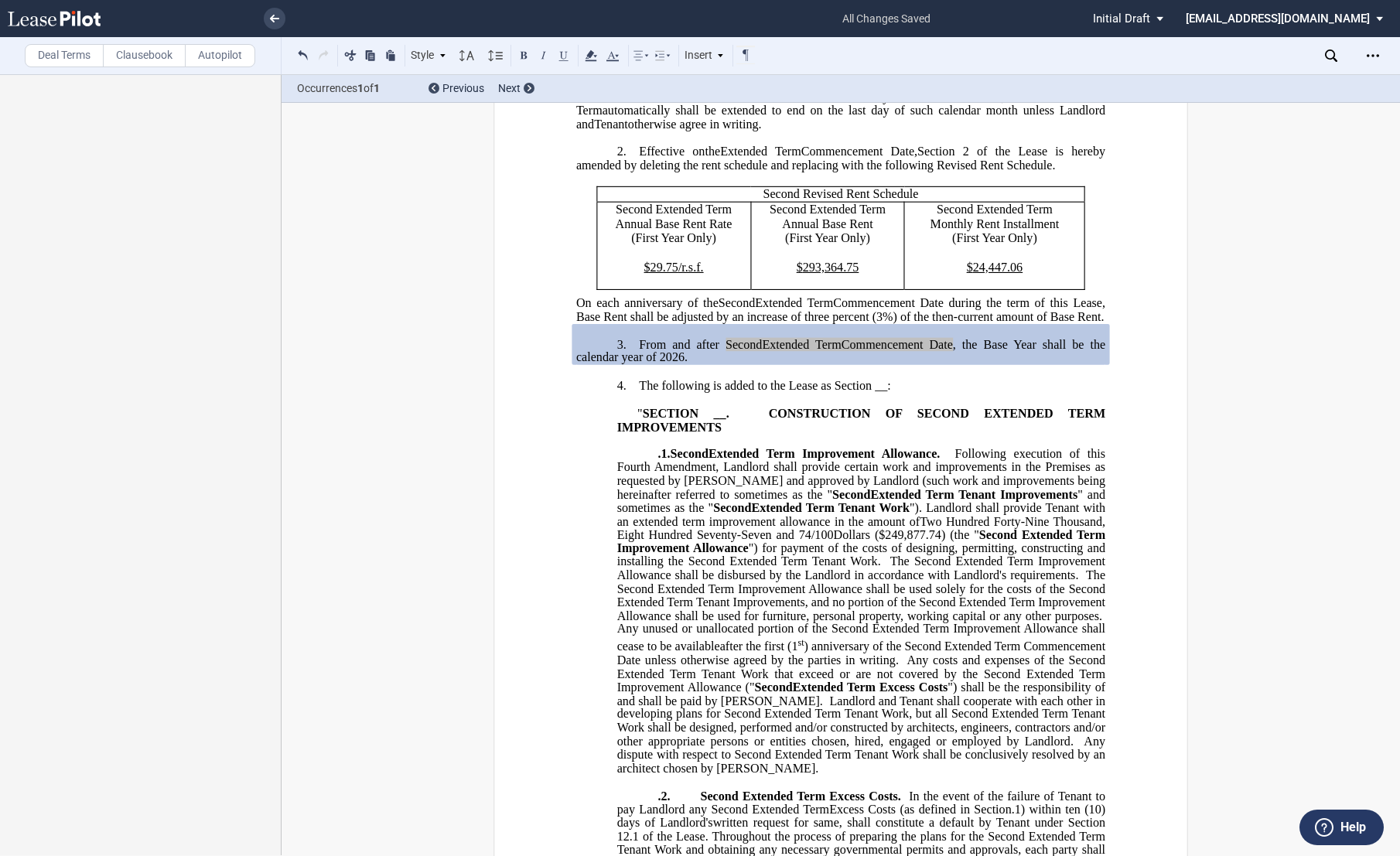
scroll to position [392, 0]
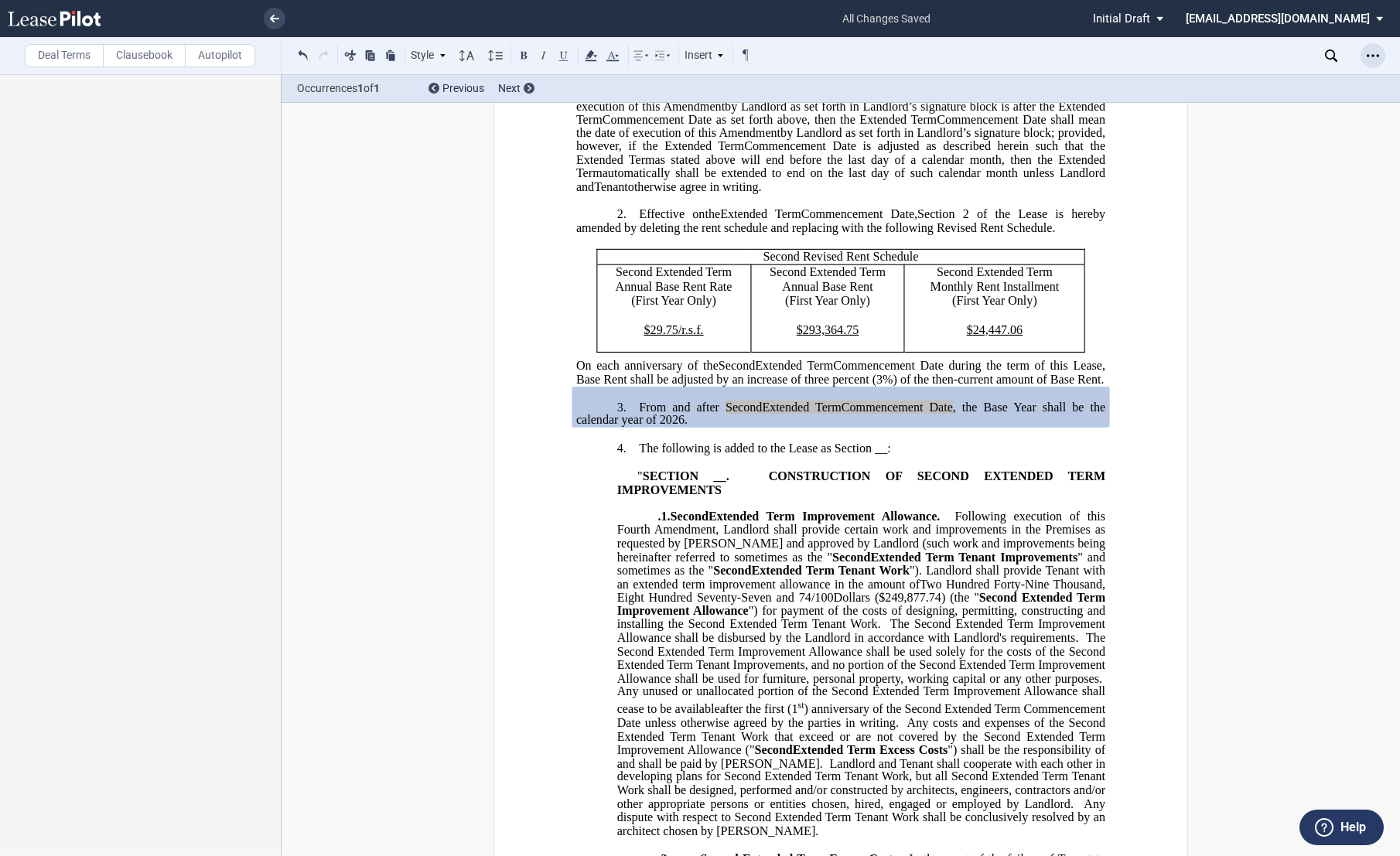
click at [1247, 49] on icon "Open Lease options menu" at bounding box center [1372, 55] width 12 height 12
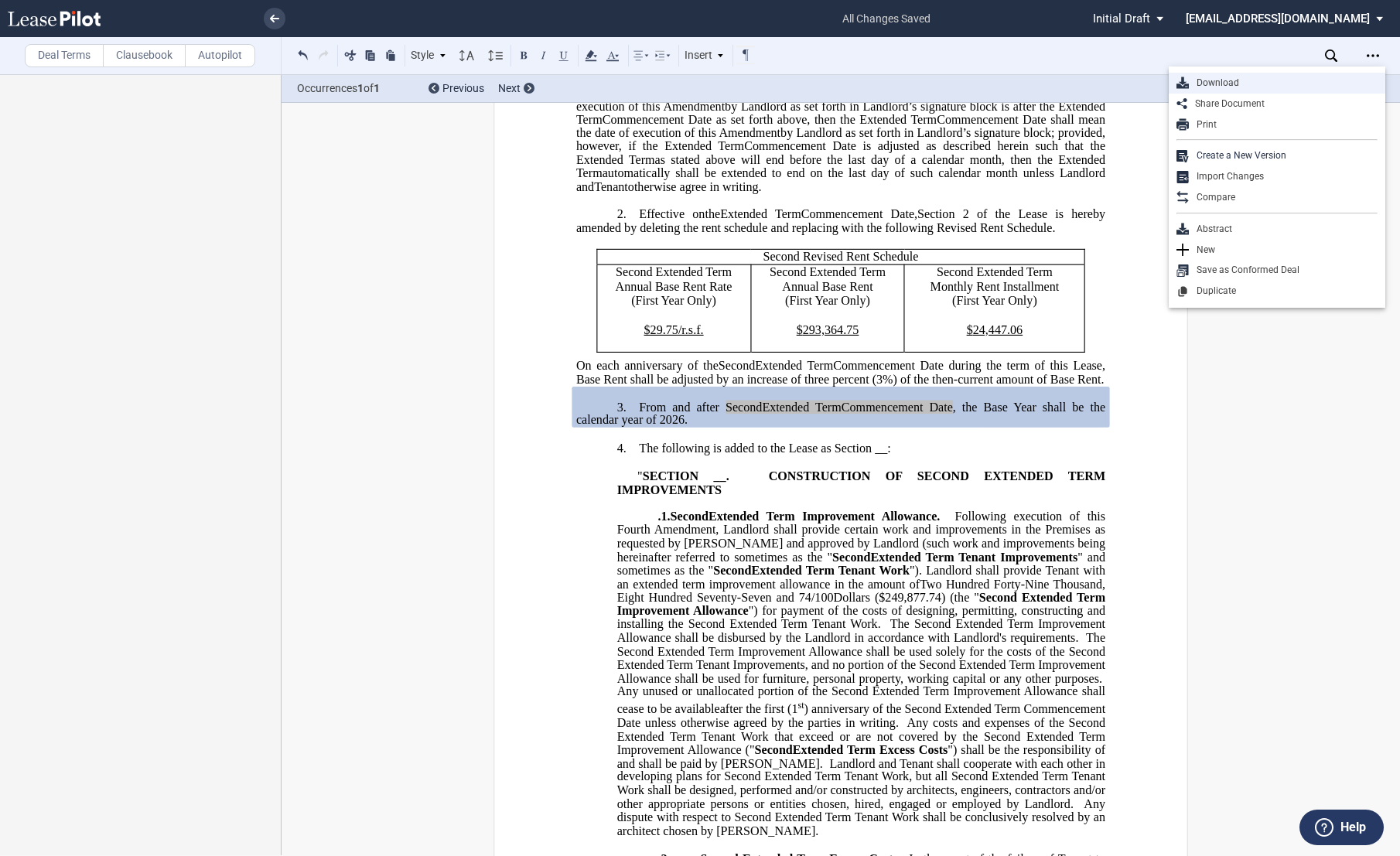
click at [1223, 82] on div "Download" at bounding box center [1283, 83] width 189 height 13
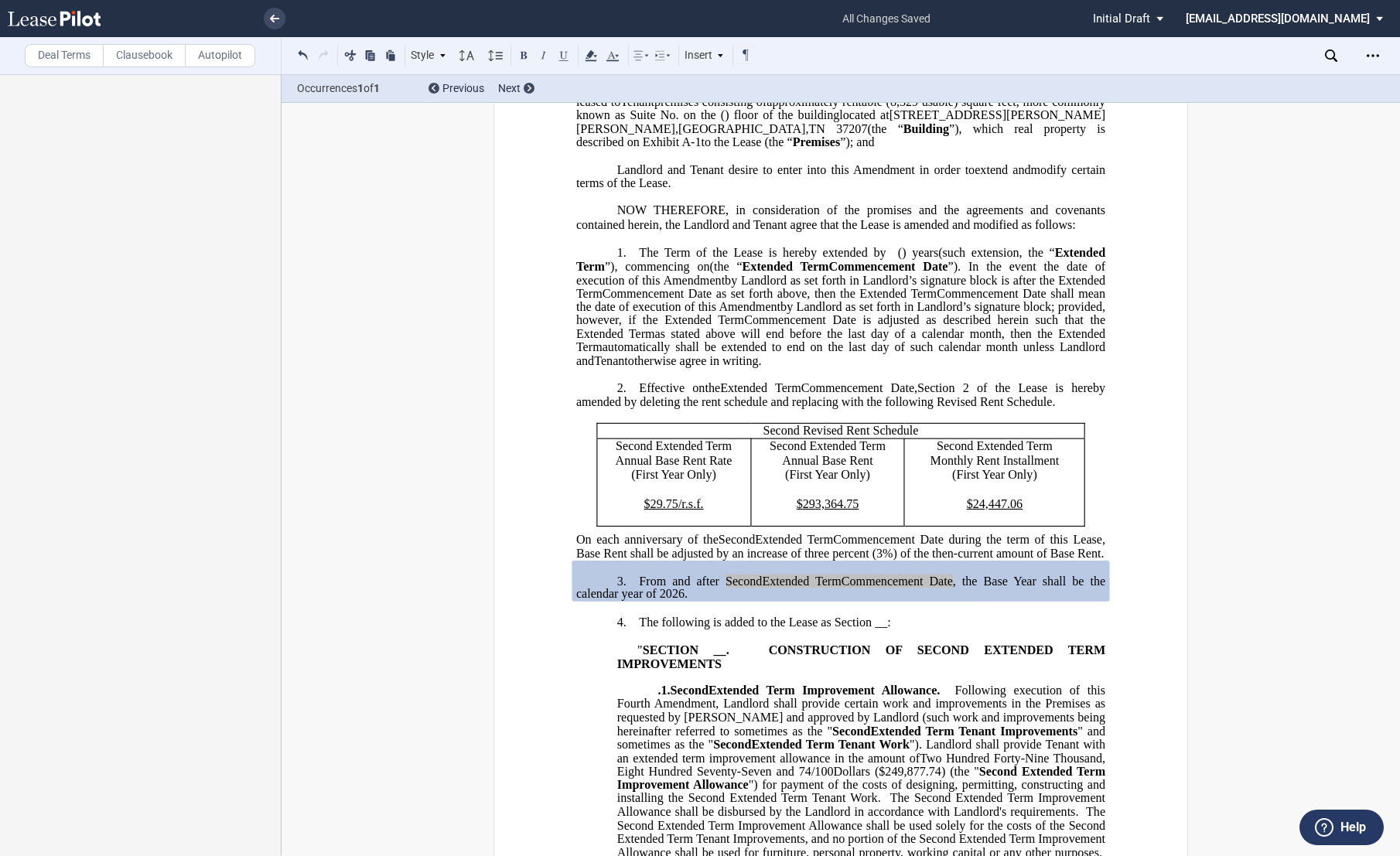
scroll to position [0, 0]
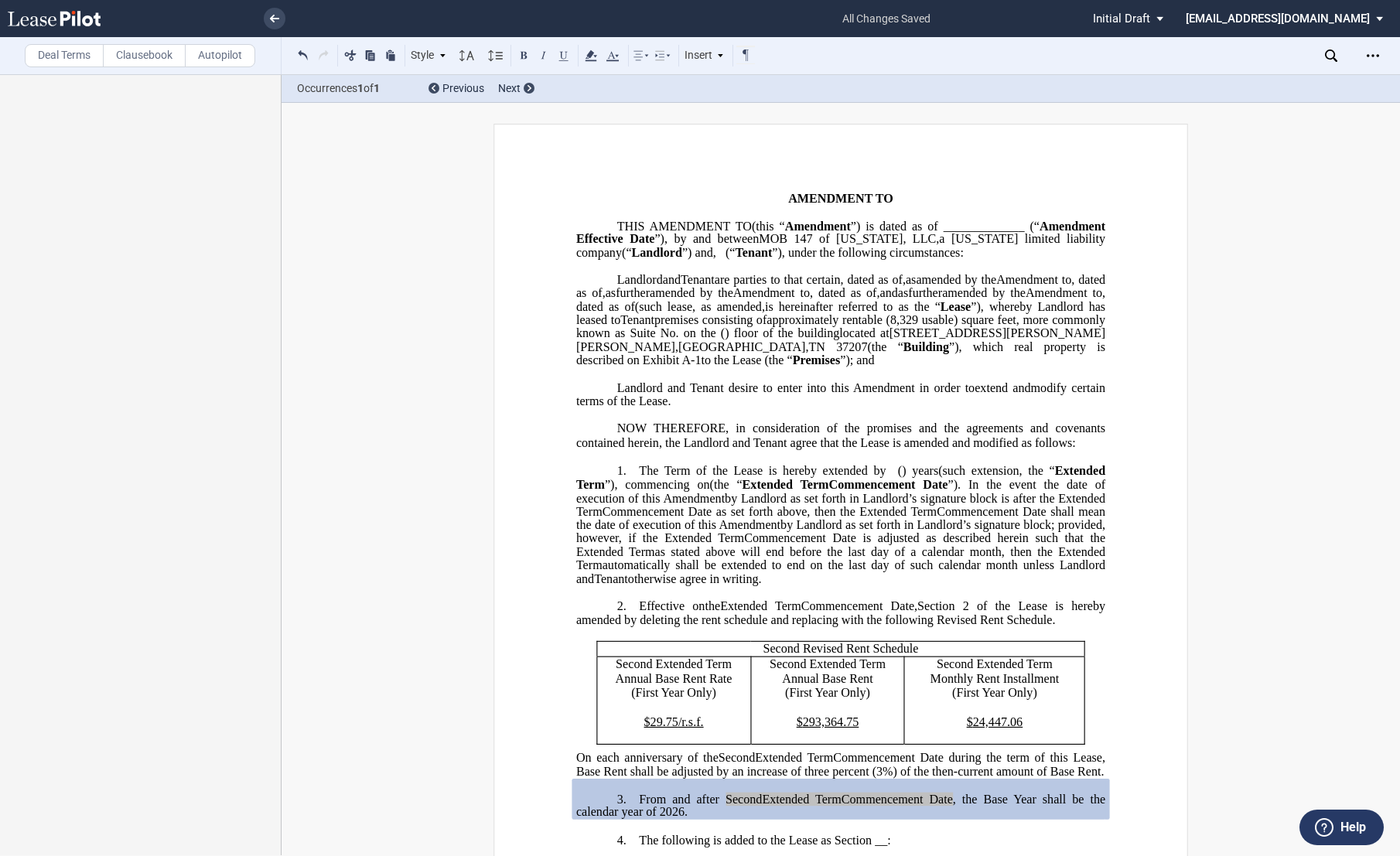
click at [703, 179] on p "﻿" at bounding box center [841, 185] width 529 height 13
